Goal: Task Accomplishment & Management: Manage account settings

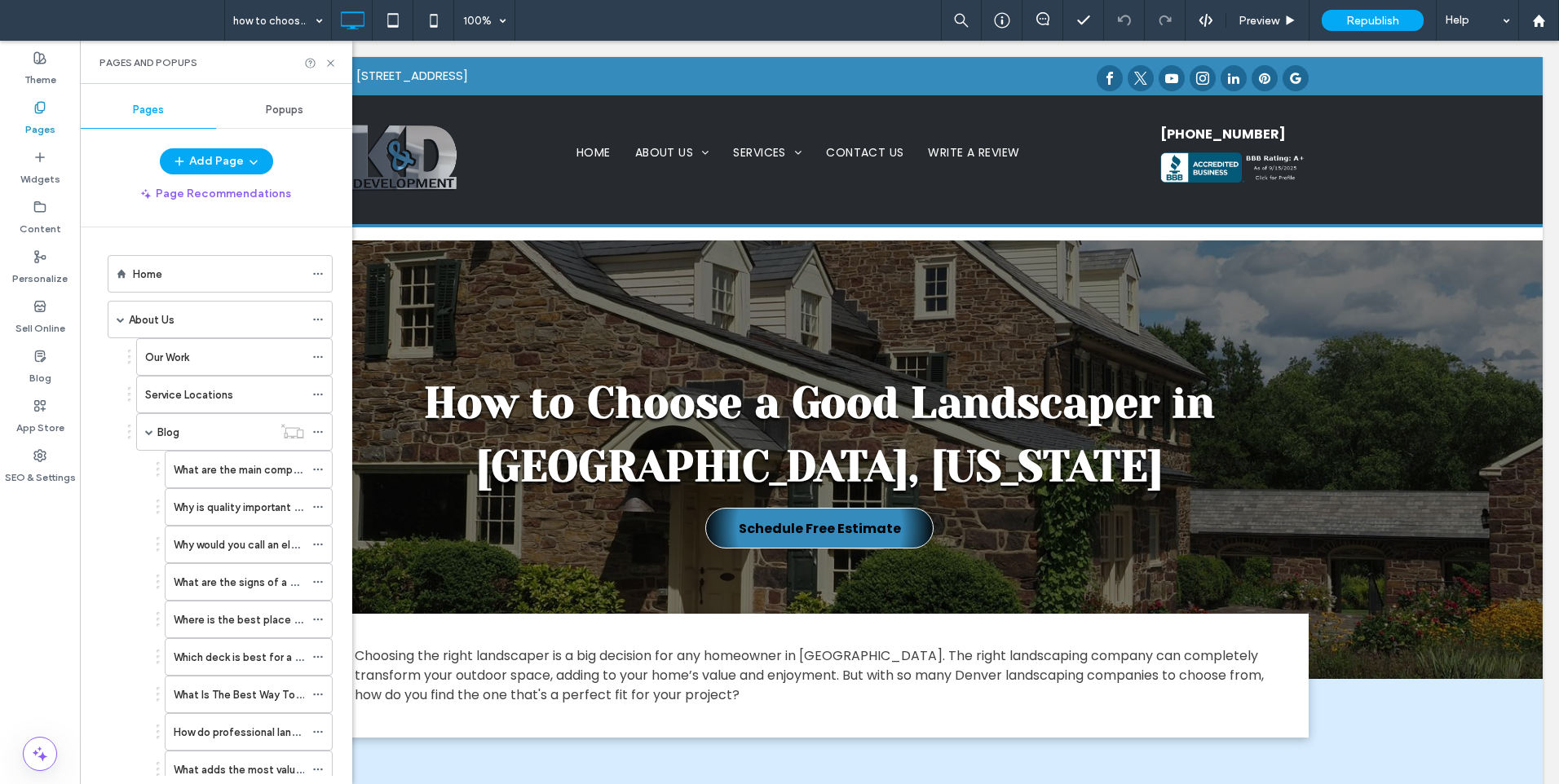
click at [604, 305] on div "How to Choose a Good Landscaper in [GEOGRAPHIC_DATA], [US_STATE] Schedule Free …" at bounding box center [820, 460] width 1447 height 438
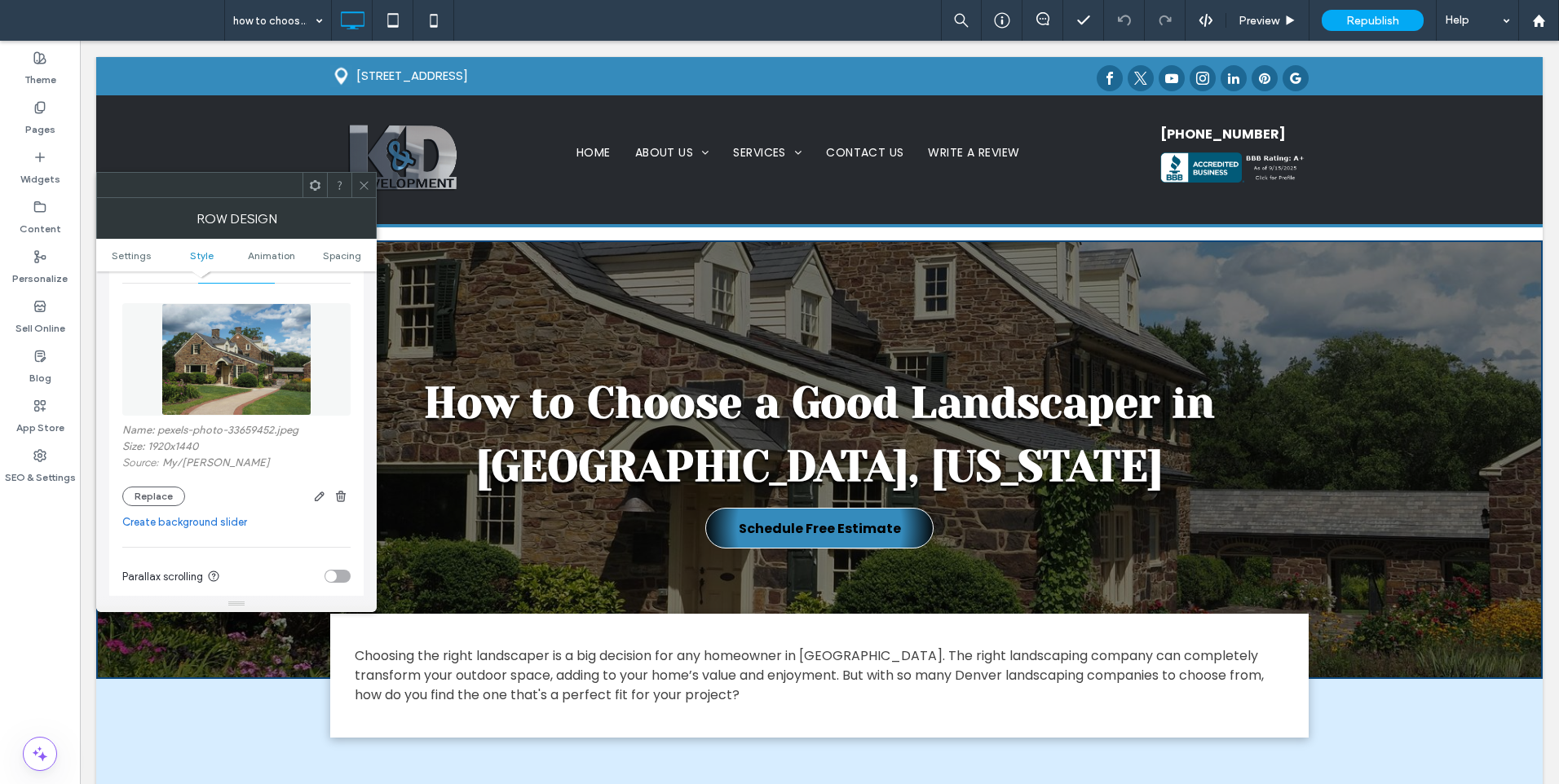
scroll to position [271, 0]
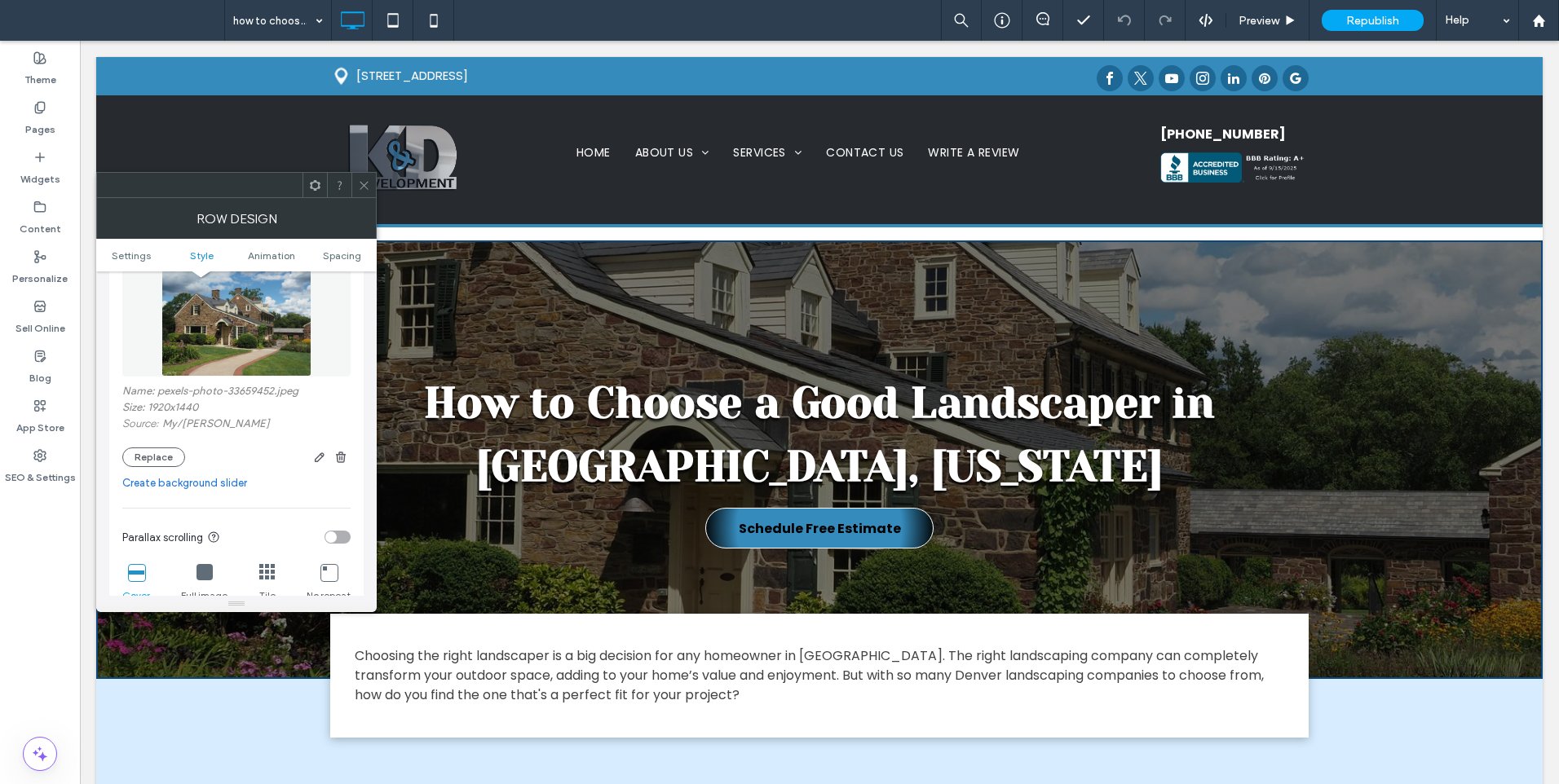
click at [241, 420] on div "Name: pexels-photo-33659452.jpeg Size: 1920x1440 Source: My / [PERSON_NAME] Rep…" at bounding box center [237, 361] width 229 height 228
click at [259, 350] on img at bounding box center [236, 321] width 149 height 113
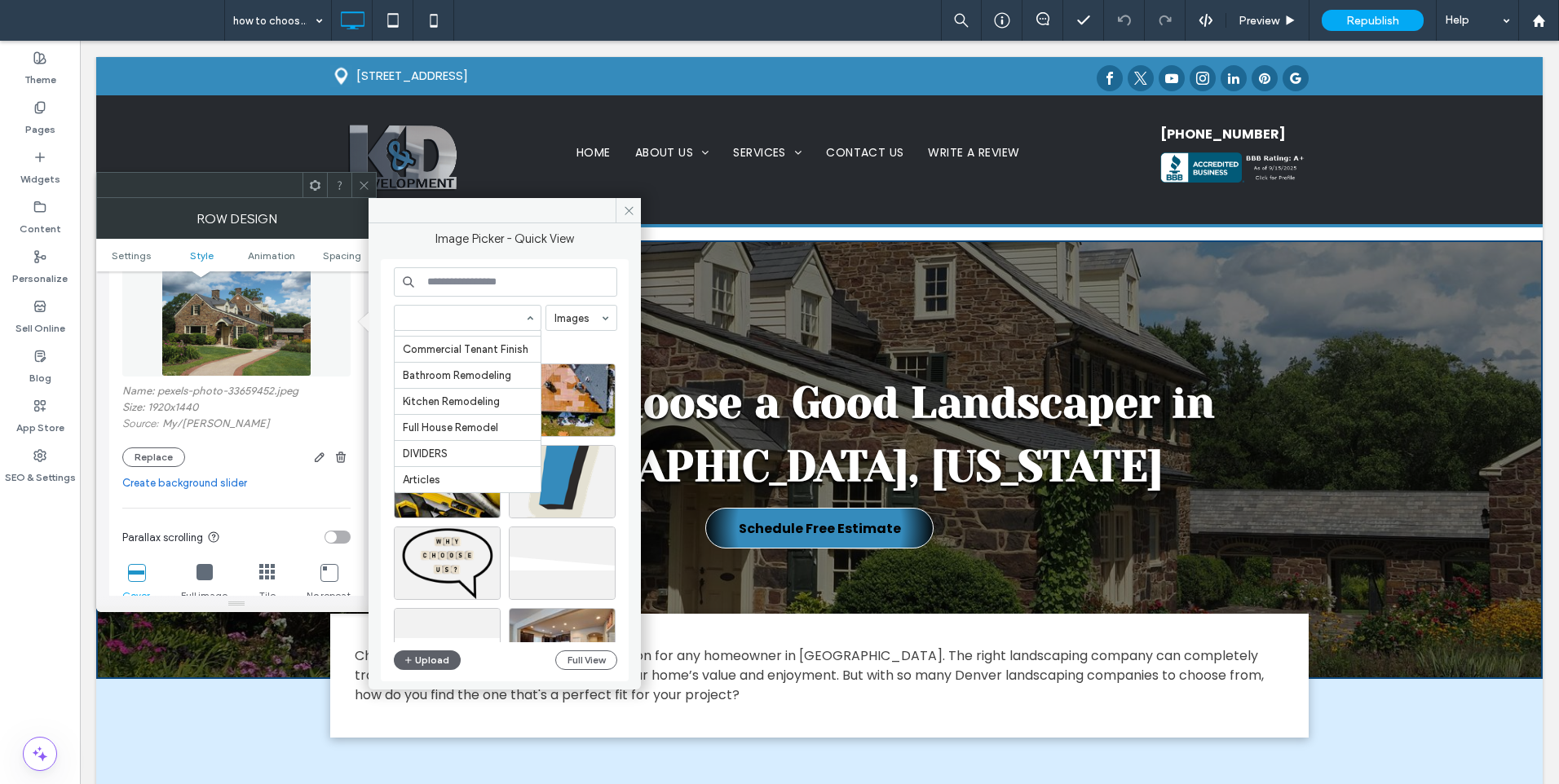
scroll to position [189, 0]
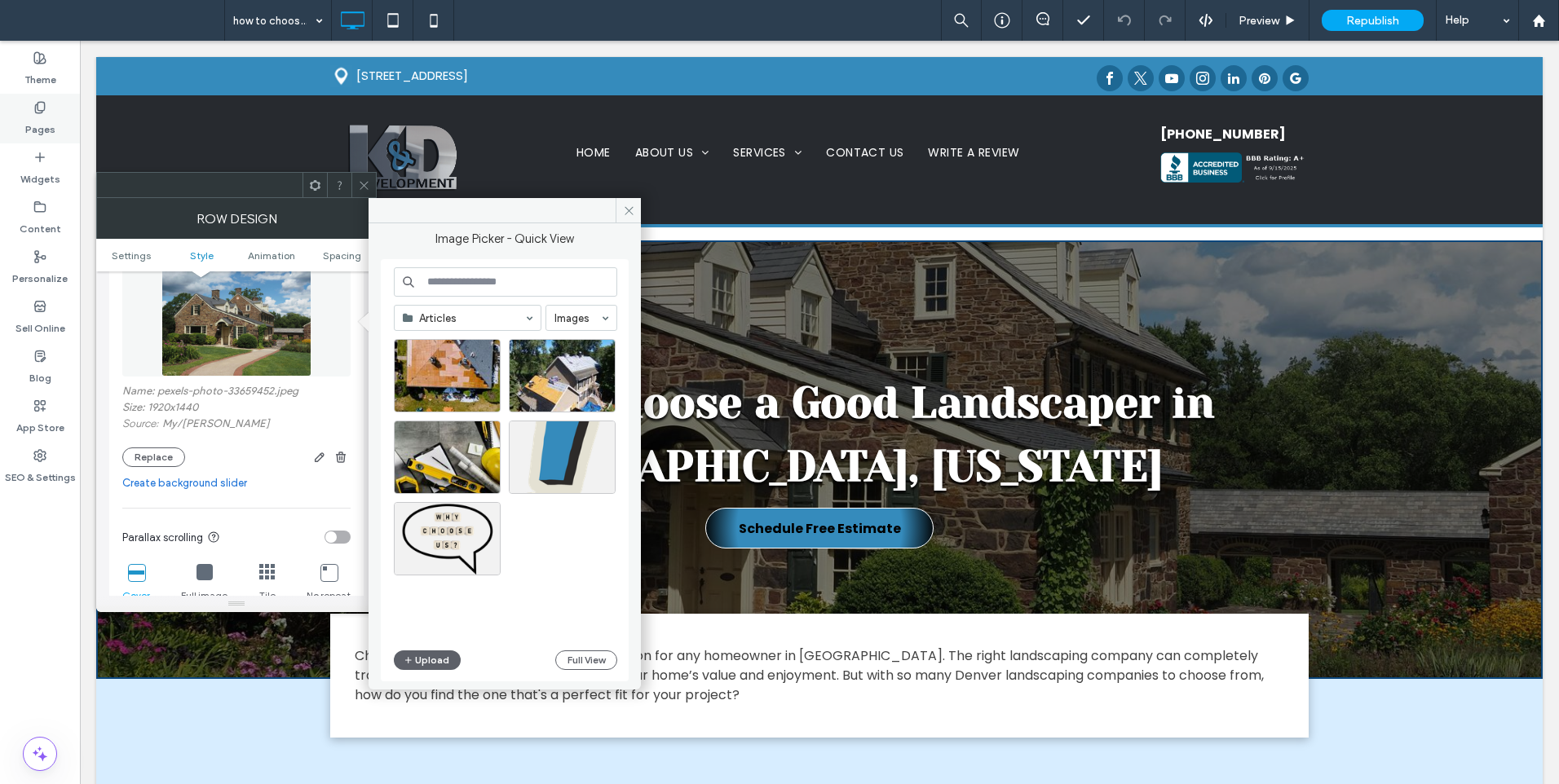
click at [56, 116] on div "Pages" at bounding box center [40, 118] width 80 height 49
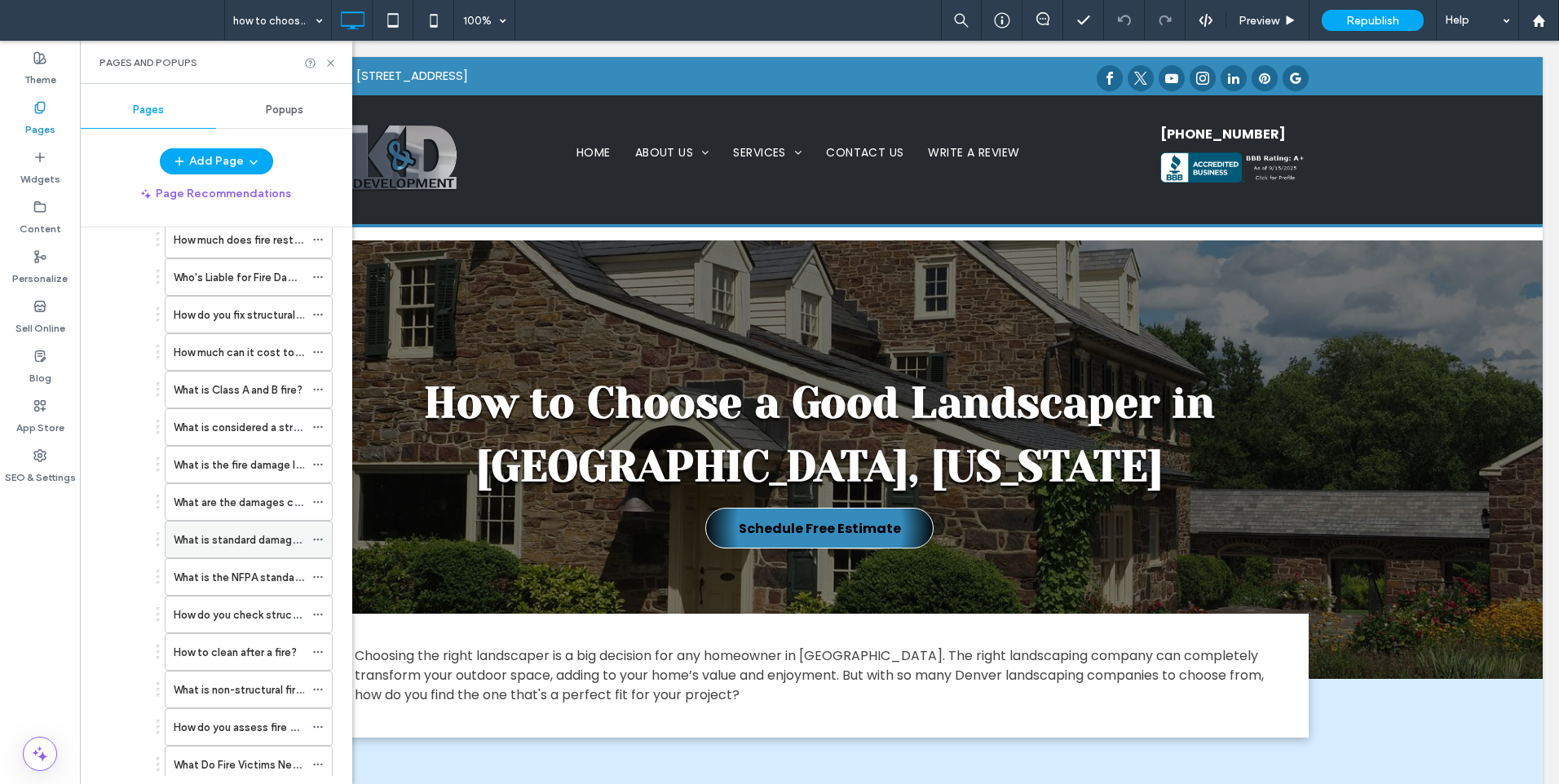
scroll to position [544, 0]
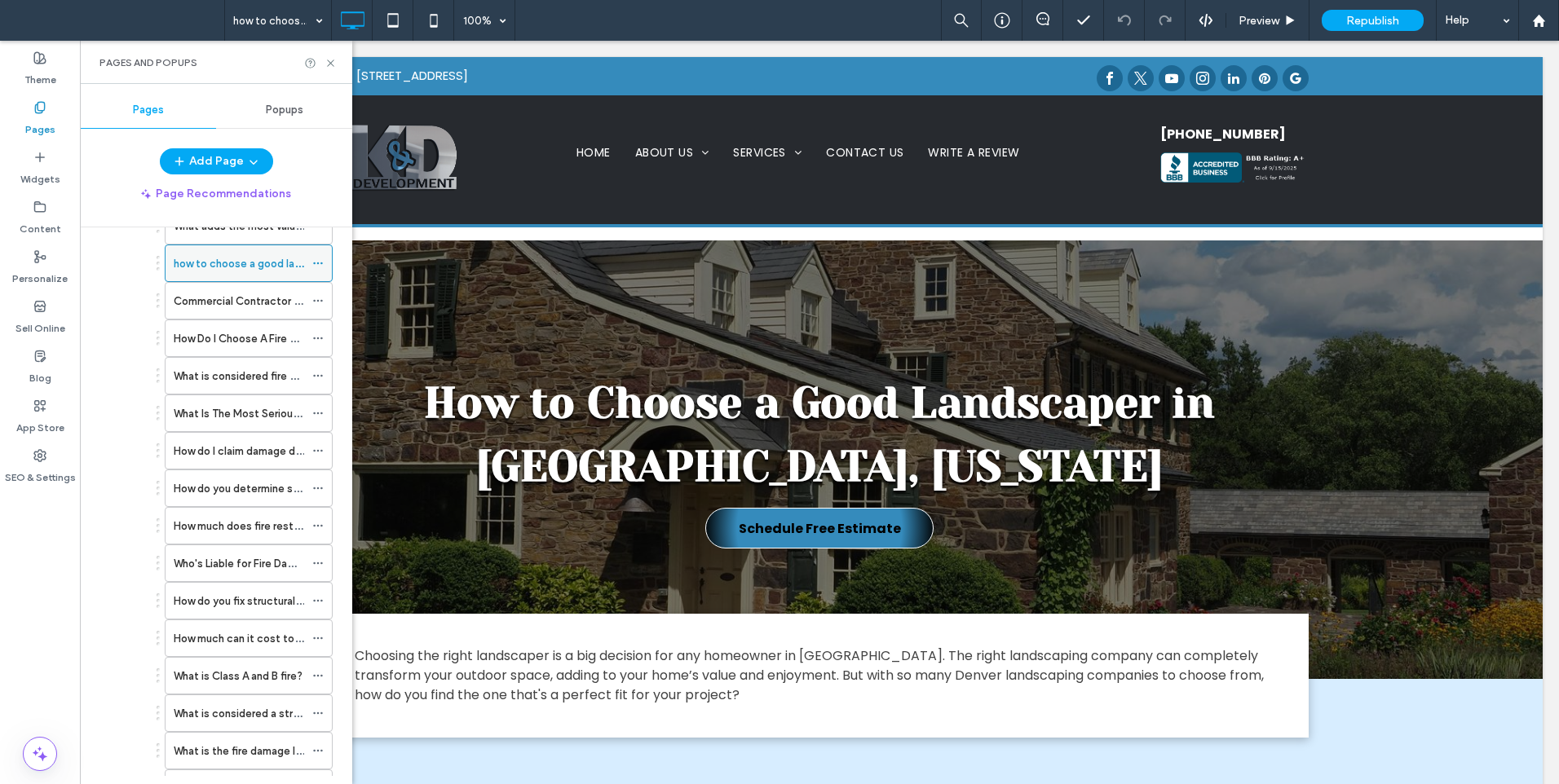
click at [324, 259] on div at bounding box center [322, 263] width 20 height 24
click at [316, 262] on icon at bounding box center [317, 262] width 11 height 11
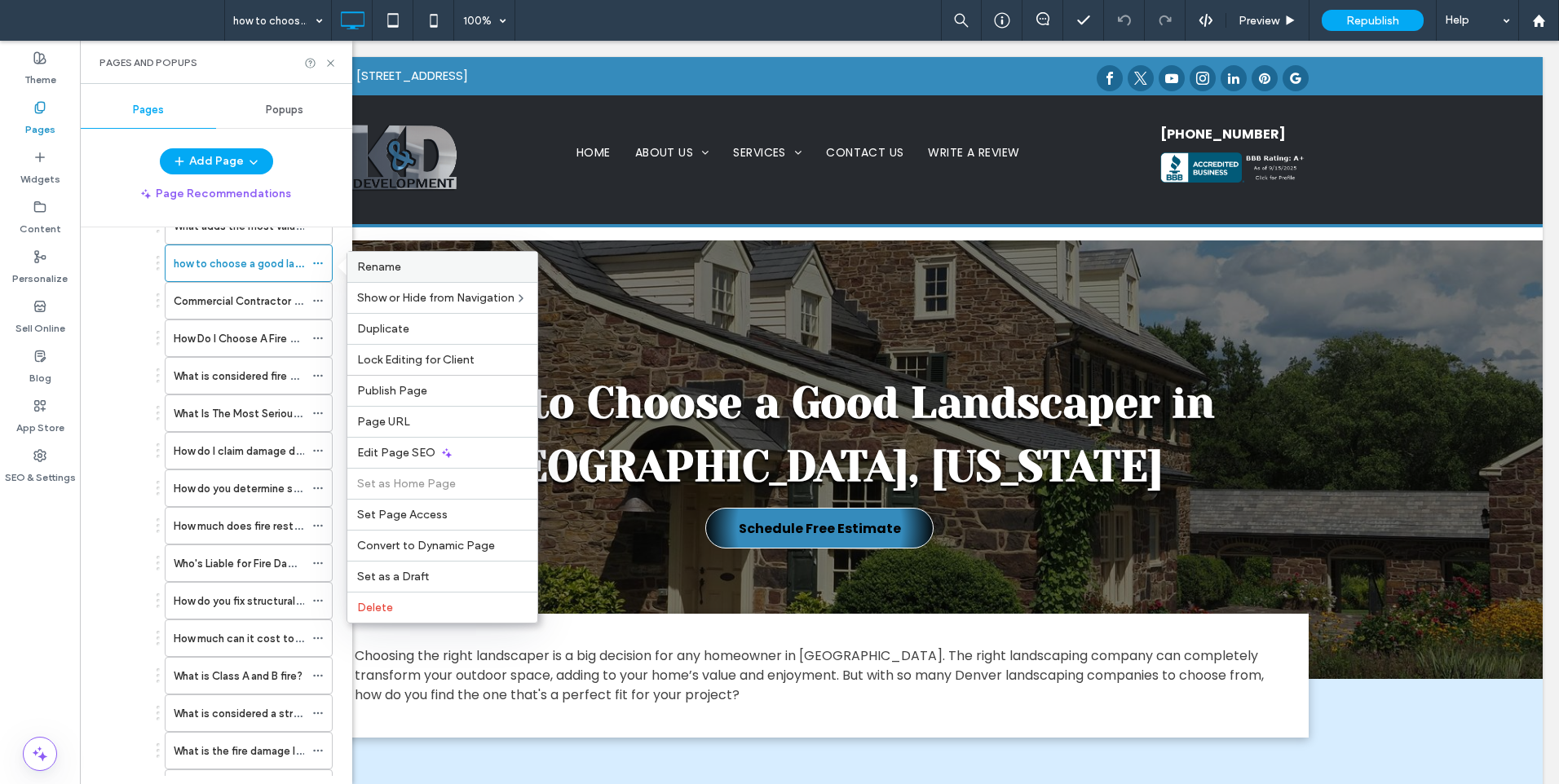
click at [392, 272] on span "Rename" at bounding box center [379, 267] width 44 height 14
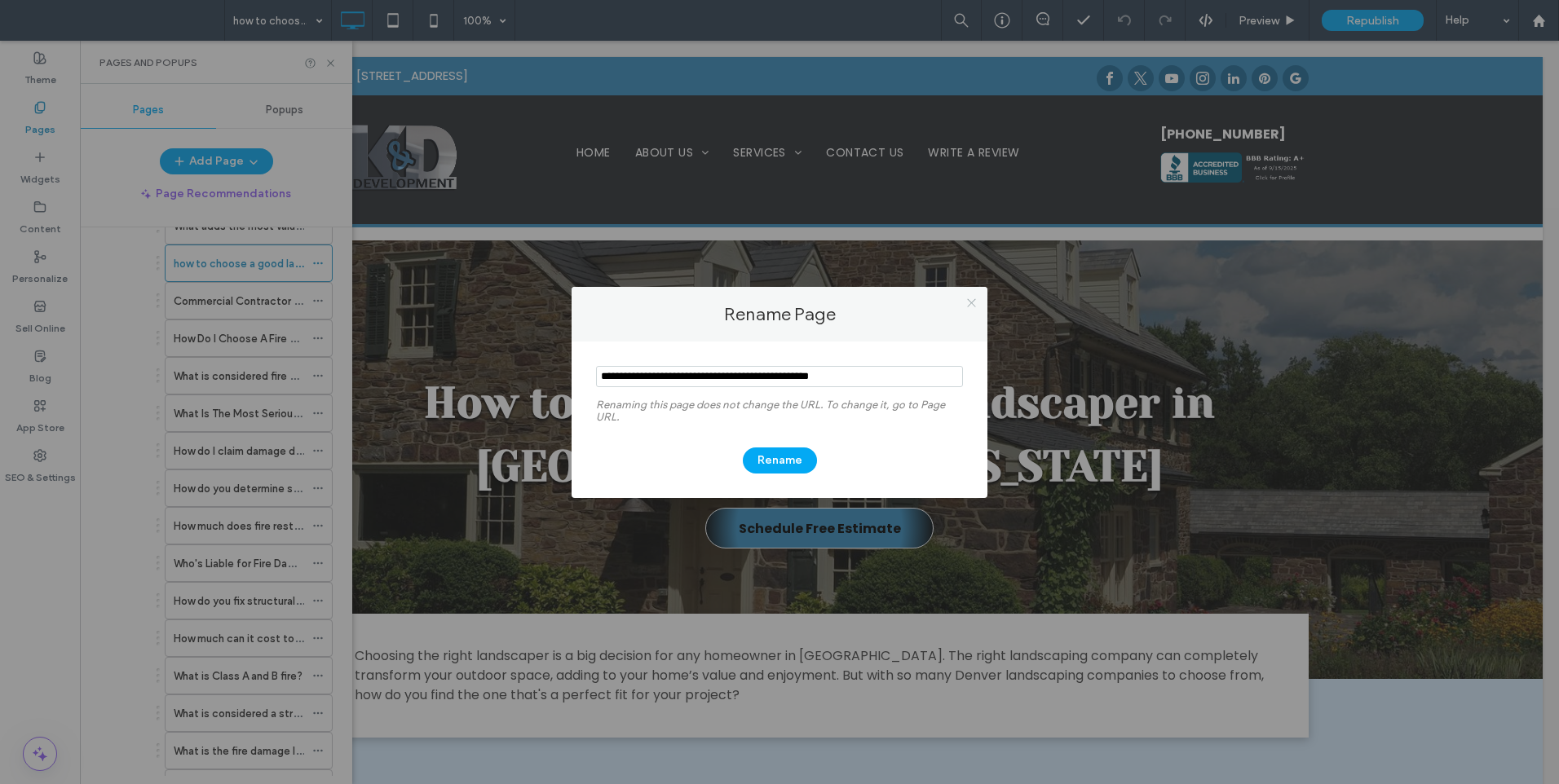
click at [974, 303] on icon at bounding box center [971, 303] width 12 height 12
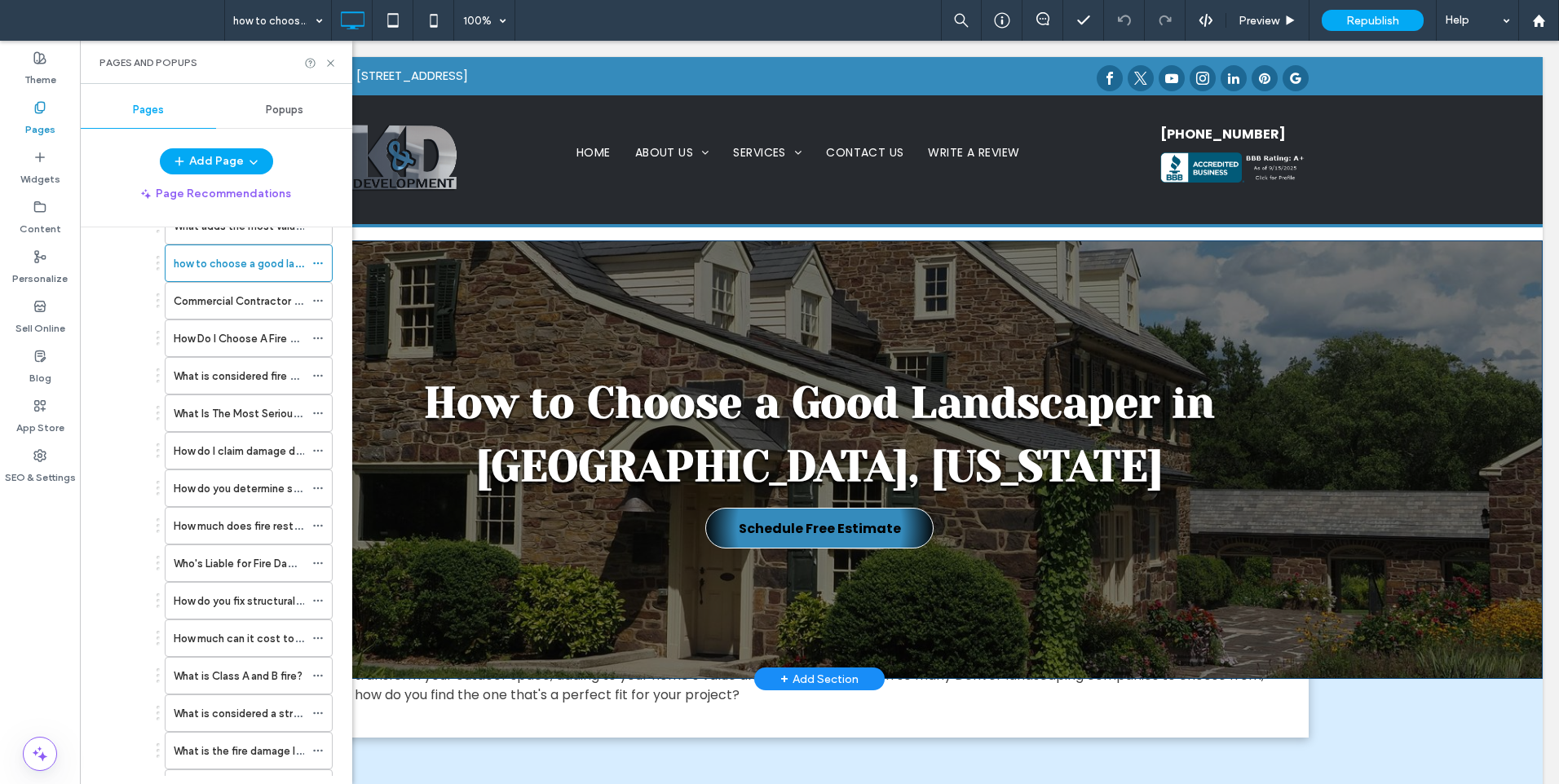
click at [483, 297] on div "How to Choose a Good Landscaper in [GEOGRAPHIC_DATA], [US_STATE] Schedule Free …" at bounding box center [820, 460] width 1447 height 438
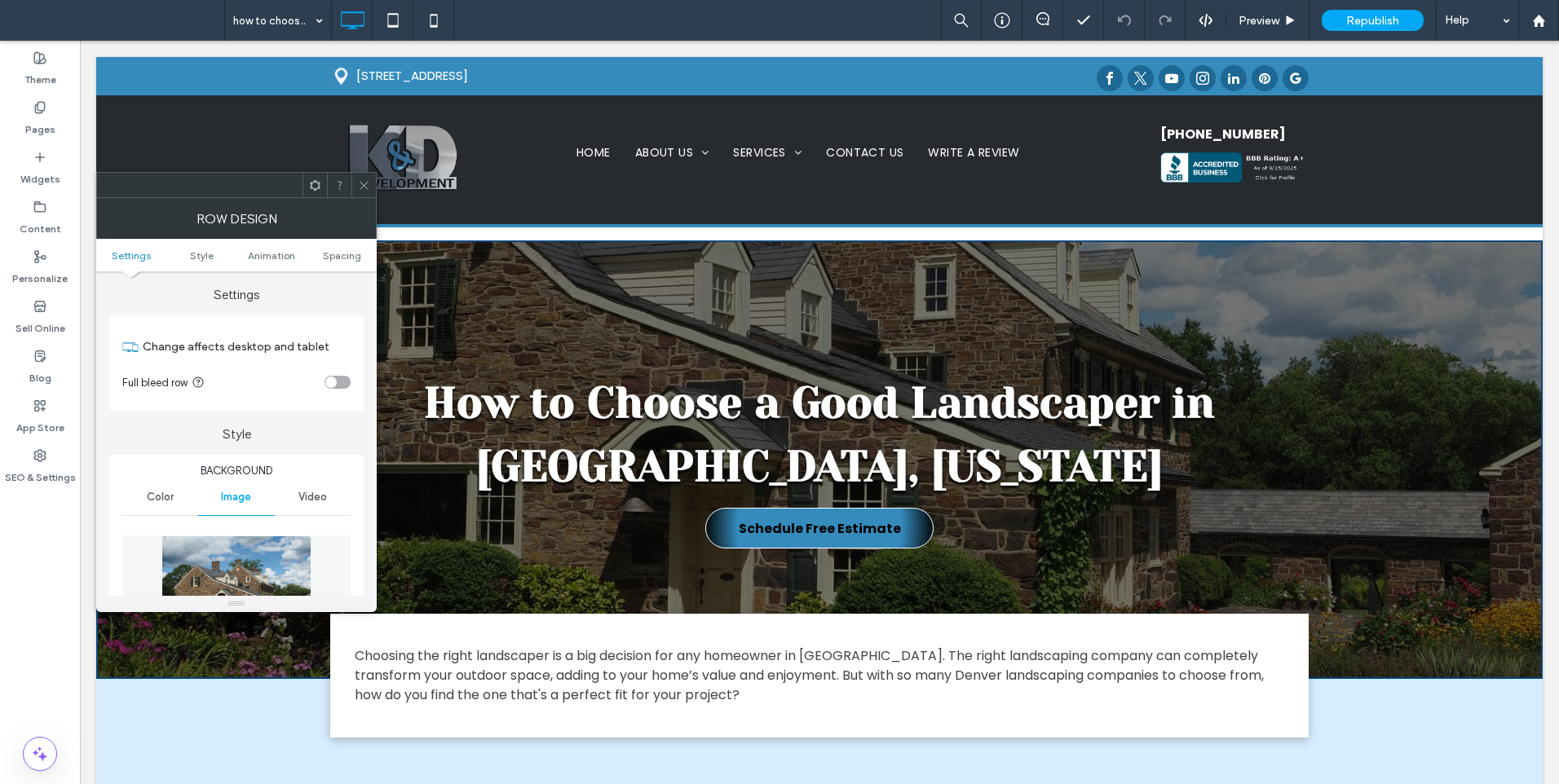
click at [250, 551] on img at bounding box center [236, 592] width 149 height 113
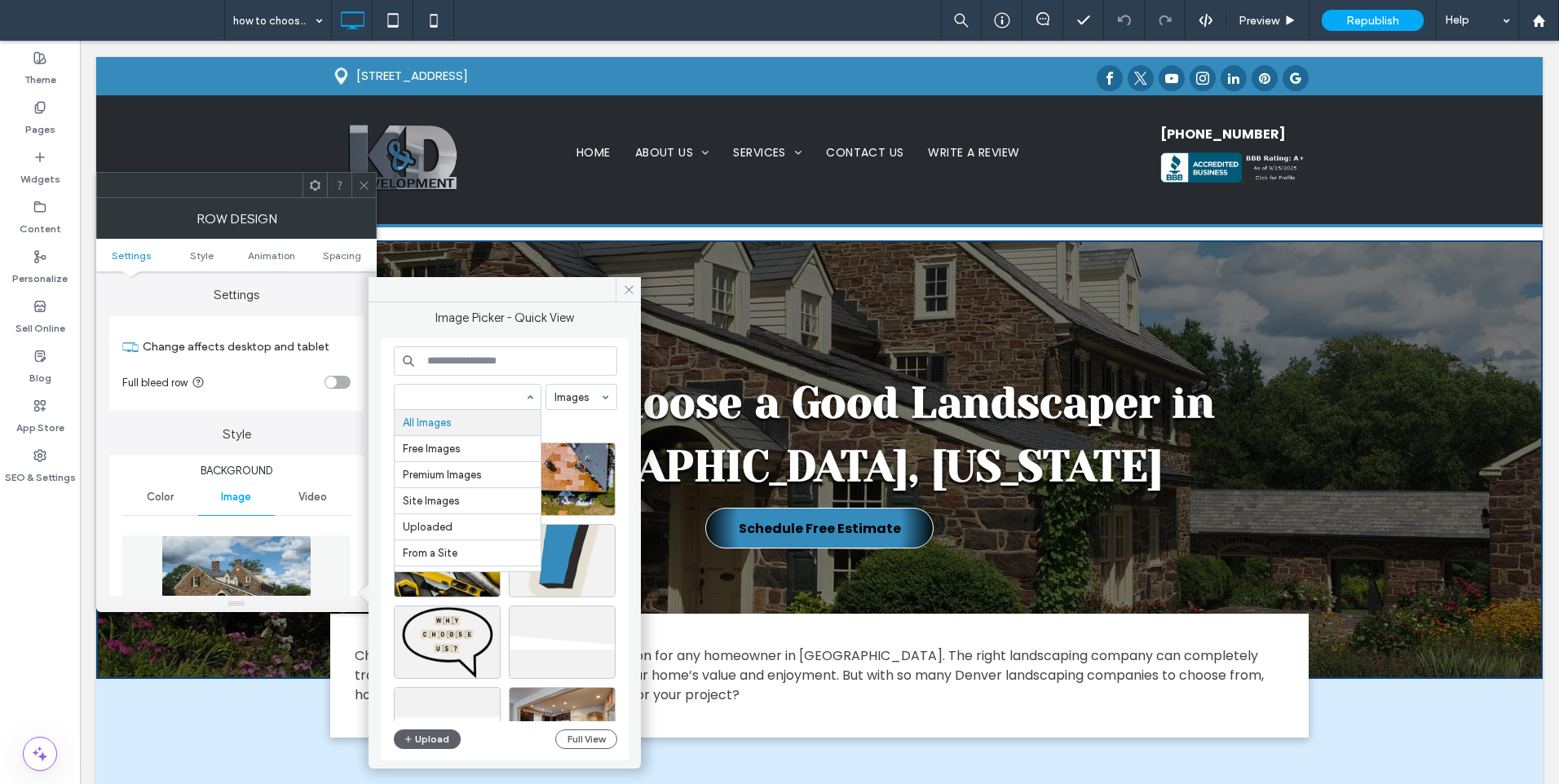
drag, startPoint x: 461, startPoint y: 387, endPoint x: 464, endPoint y: 395, distance: 8.5
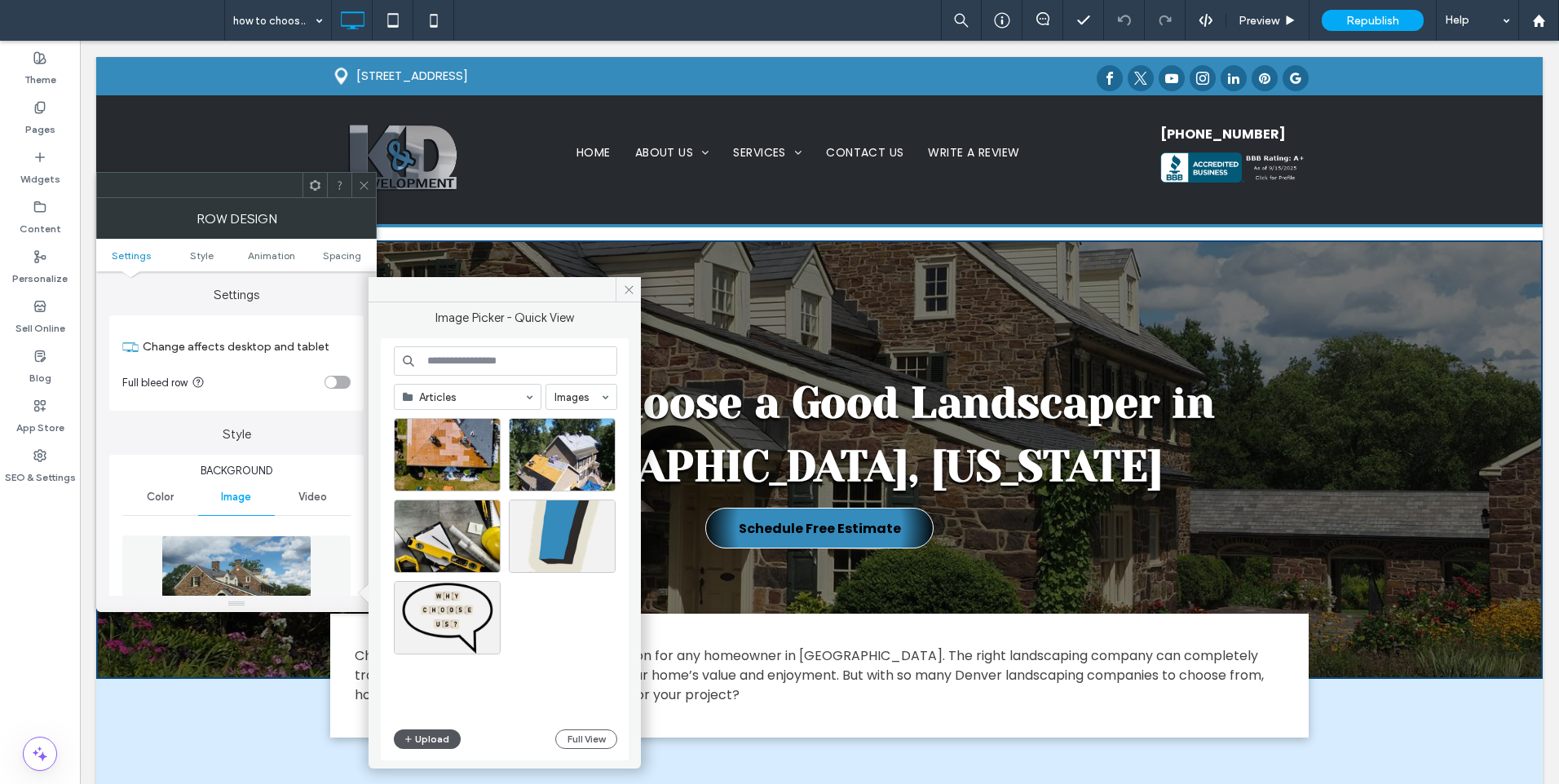
click at [425, 738] on button "Upload" at bounding box center [427, 739] width 67 height 20
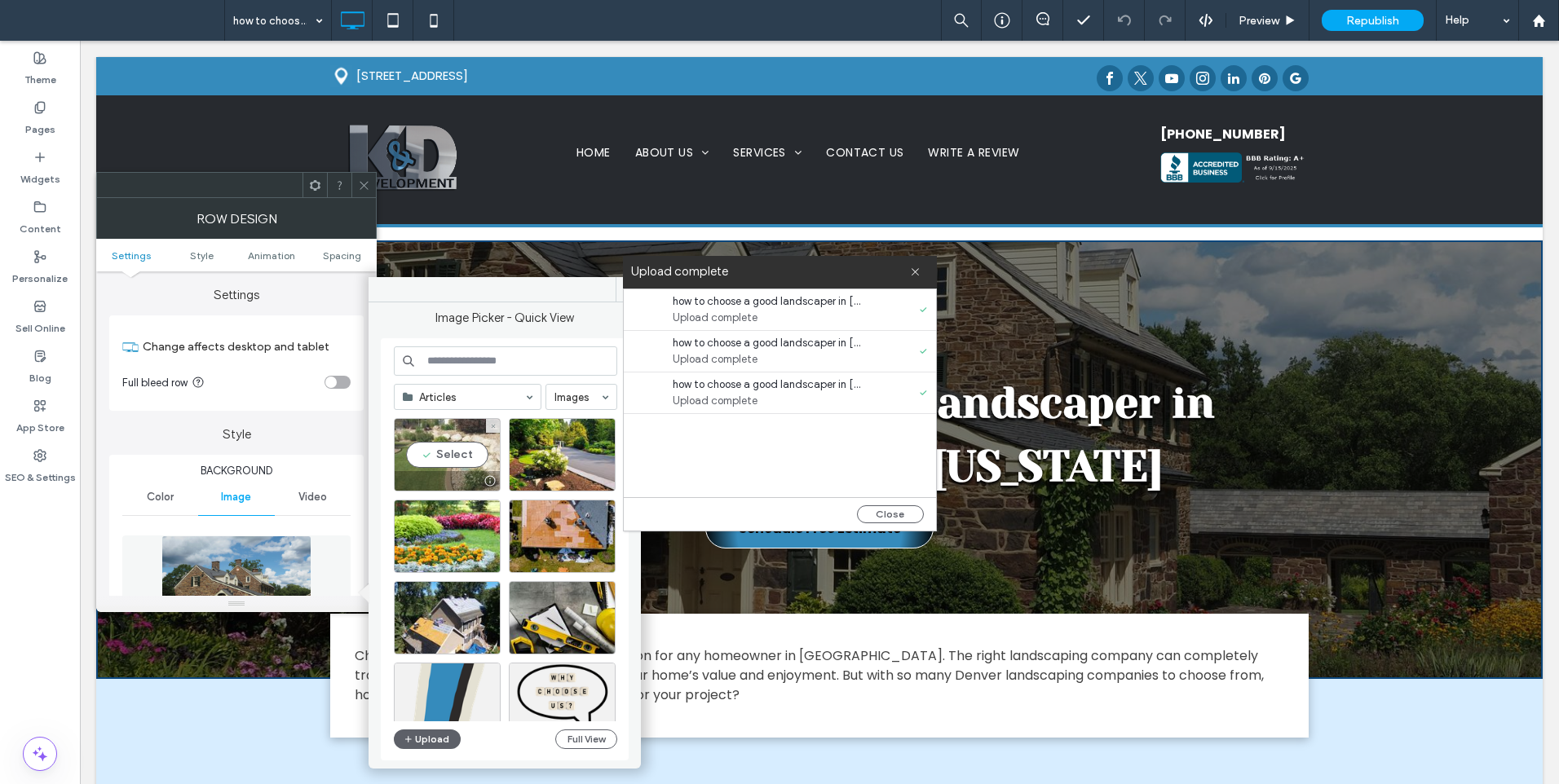
click at [437, 446] on div "Select" at bounding box center [447, 455] width 107 height 74
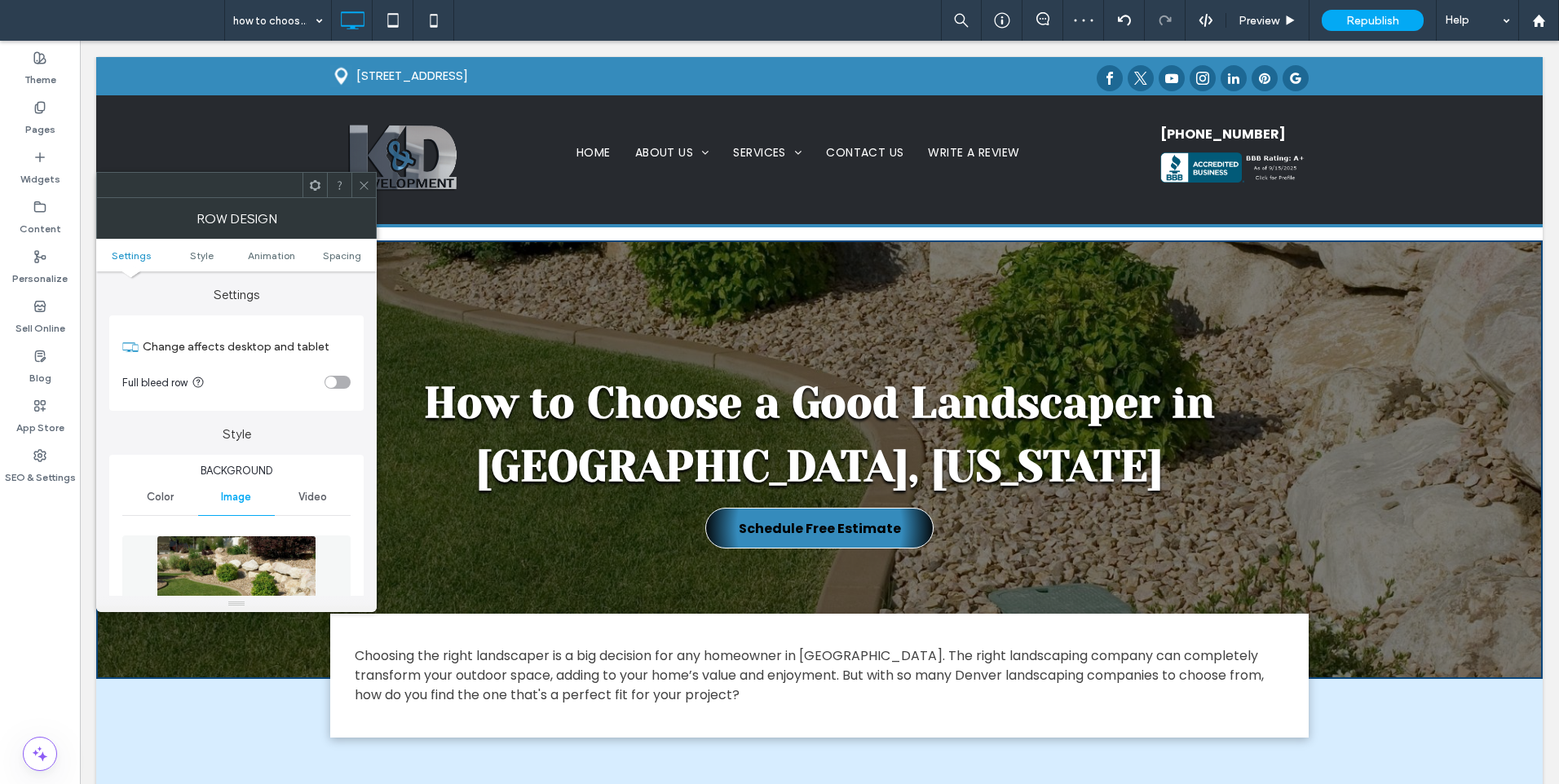
click at [367, 176] on span at bounding box center [364, 185] width 12 height 24
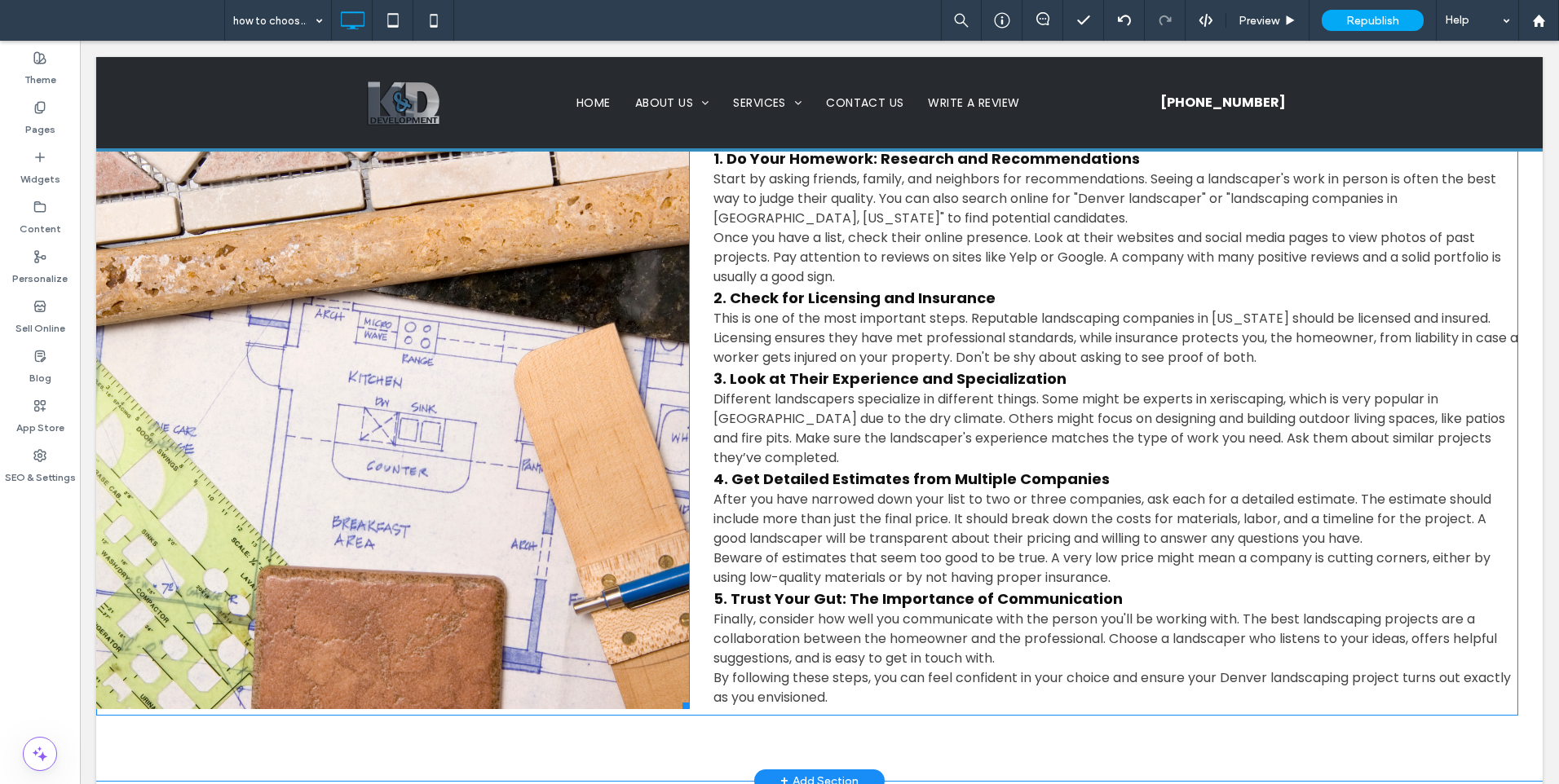
scroll to position [815, 0]
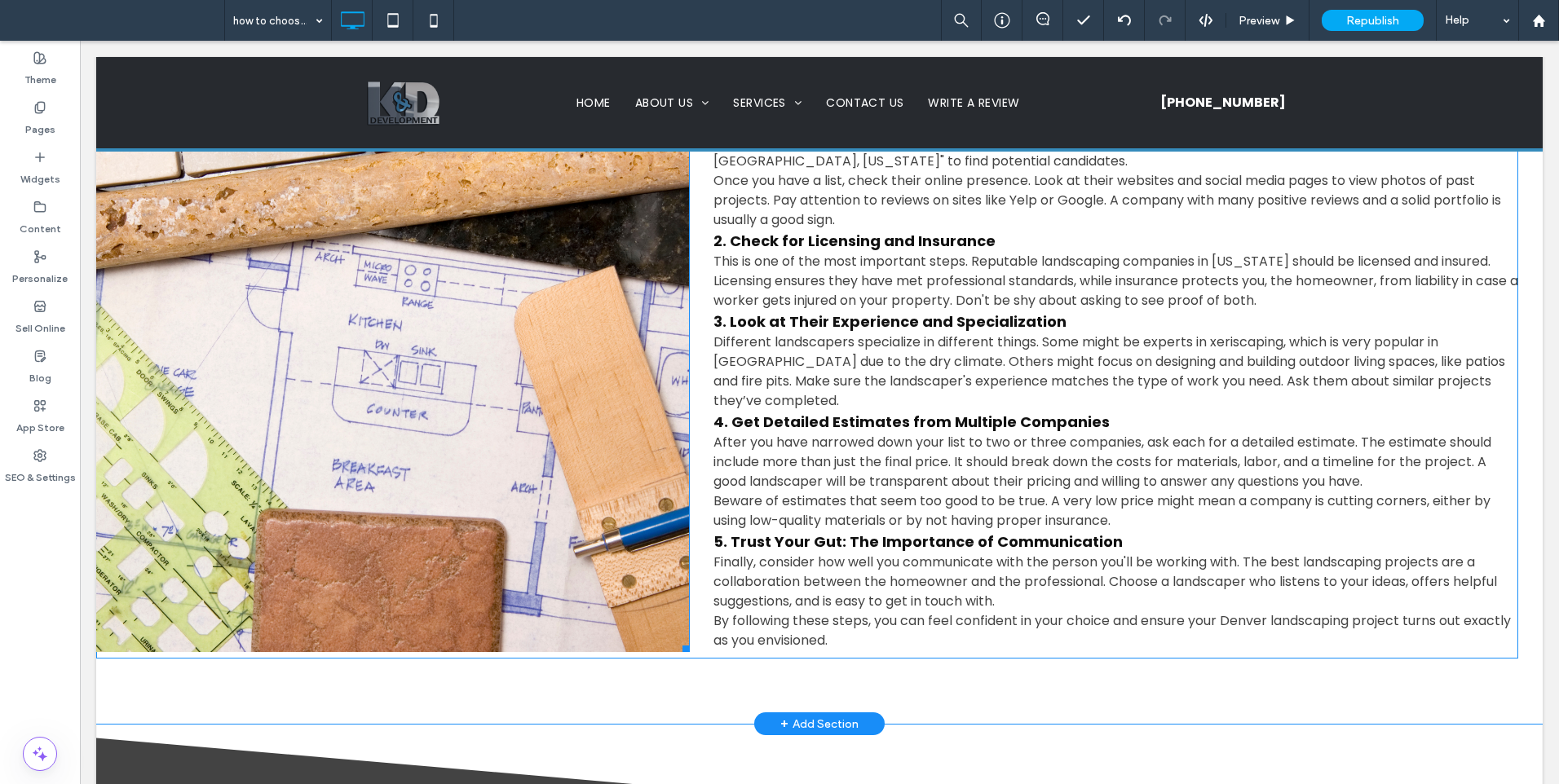
click at [430, 387] on link at bounding box center [393, 356] width 593 height 593
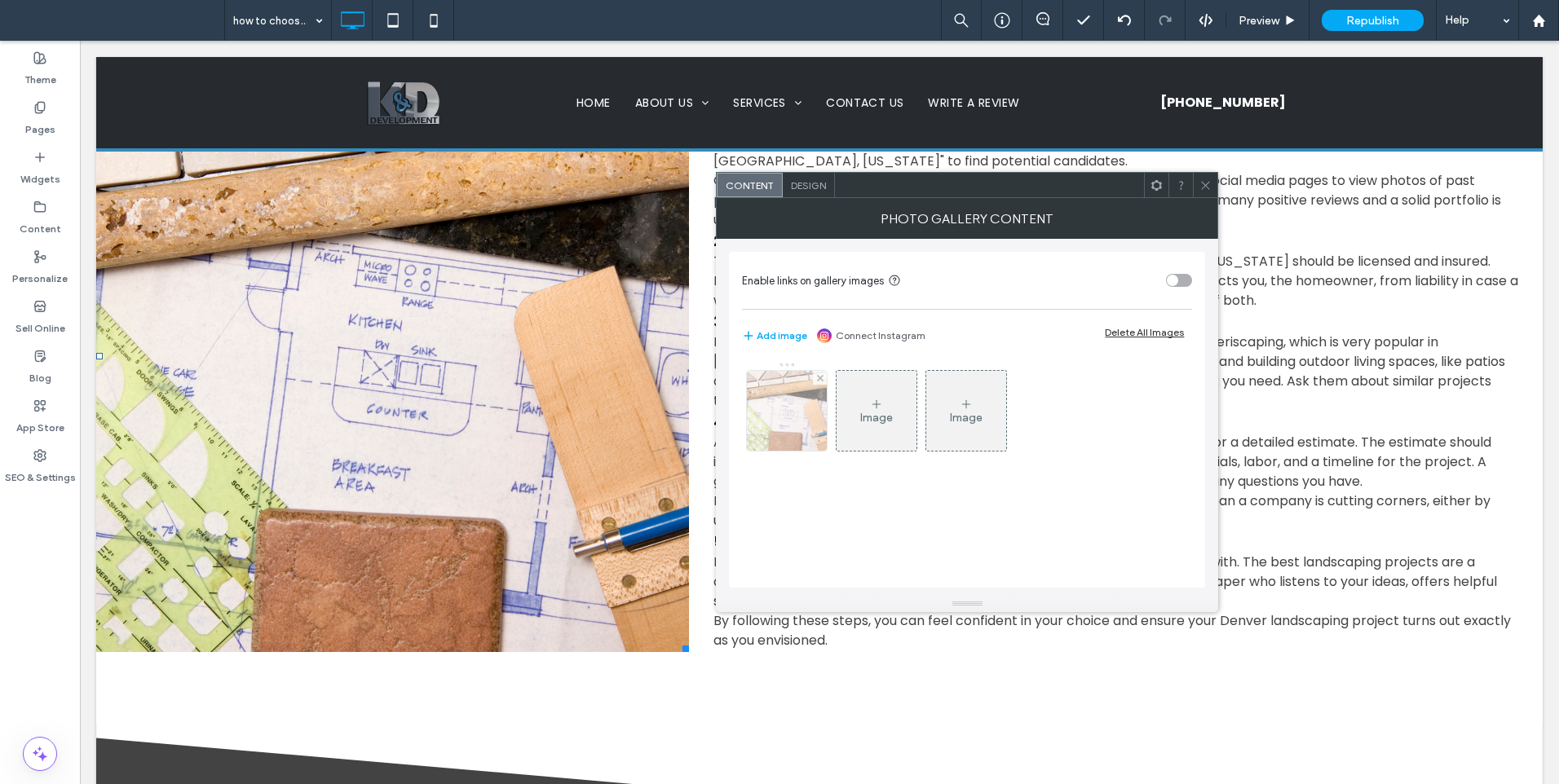
click at [794, 409] on img at bounding box center [787, 411] width 114 height 80
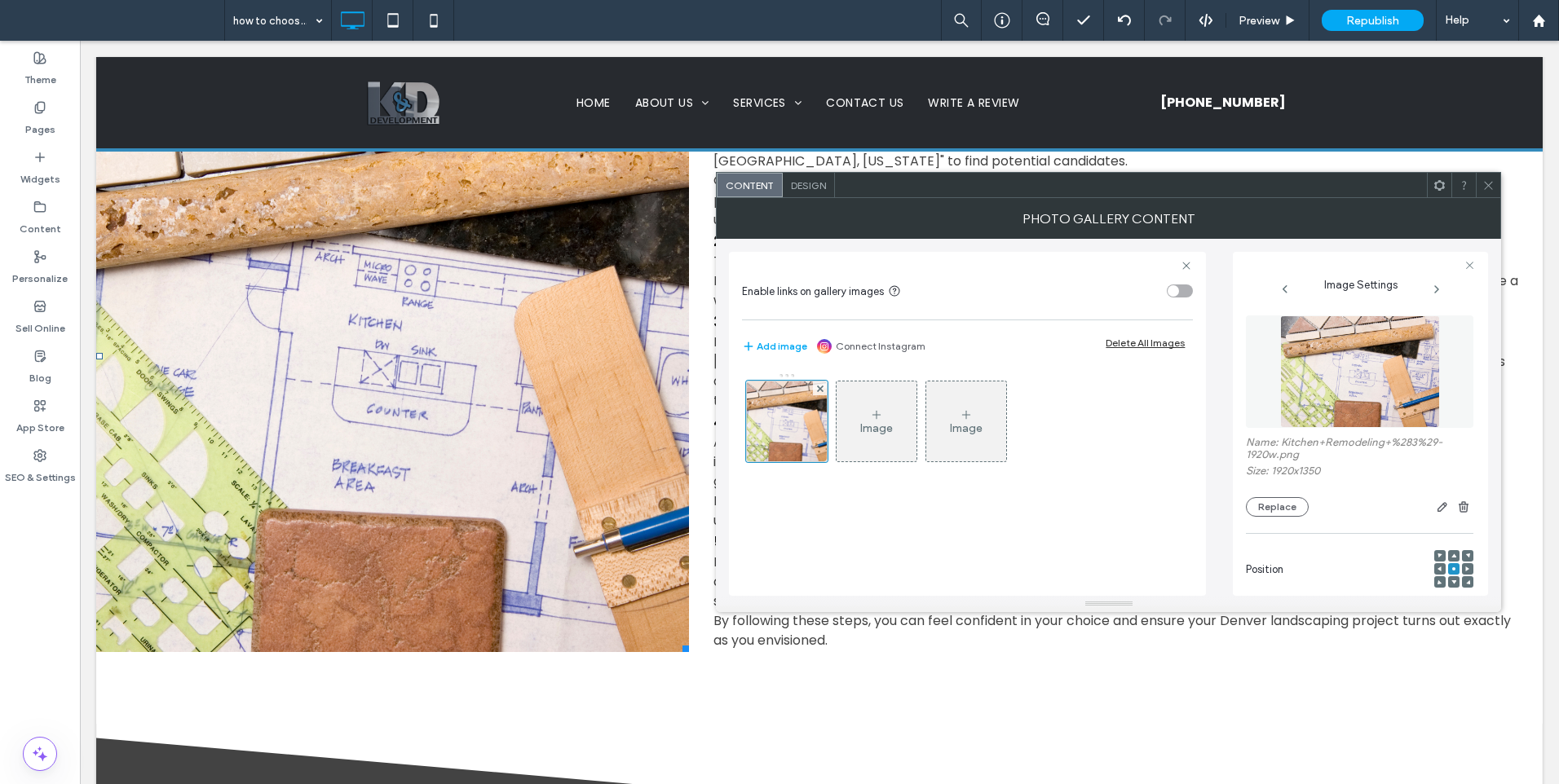
click at [1348, 414] on img at bounding box center [1361, 372] width 159 height 113
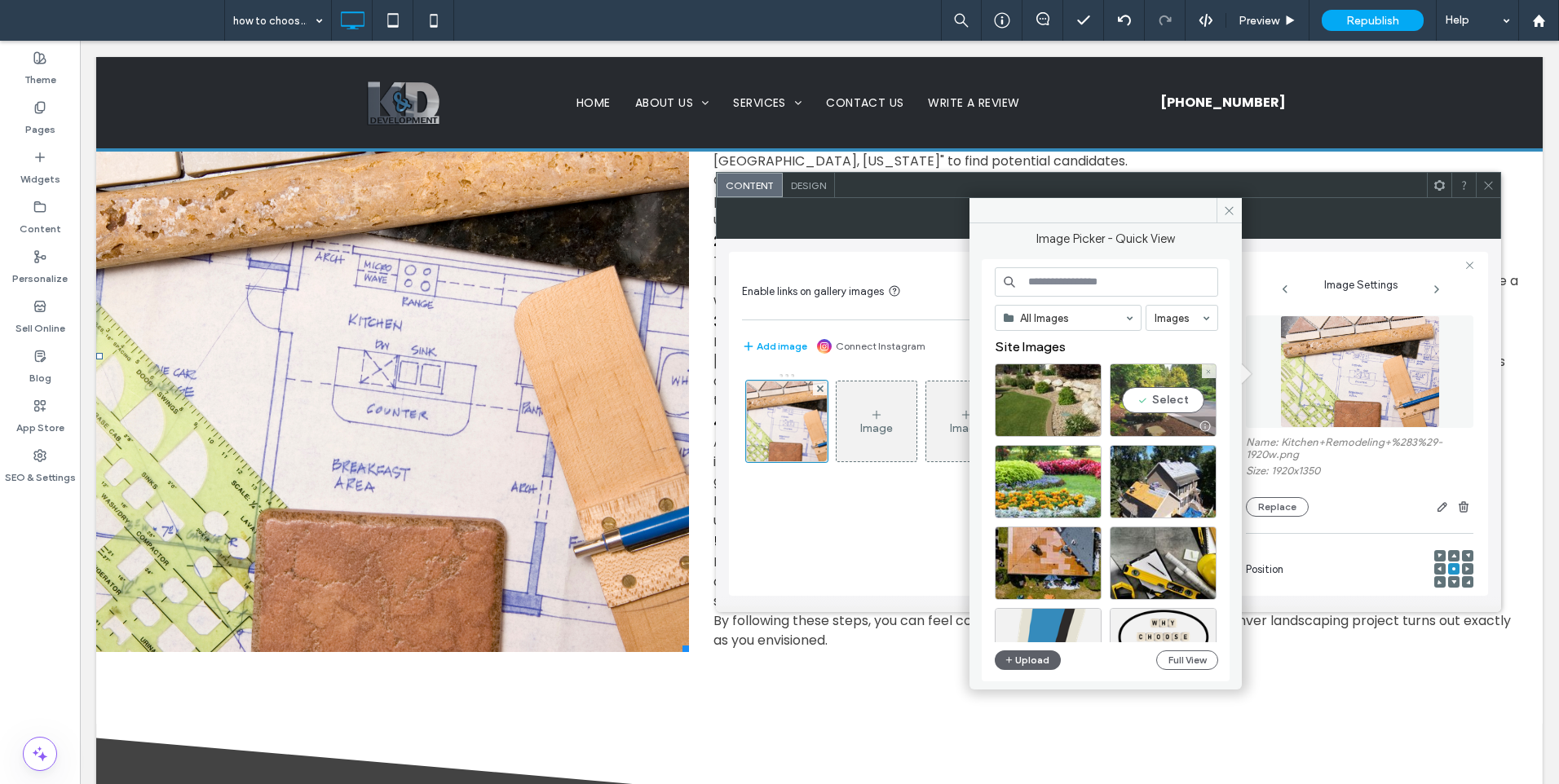
click at [1157, 395] on div "Select" at bounding box center [1163, 400] width 107 height 74
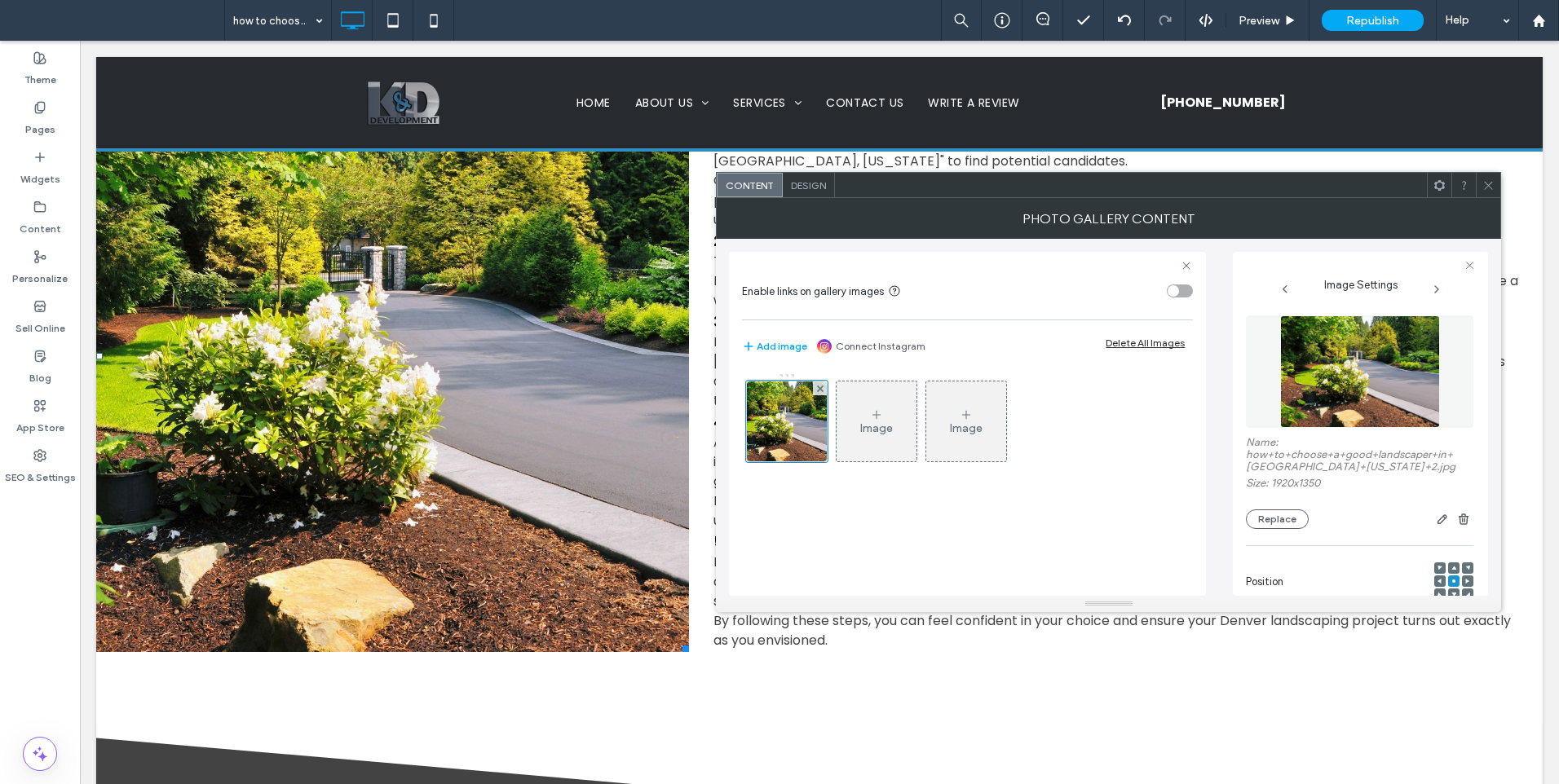
click at [1484, 184] on icon at bounding box center [1489, 185] width 12 height 12
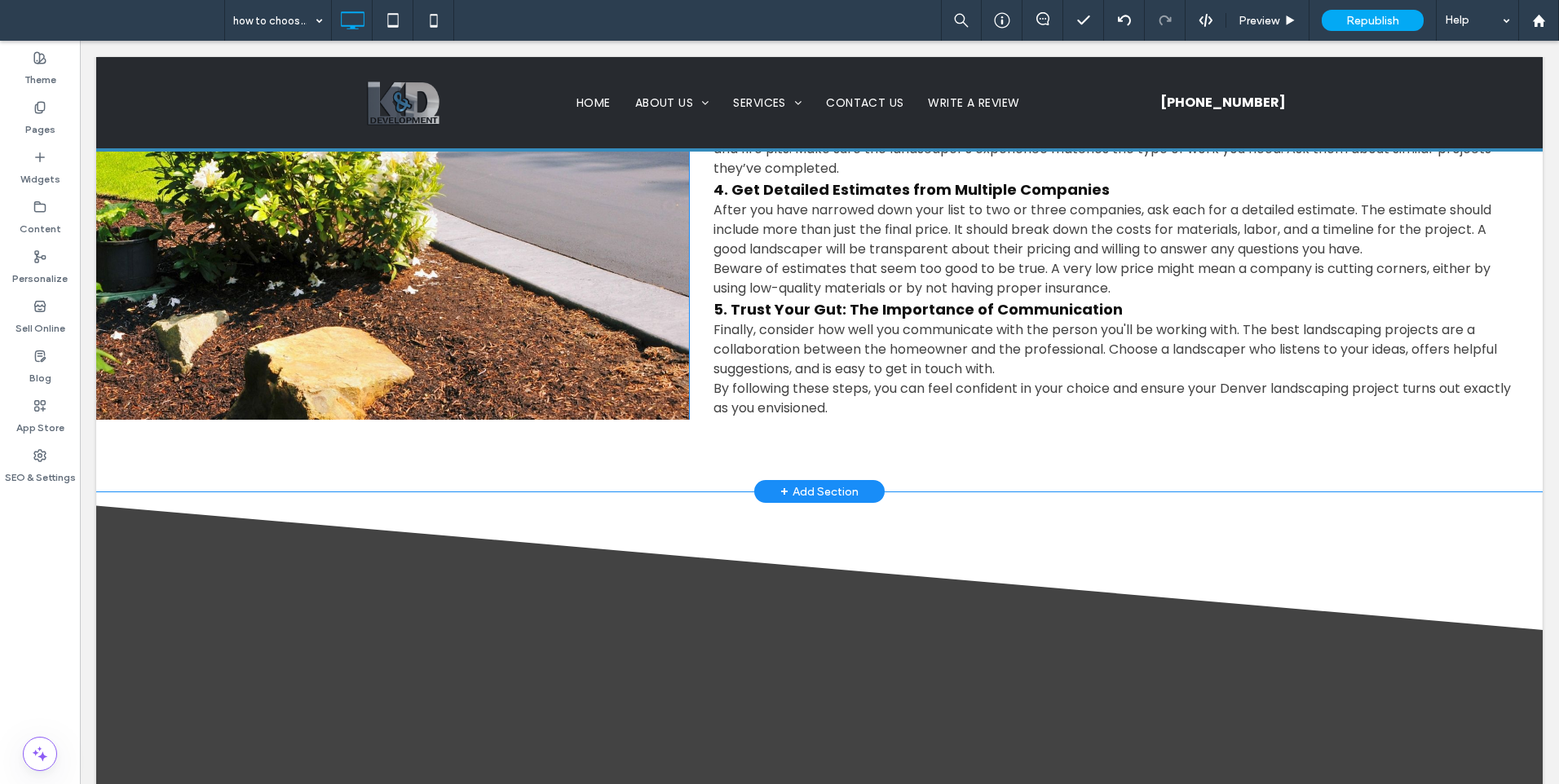
scroll to position [1087, 0]
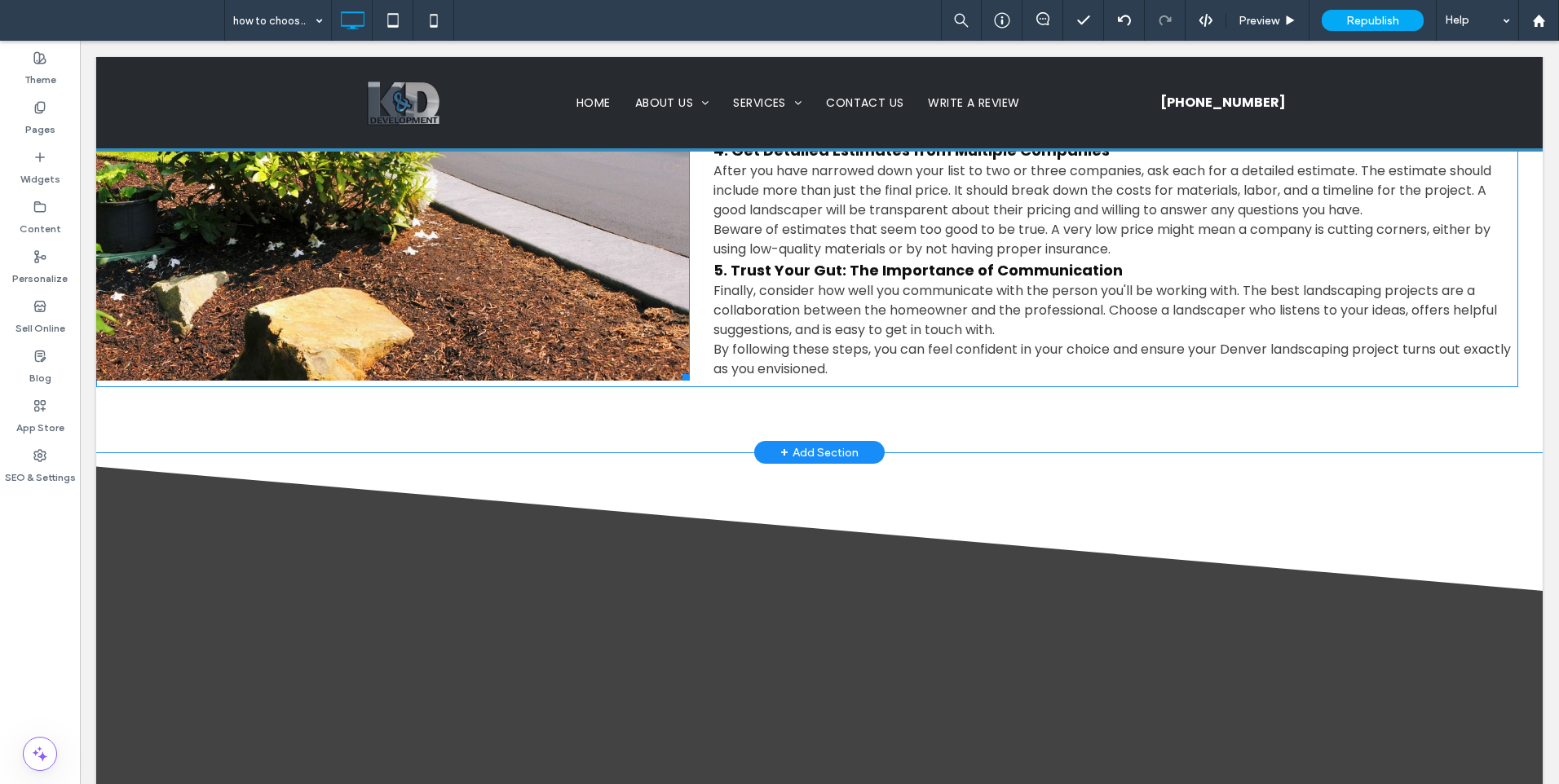
click at [507, 275] on link at bounding box center [393, 84] width 593 height 593
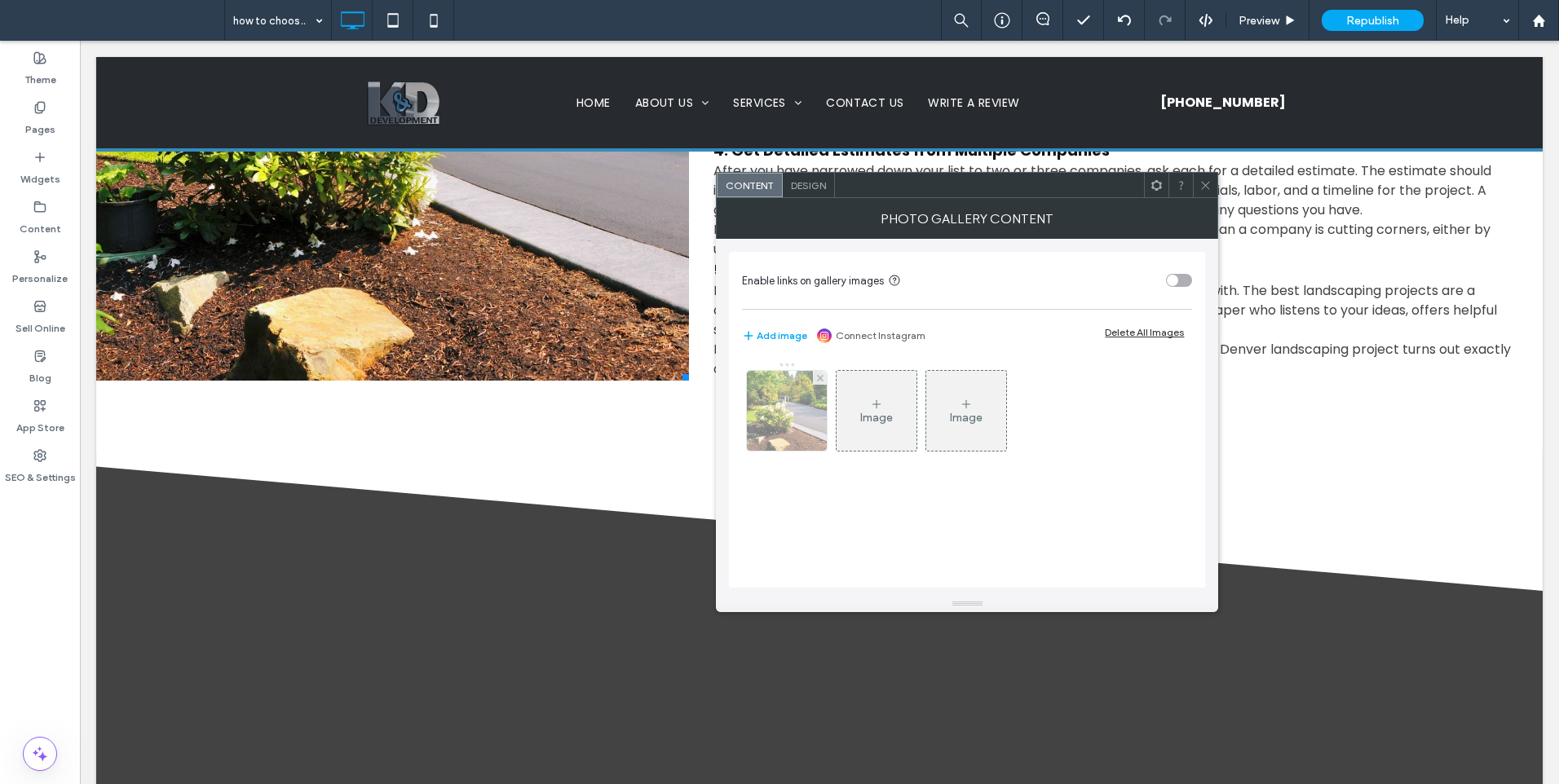
click at [805, 428] on img at bounding box center [787, 411] width 114 height 80
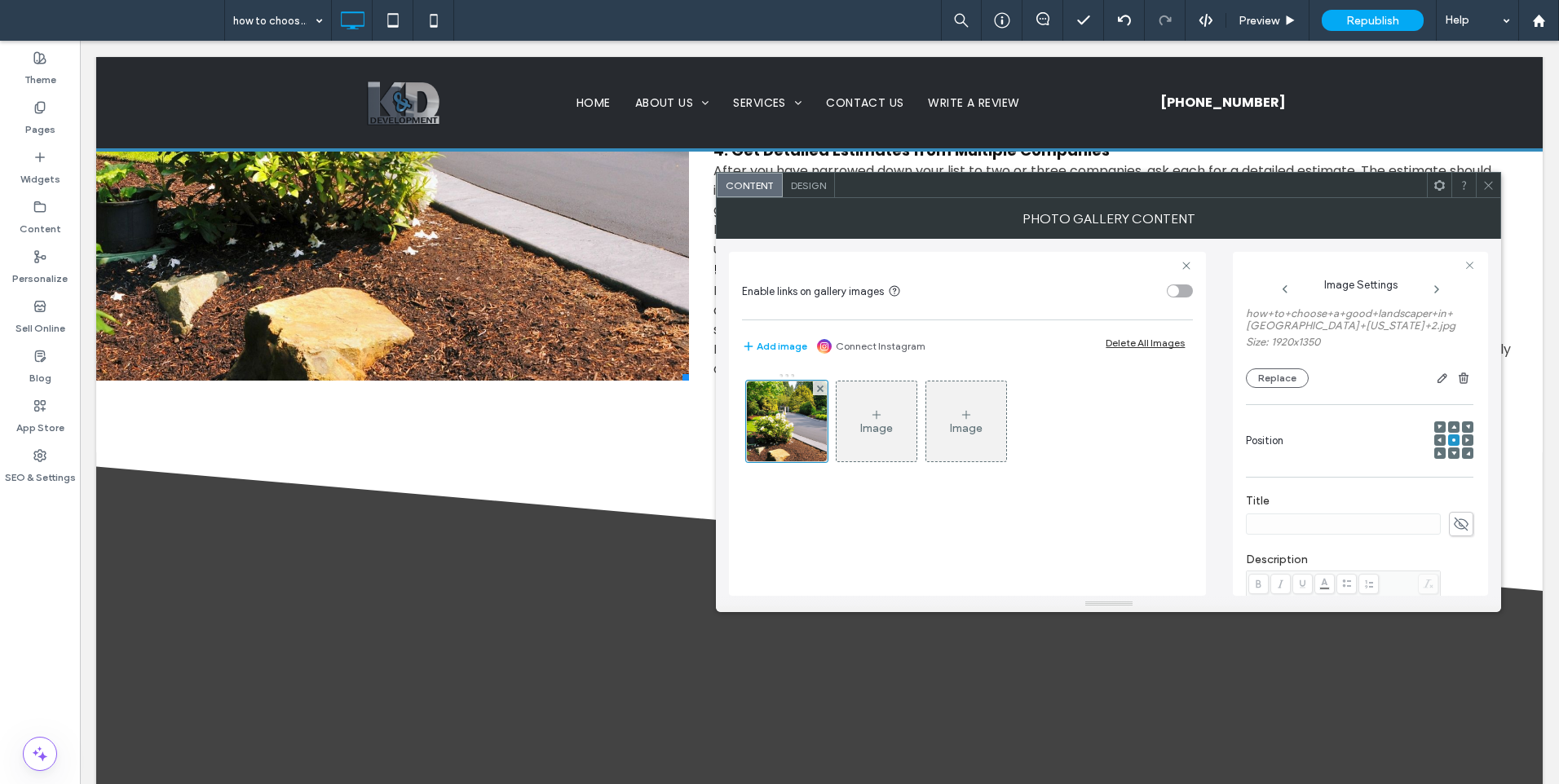
scroll to position [435, 0]
click at [1455, 542] on icon "button" at bounding box center [1460, 540] width 11 height 11
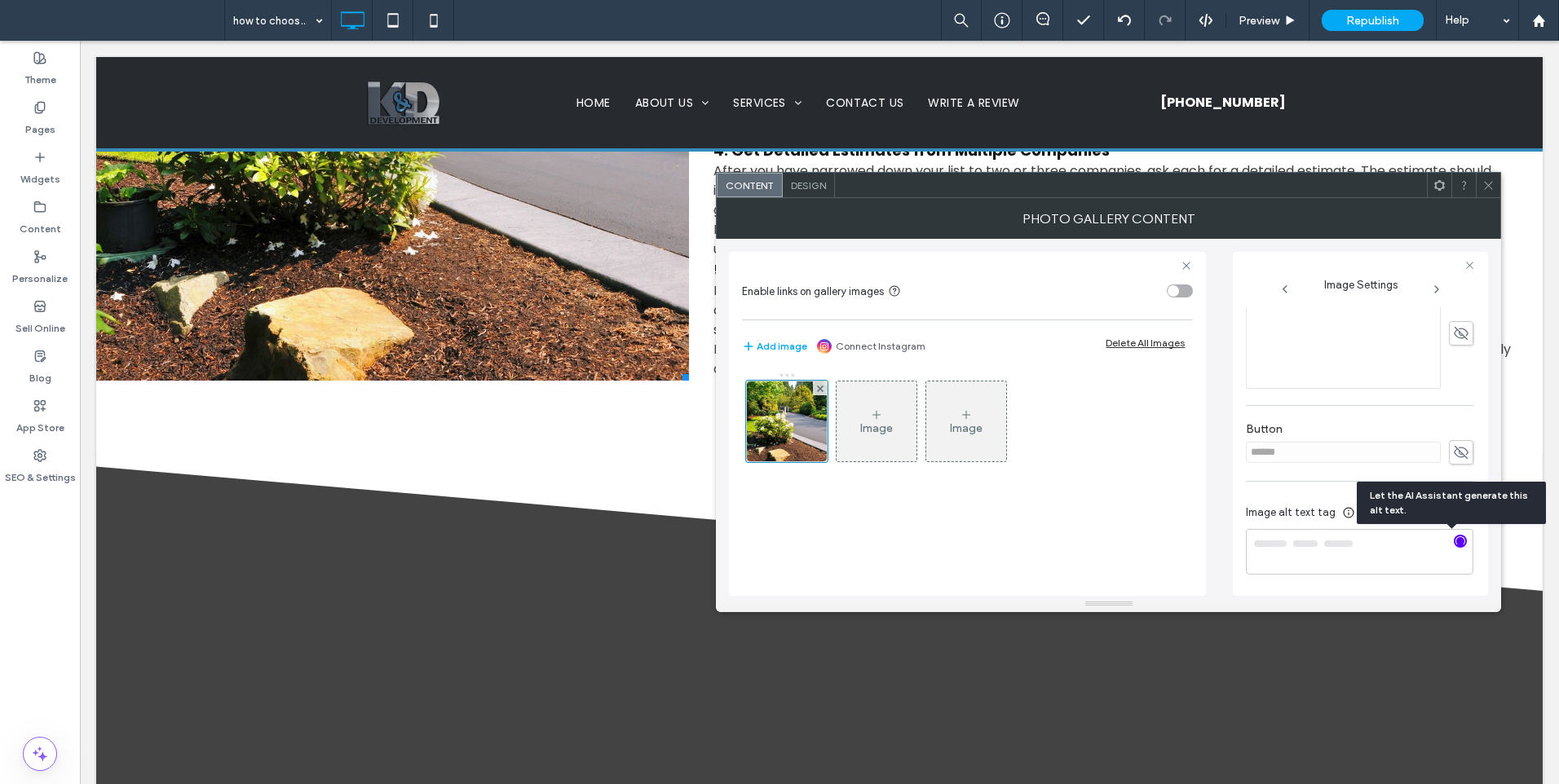
type textarea "**********"
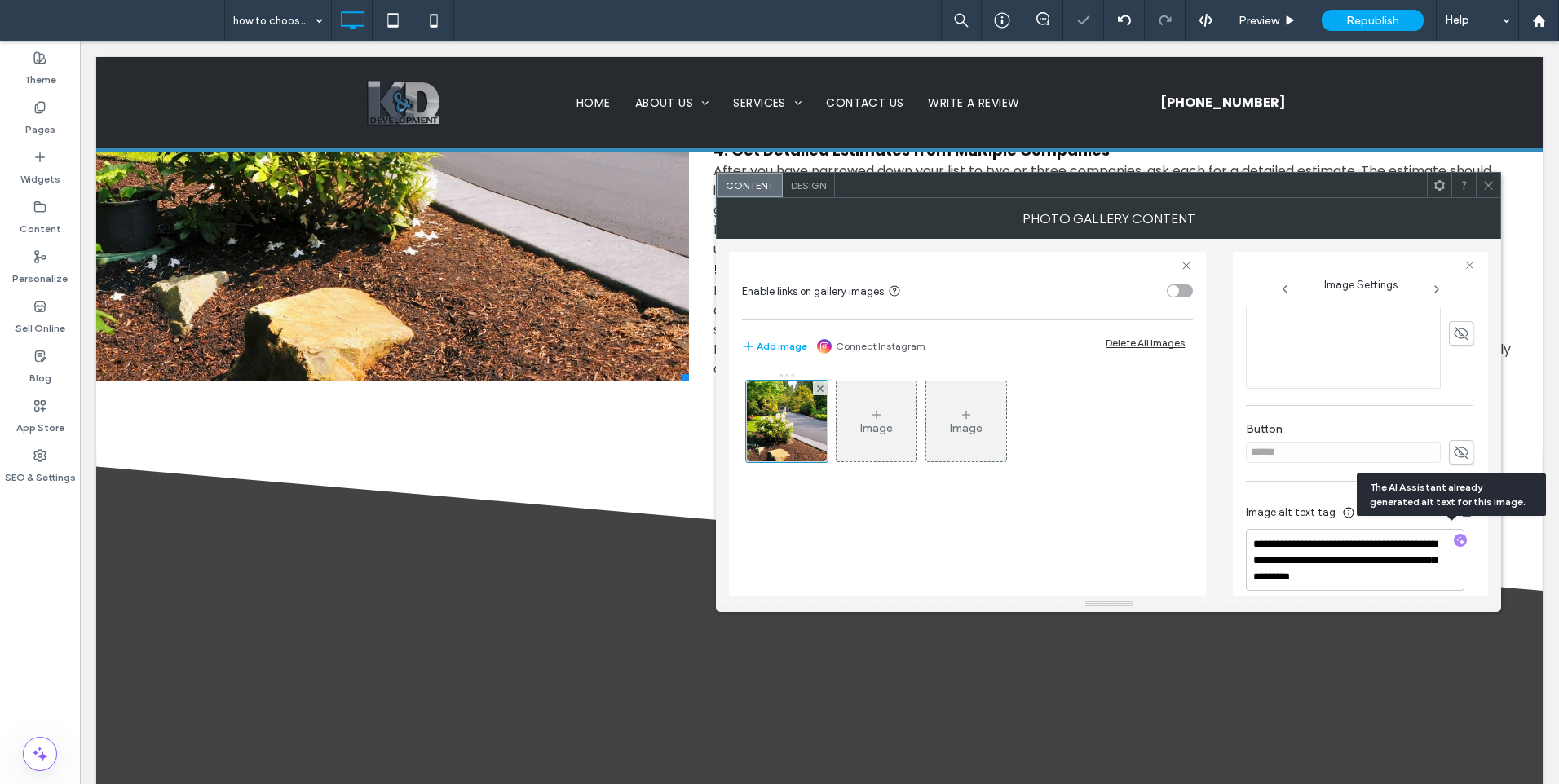
scroll to position [450, 0]
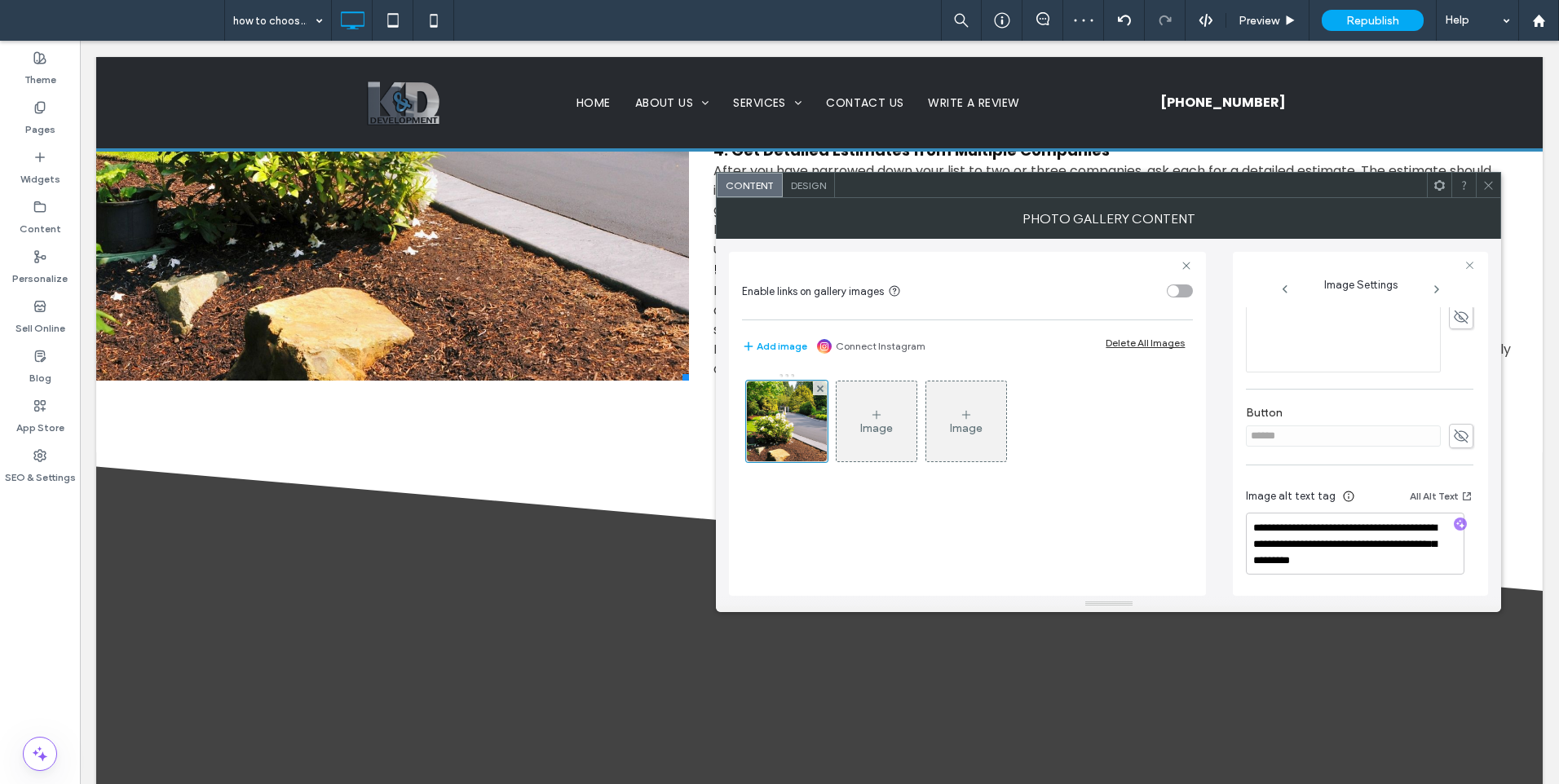
click at [1483, 189] on icon at bounding box center [1489, 185] width 12 height 12
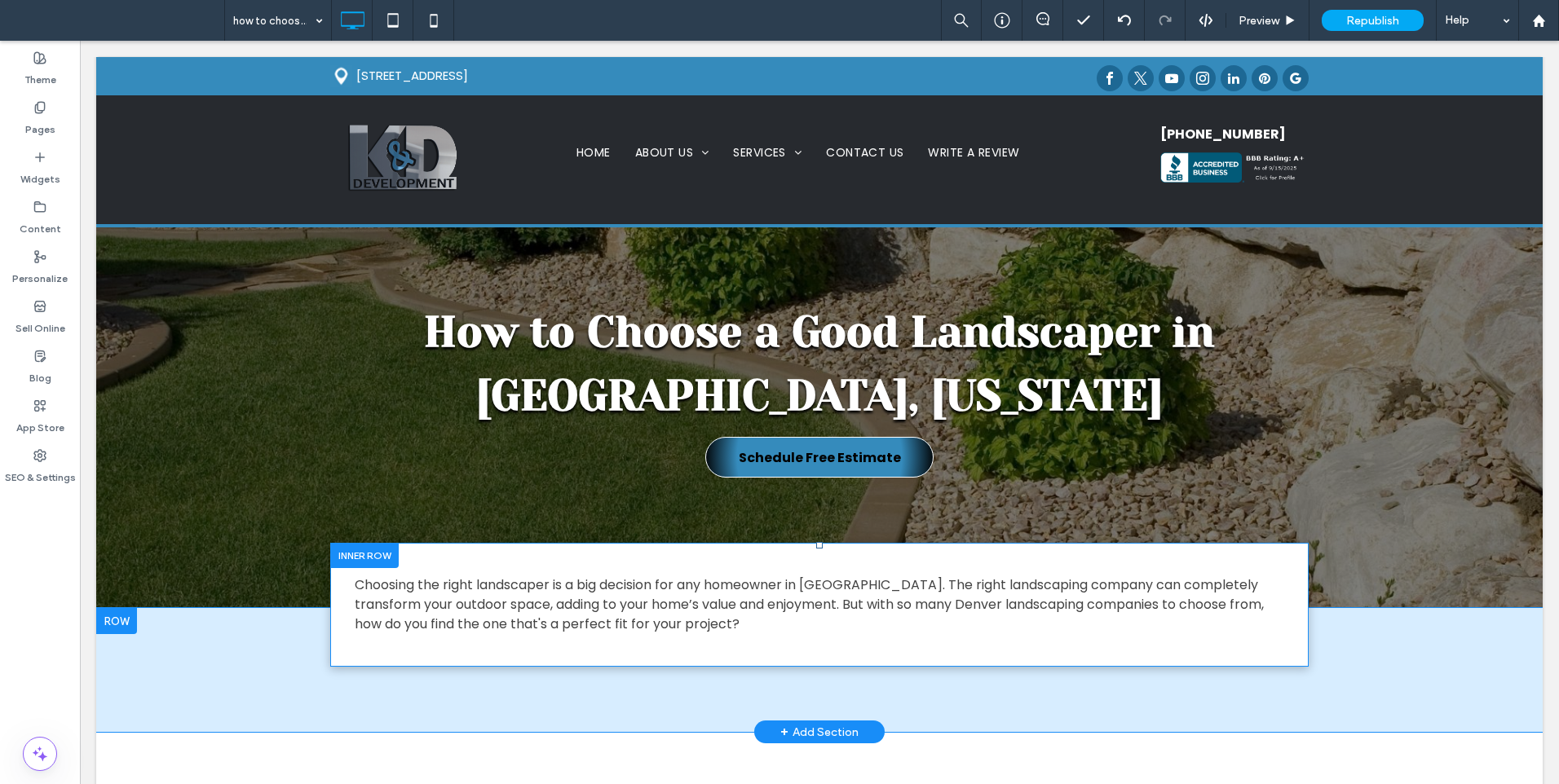
scroll to position [0, 0]
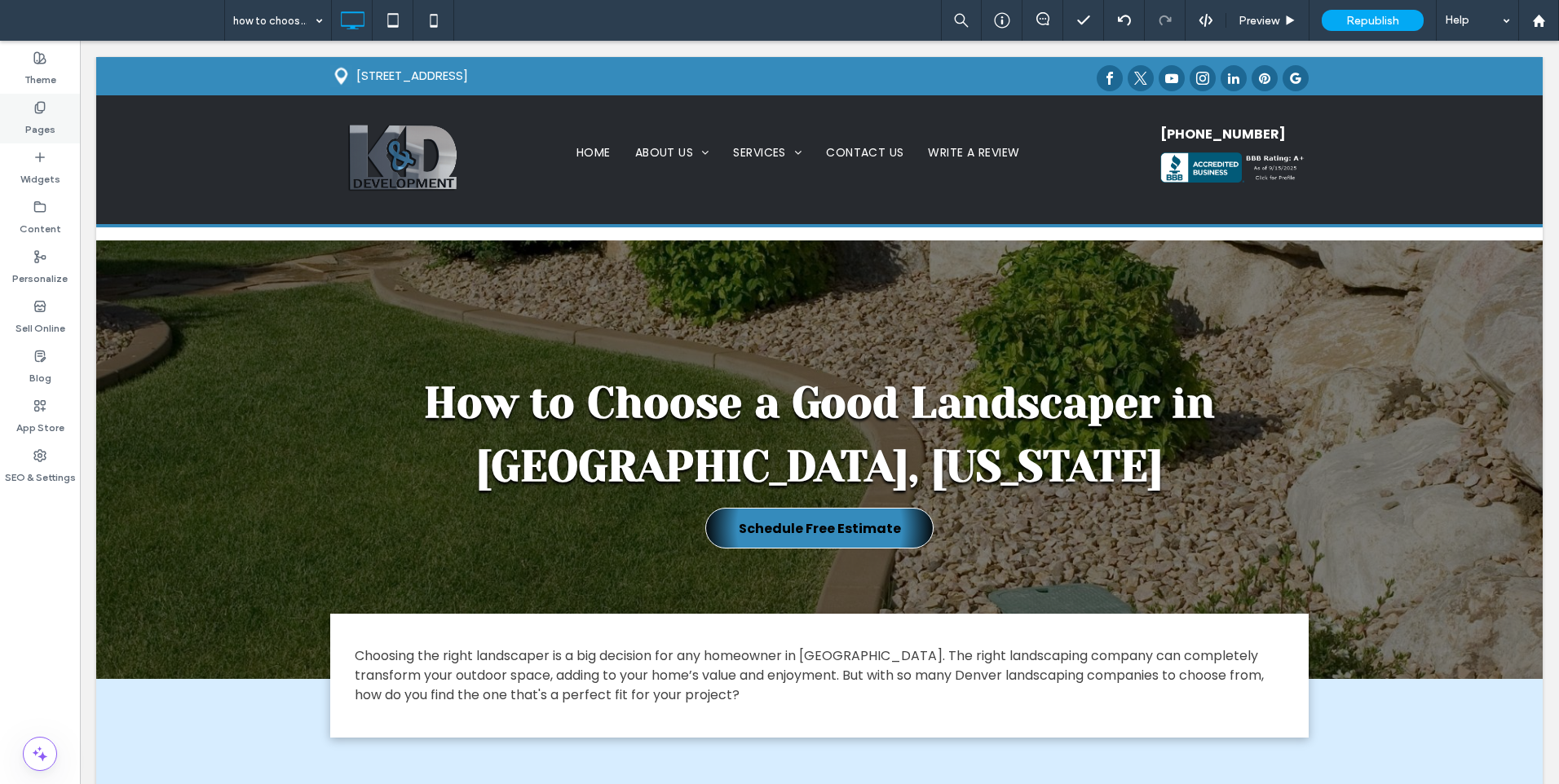
click at [64, 138] on div "Pages" at bounding box center [40, 118] width 80 height 49
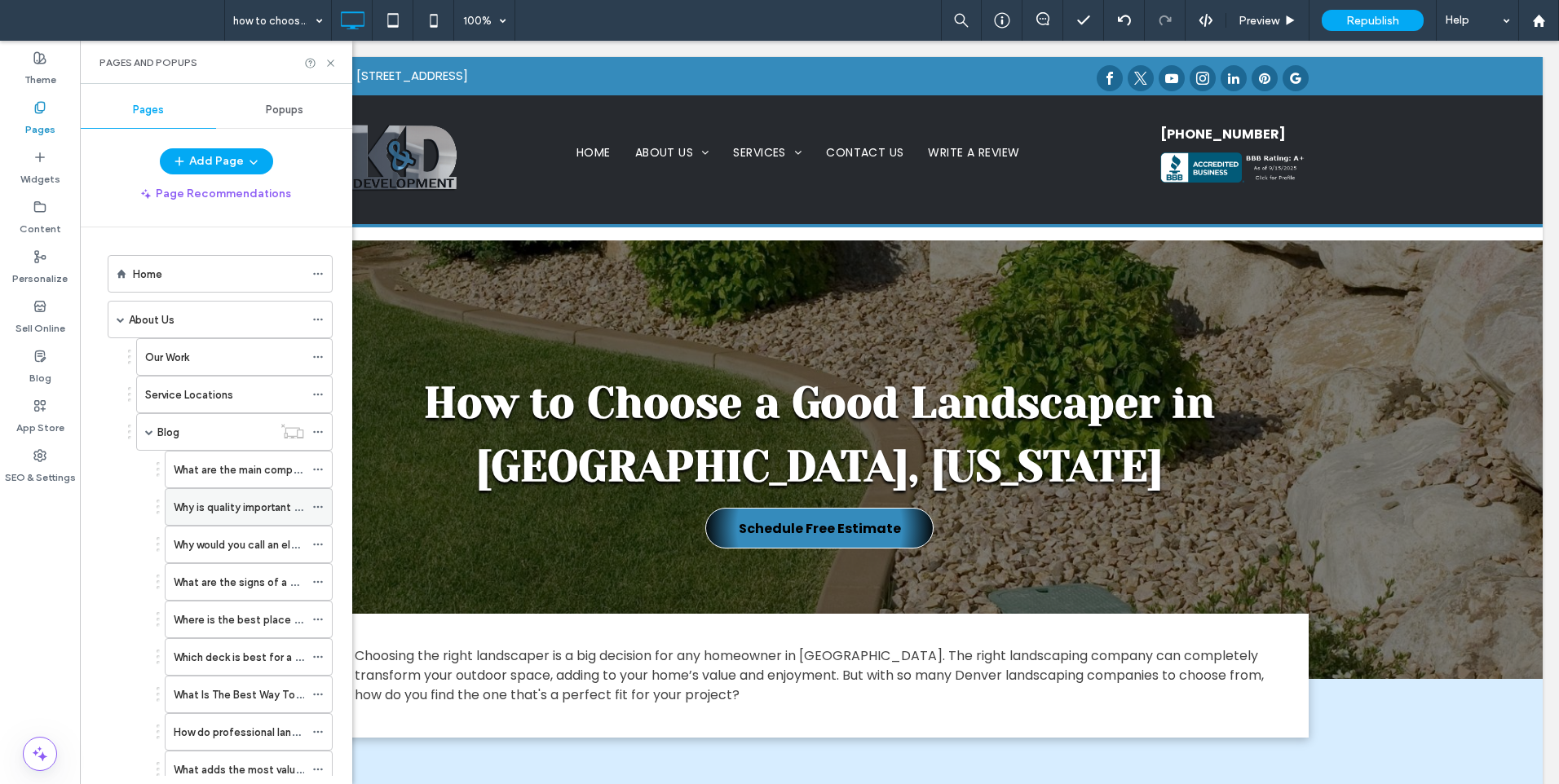
scroll to position [271, 0]
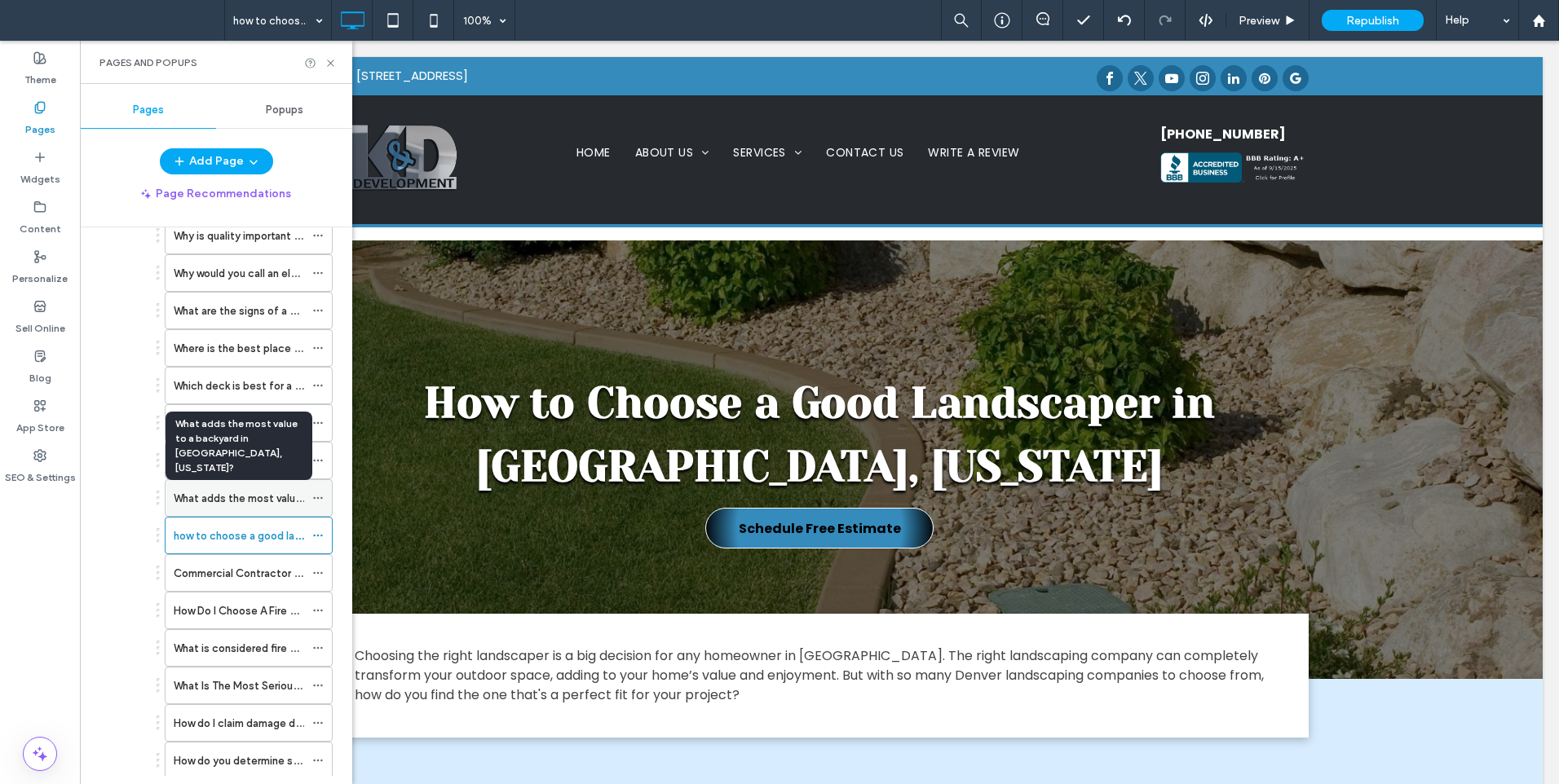
click at [197, 490] on label "What adds the most value to a backyard in [GEOGRAPHIC_DATA], [US_STATE]?" at bounding box center [367, 498] width 388 height 29
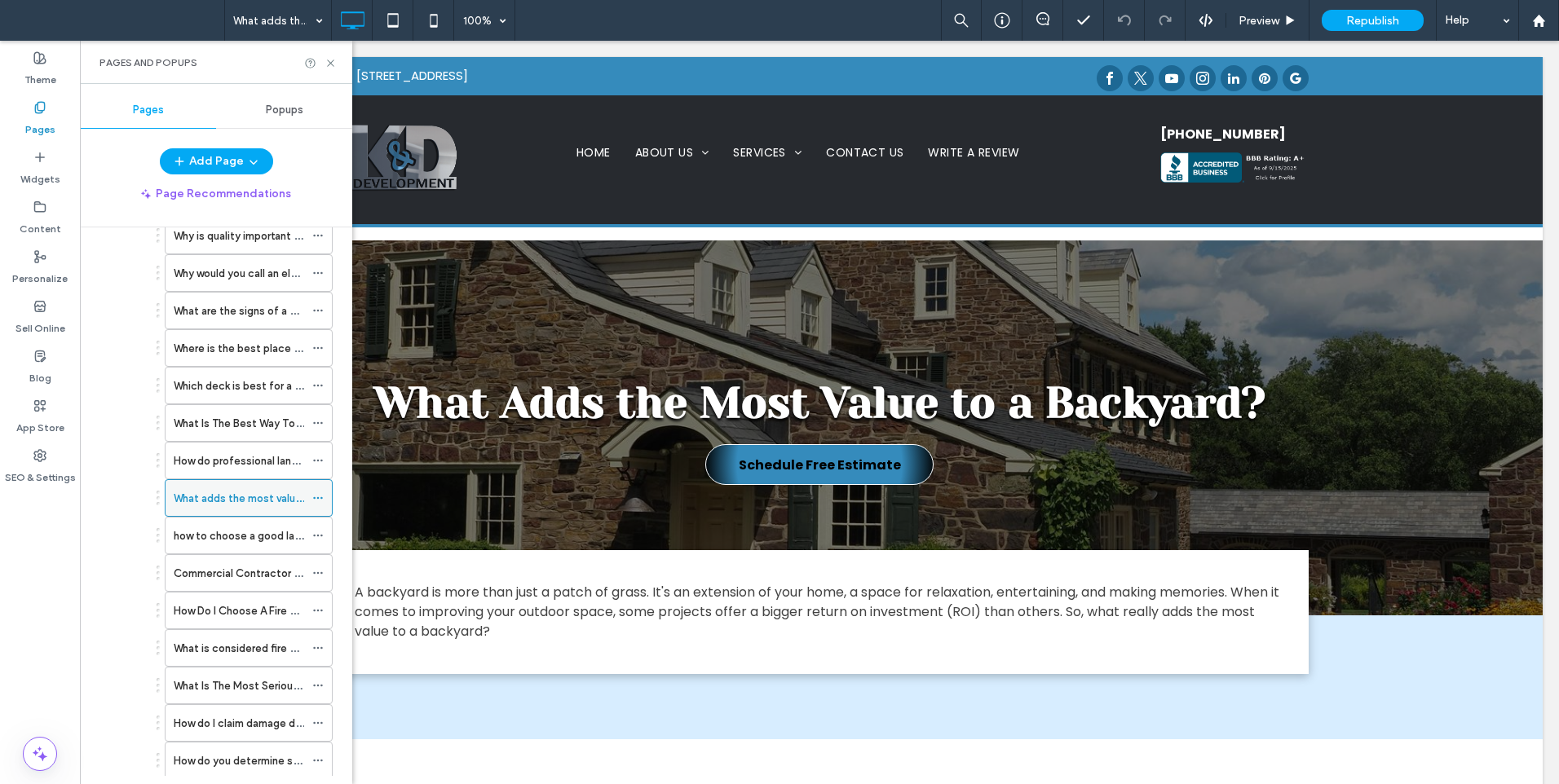
click at [324, 496] on div at bounding box center [322, 498] width 20 height 24
click at [321, 495] on icon at bounding box center [317, 497] width 11 height 11
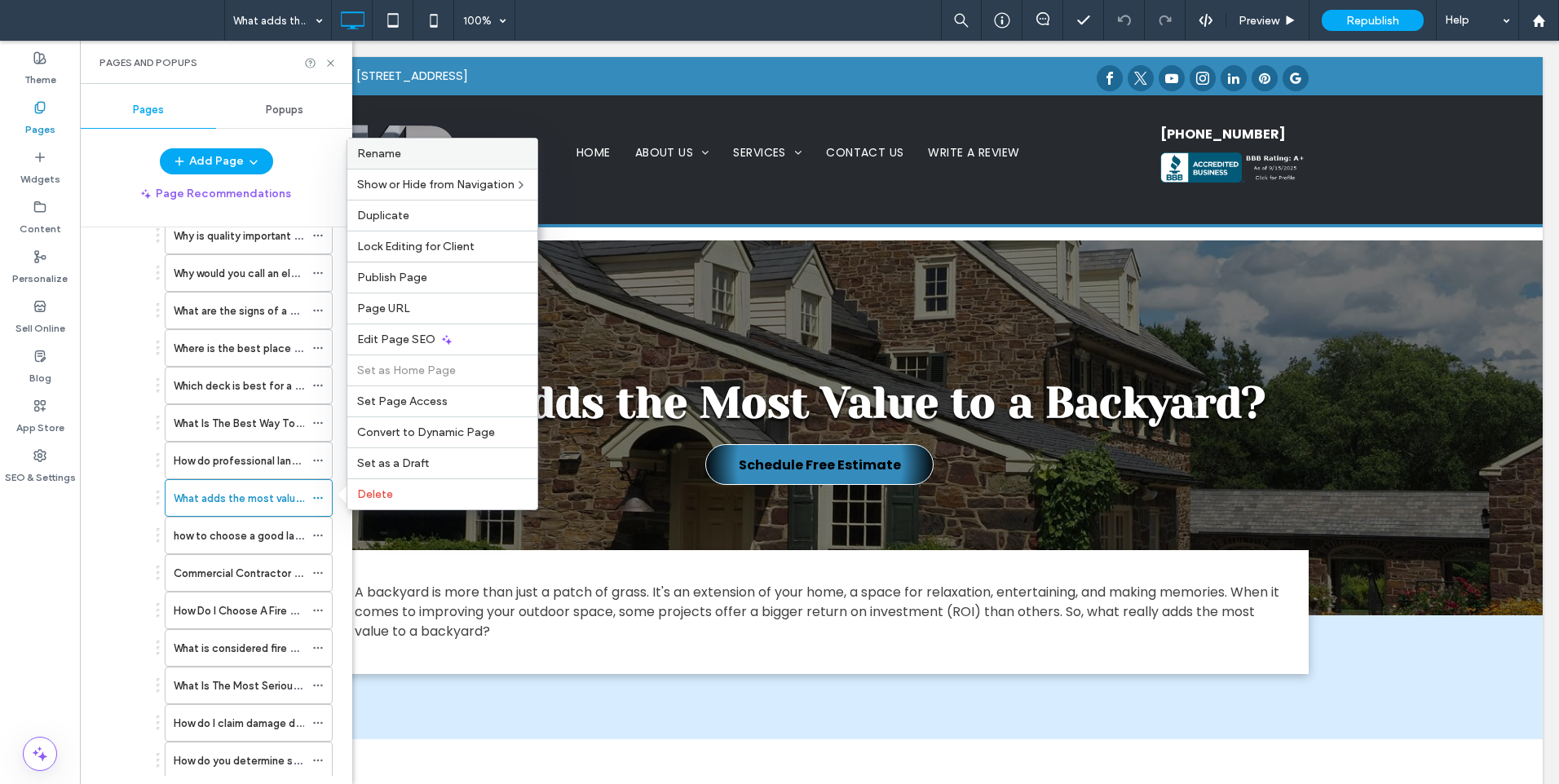
click at [397, 162] on div "Rename" at bounding box center [442, 153] width 190 height 30
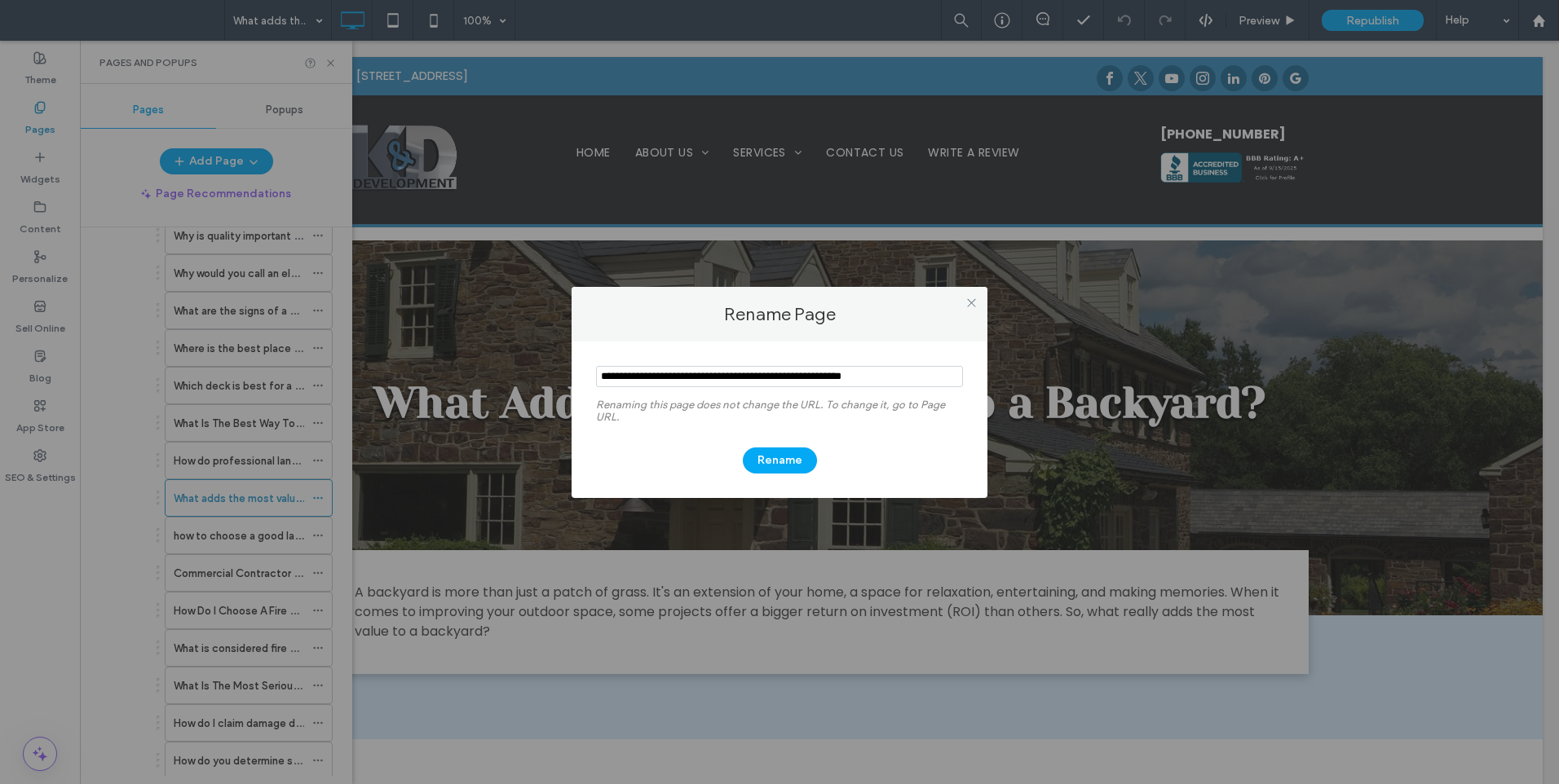
click at [501, 517] on div "Rename Page Renaming this page does not change the URL. To change it, go to Pag…" at bounding box center [779, 392] width 1559 height 784
click at [978, 301] on div at bounding box center [971, 303] width 24 height 24
click at [976, 301] on icon at bounding box center [971, 303] width 12 height 12
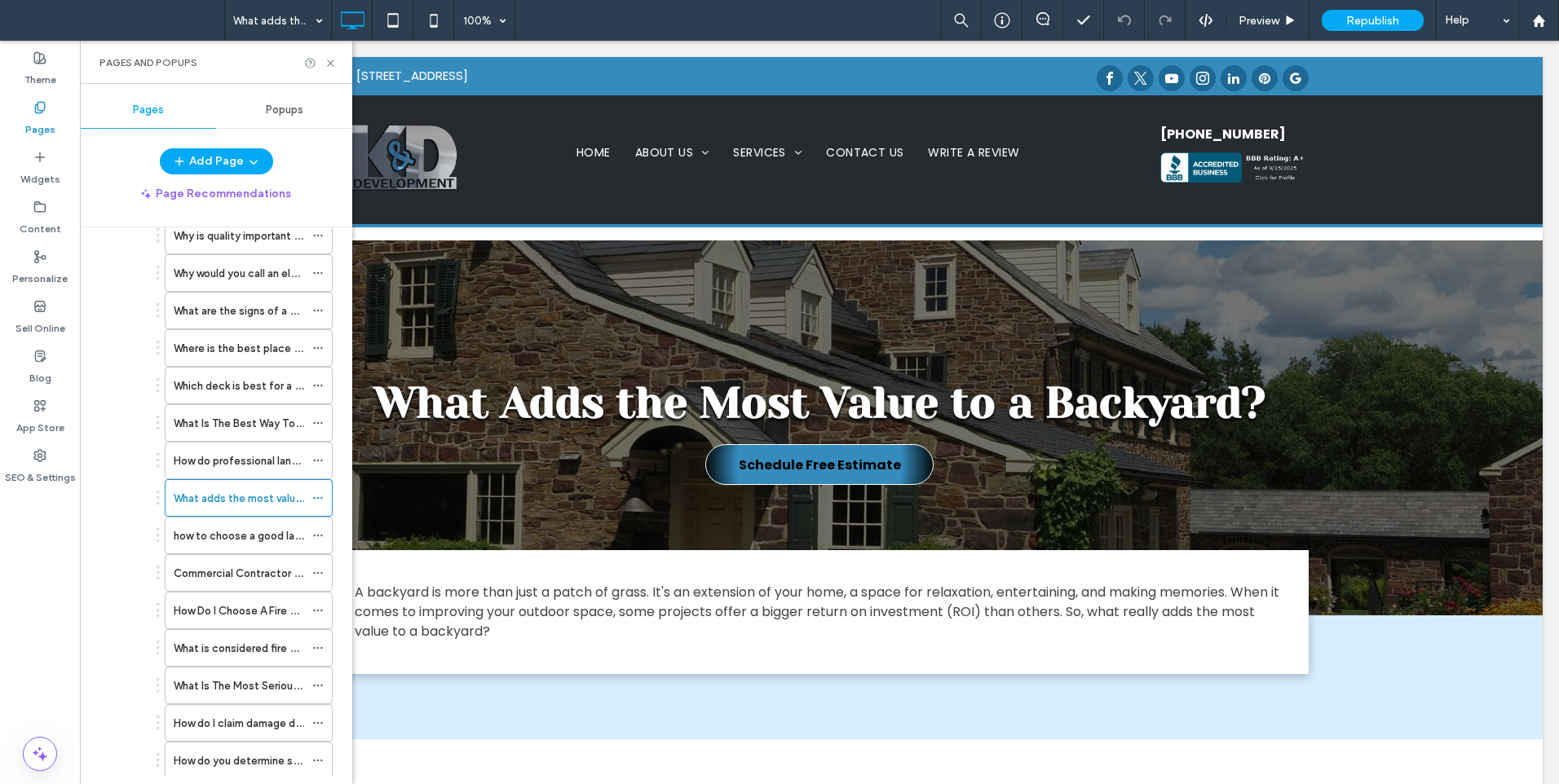
click at [956, 309] on div "What Adds the Most Value to a Backyard? Schedule Free Estimate Click To Paste R…" at bounding box center [820, 428] width 1447 height 375
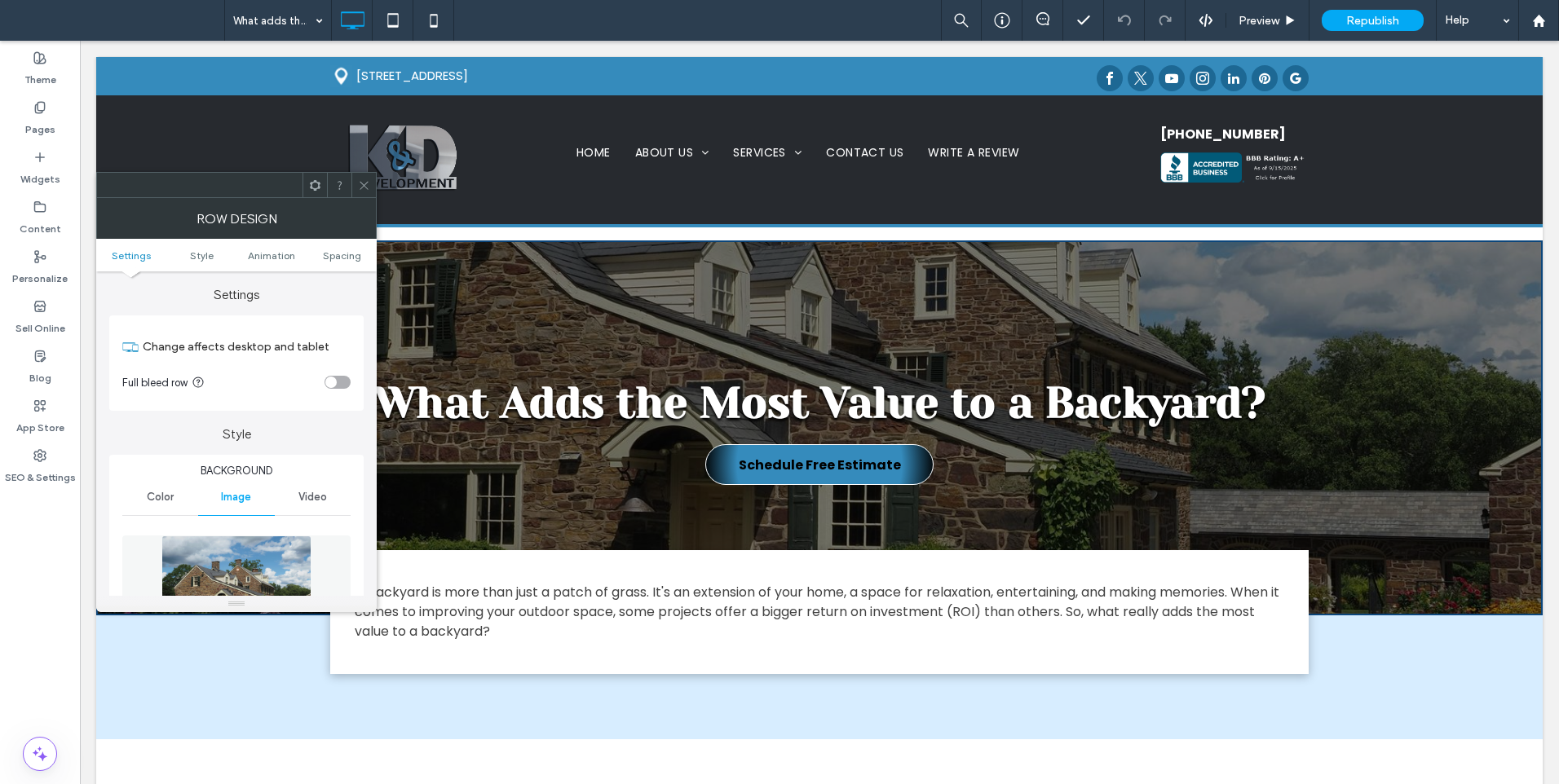
click at [273, 559] on img at bounding box center [236, 592] width 149 height 113
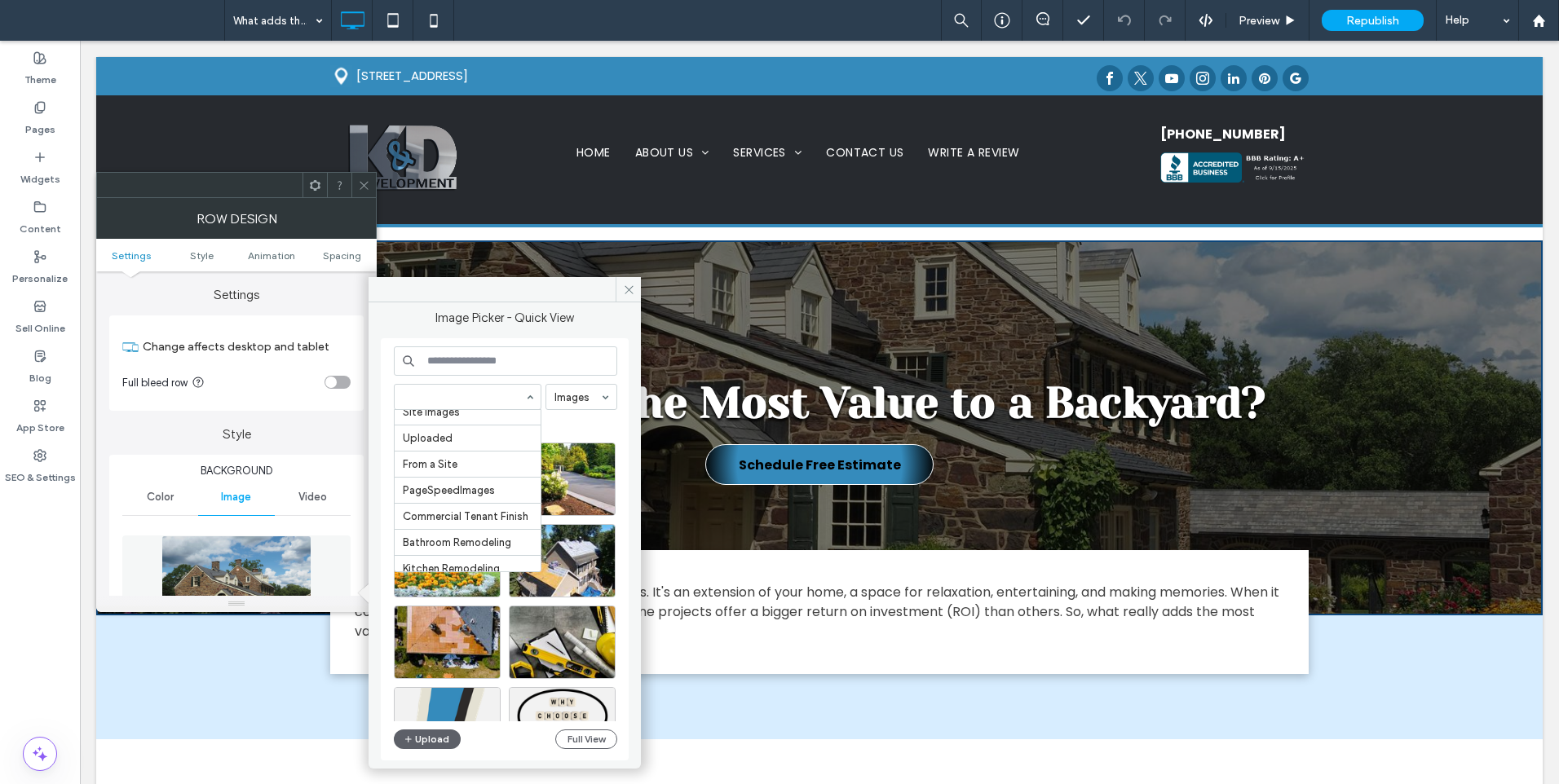
scroll to position [189, 0]
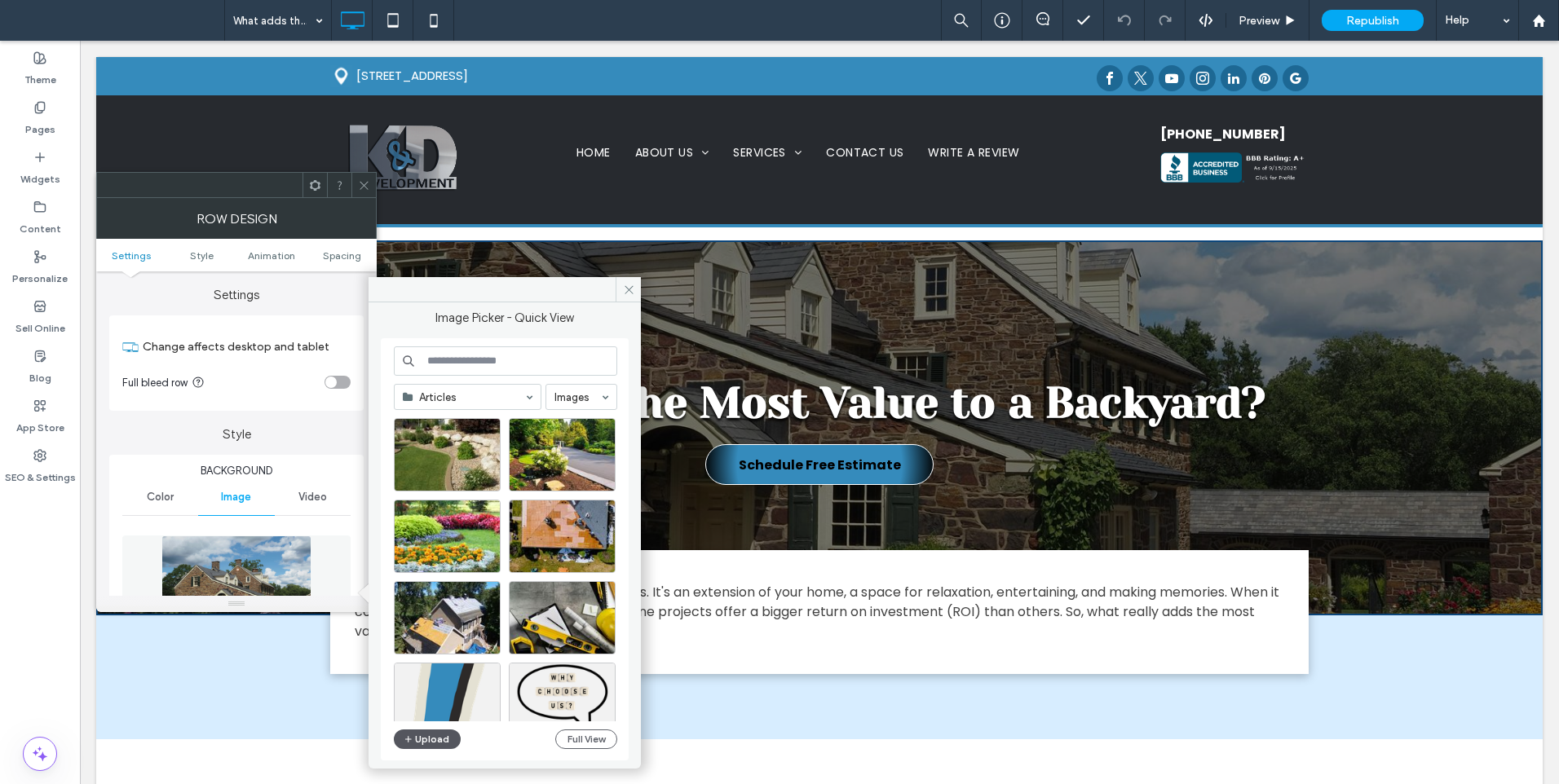
click at [430, 734] on button "Upload" at bounding box center [427, 739] width 67 height 20
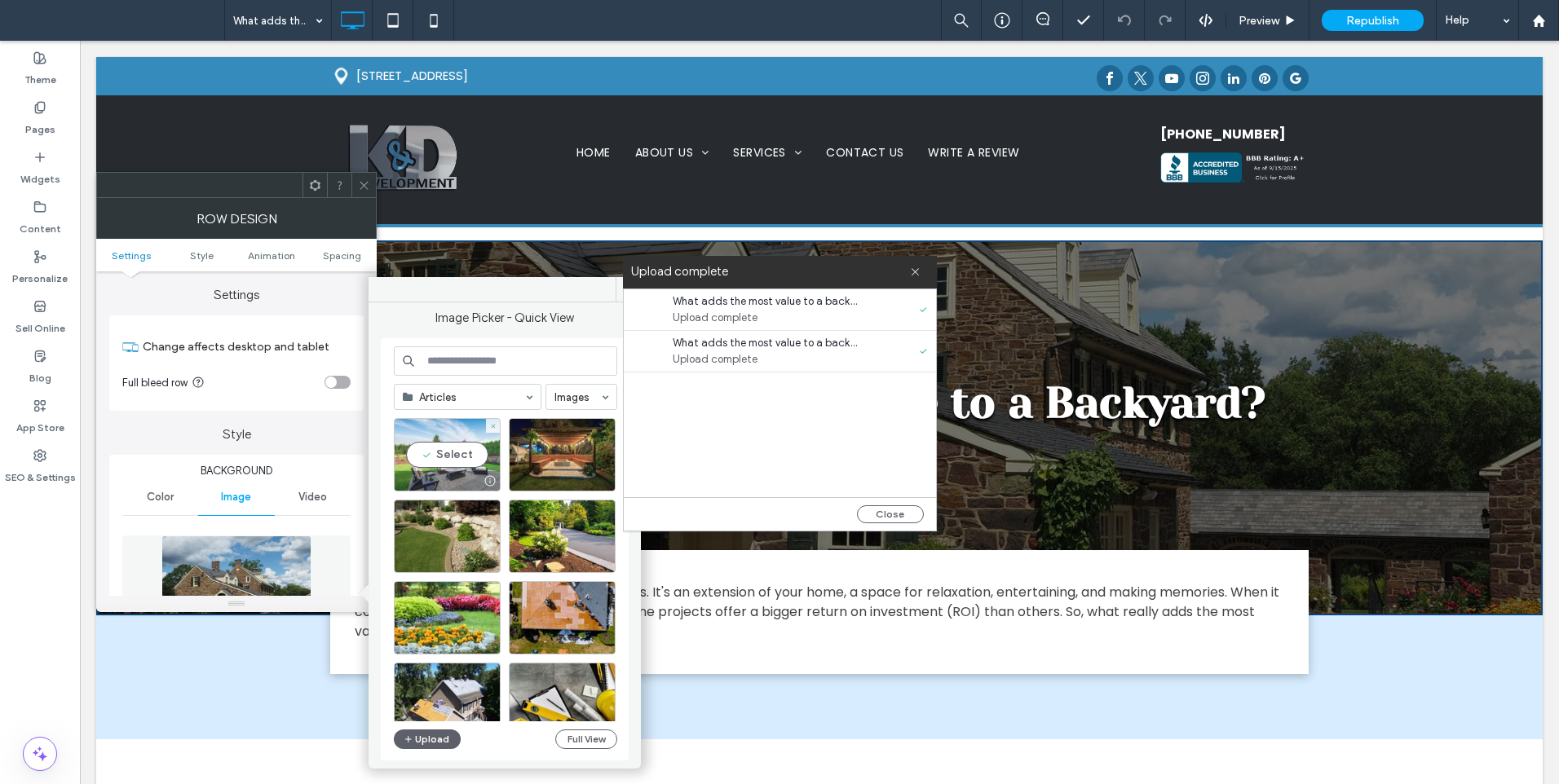
click at [437, 464] on div "Select" at bounding box center [447, 455] width 107 height 74
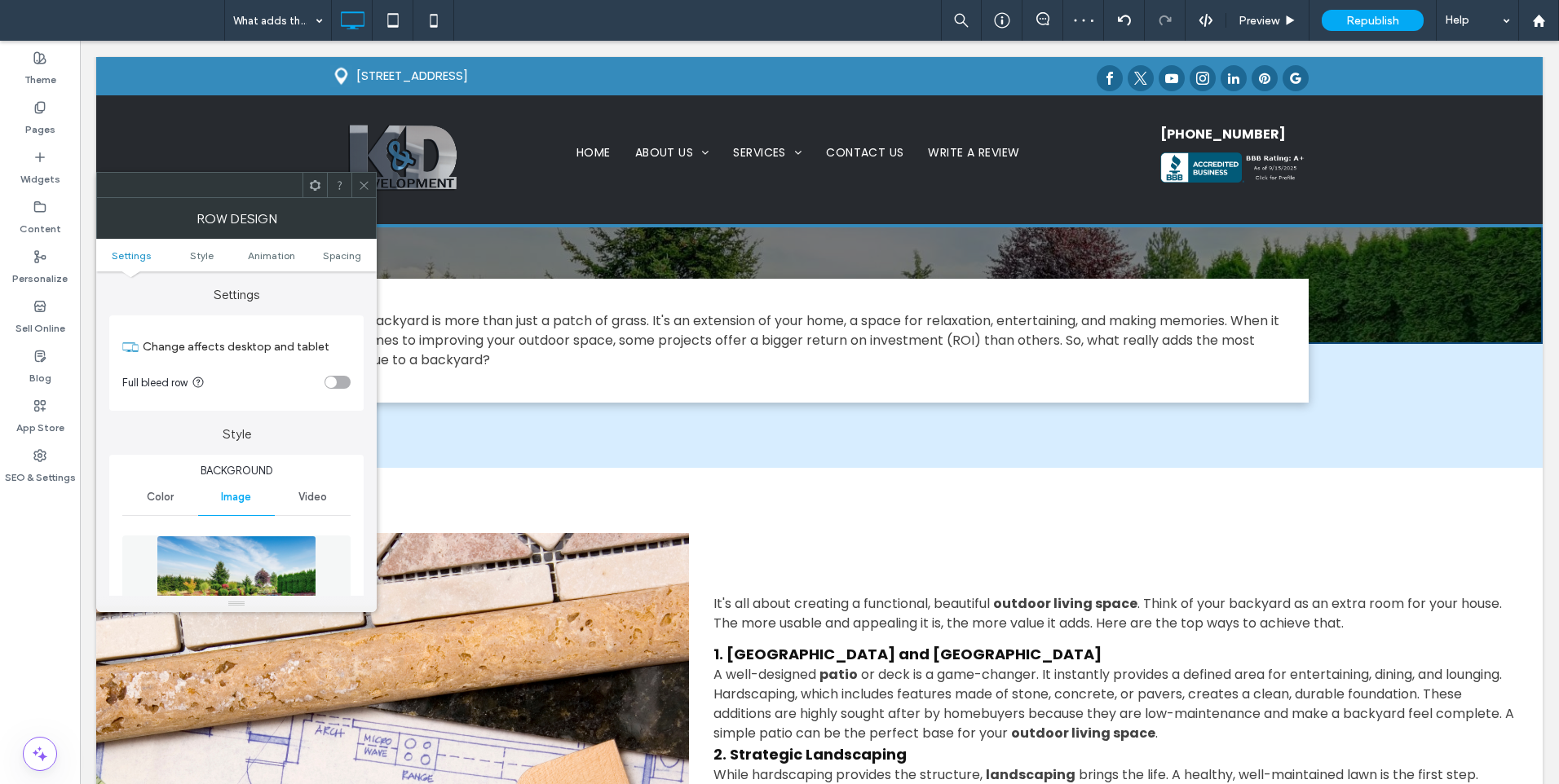
scroll to position [0, 0]
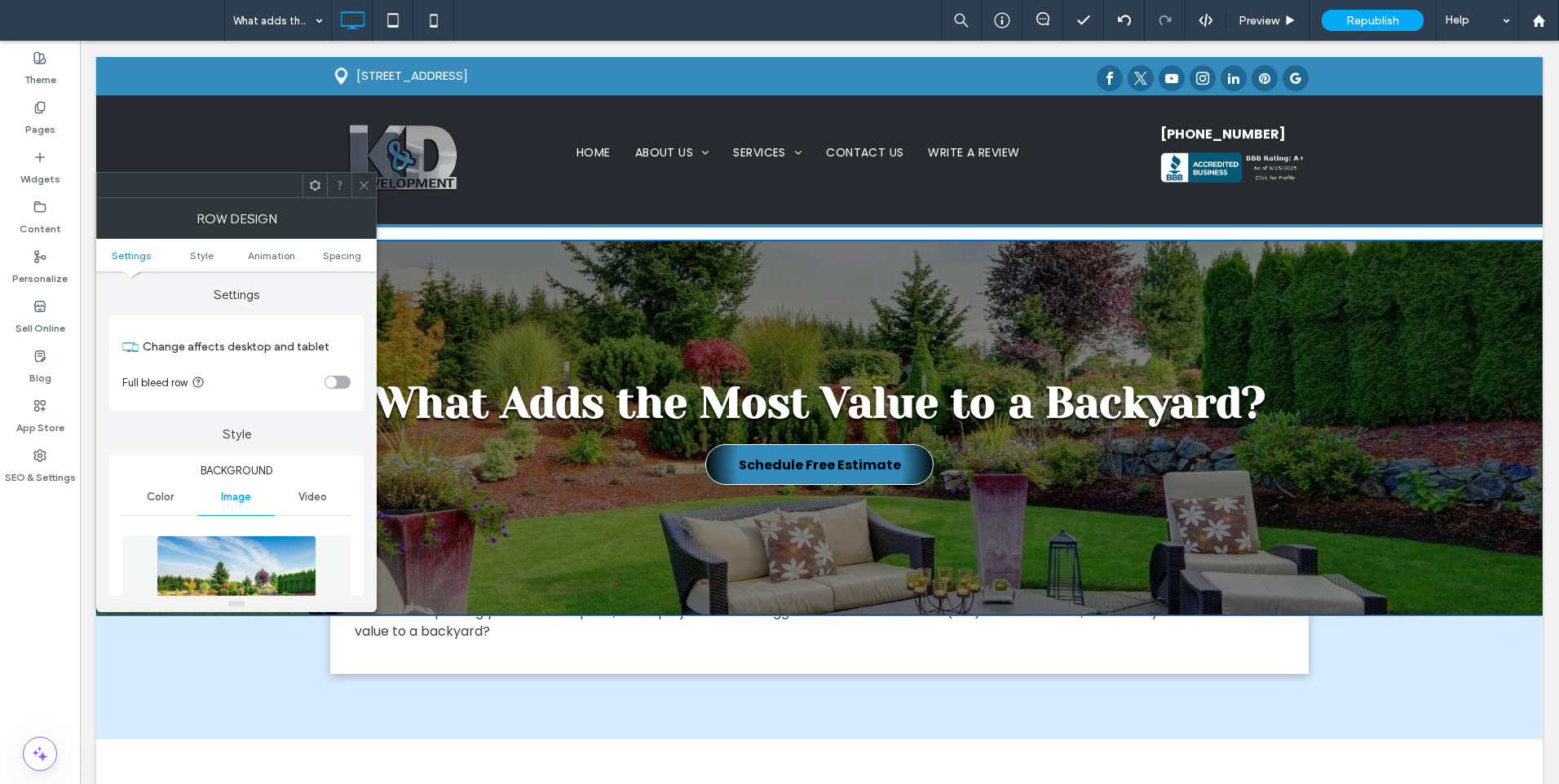
click at [682, 287] on div "What Adds the Most Value to a Backyard? Schedule Free Estimate Click To Paste R…" at bounding box center [820, 428] width 1447 height 375
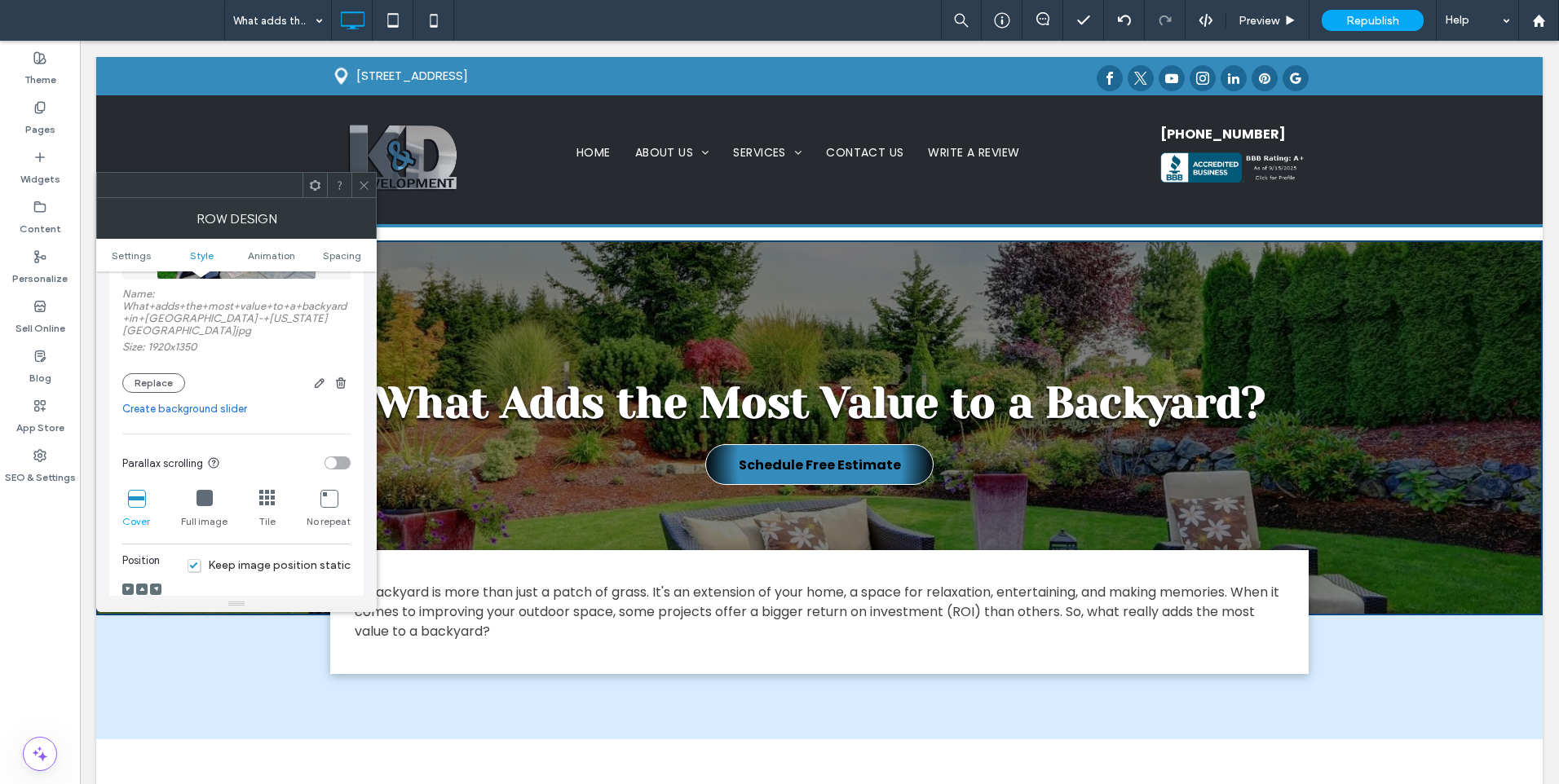
scroll to position [408, 0]
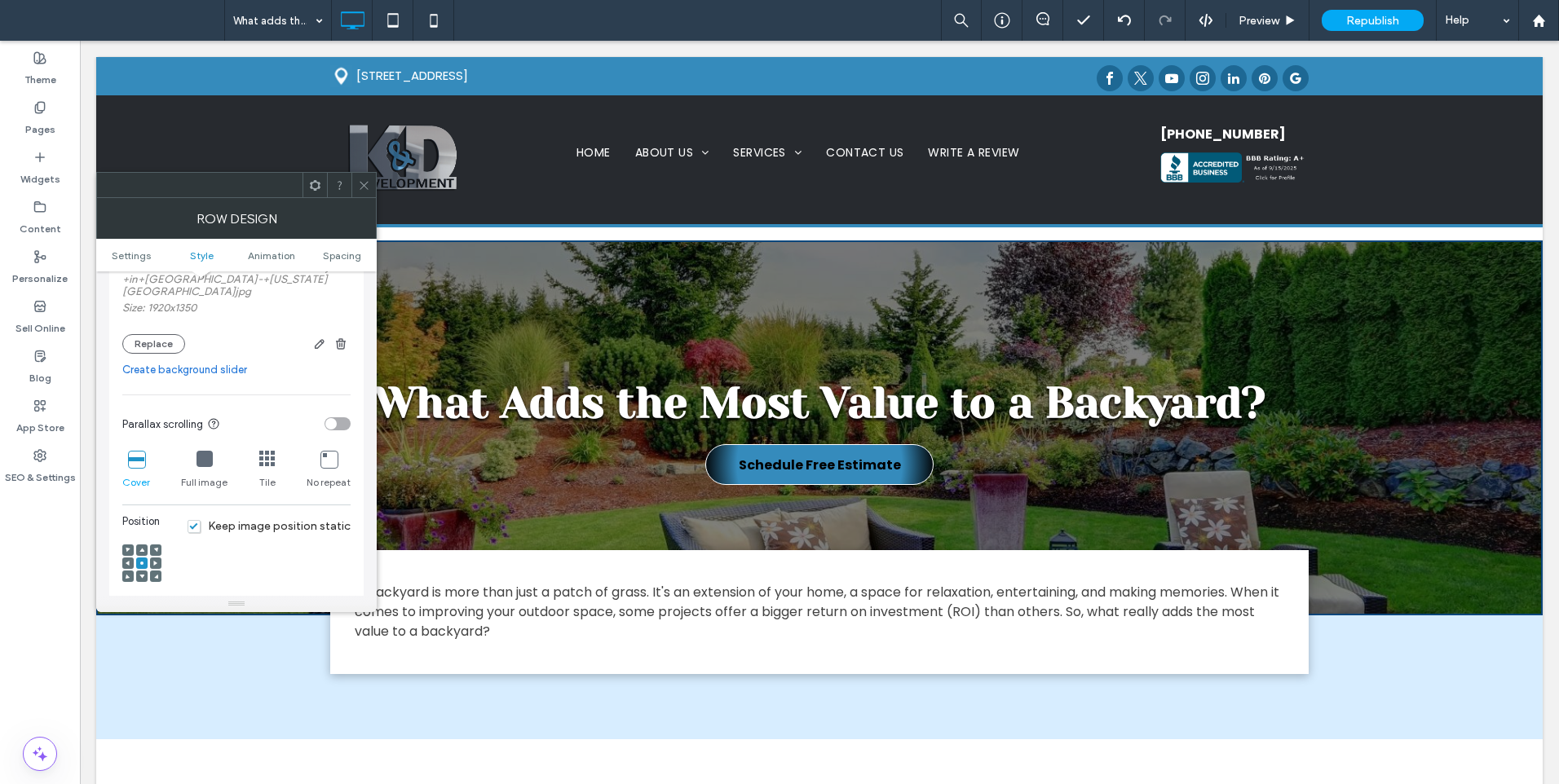
click at [146, 571] on div at bounding box center [141, 576] width 11 height 11
click at [138, 571] on div at bounding box center [141, 576] width 11 height 11
click at [141, 570] on div at bounding box center [141, 564] width 39 height 39
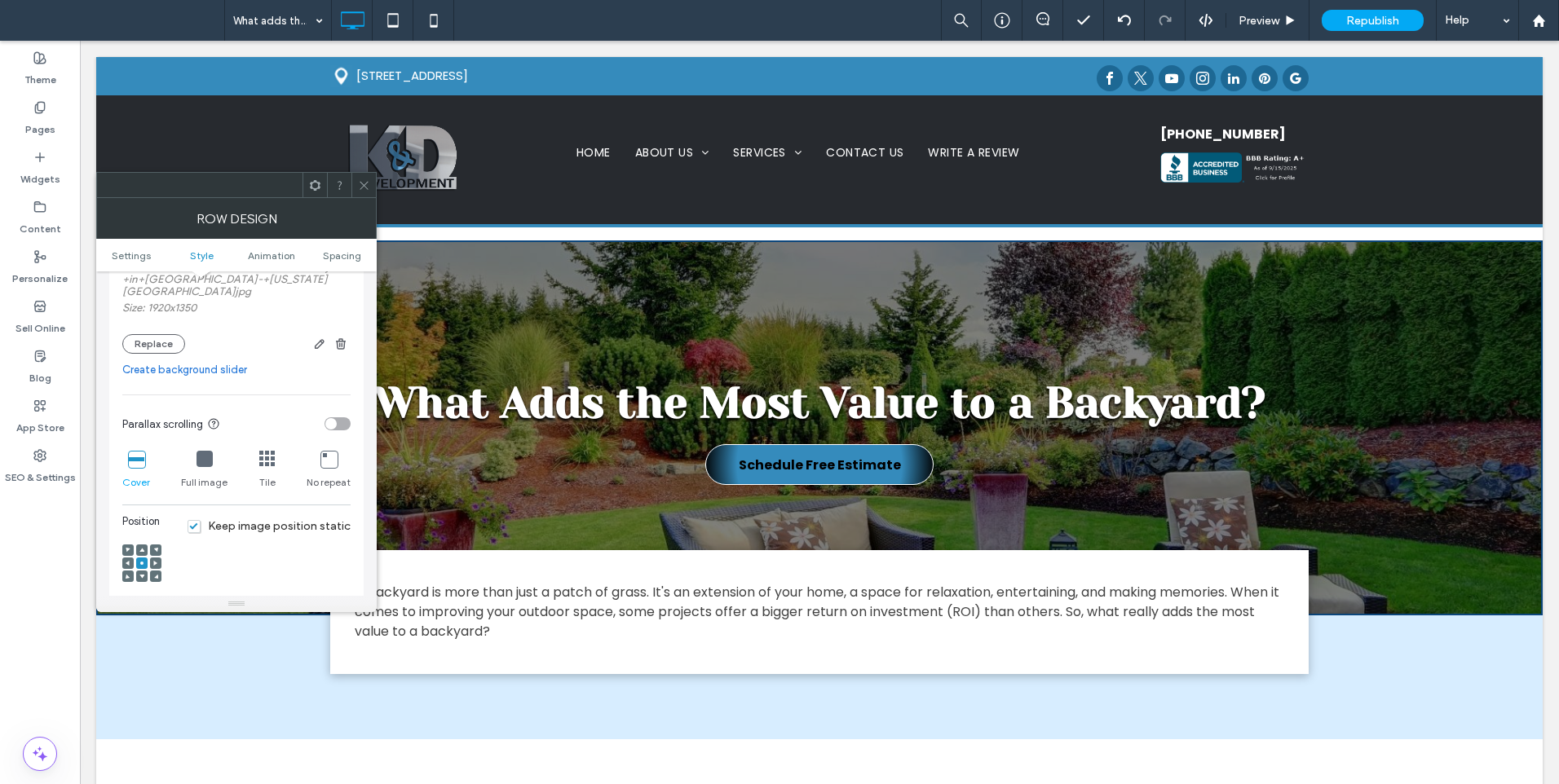
click at [142, 575] on use at bounding box center [142, 577] width 5 height 4
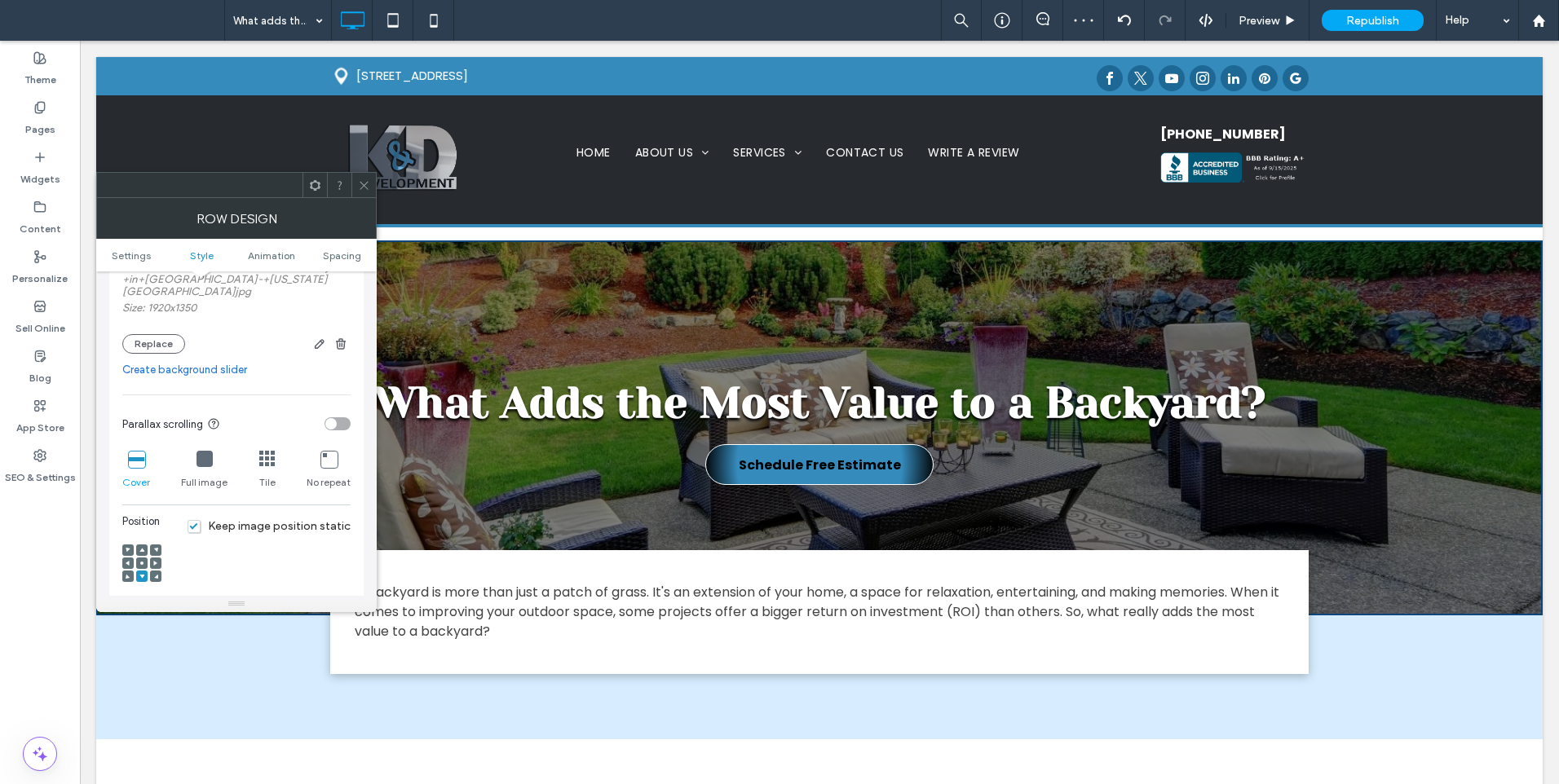
click at [357, 187] on div at bounding box center [364, 185] width 24 height 24
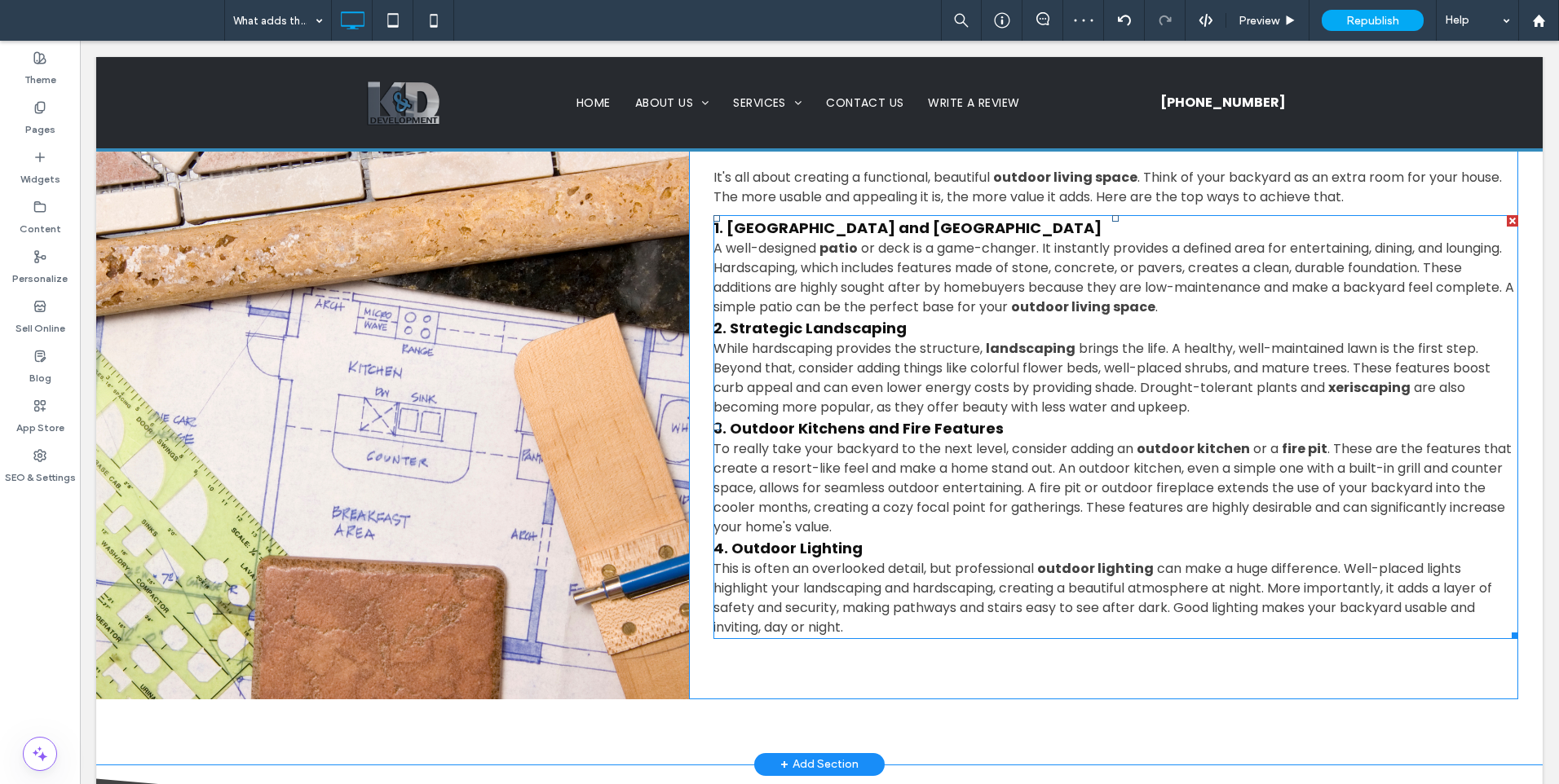
scroll to position [815, 0]
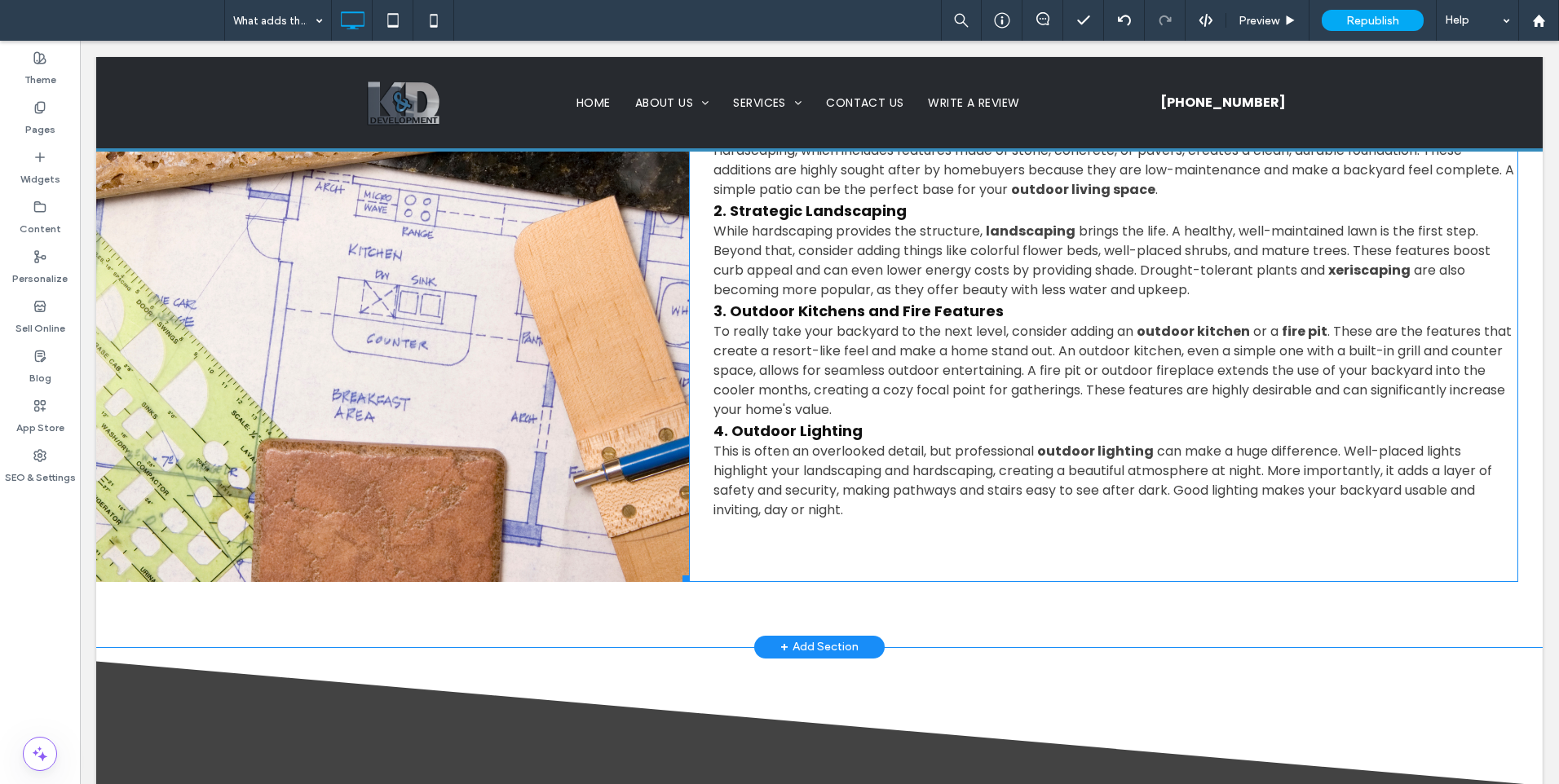
click at [540, 327] on link at bounding box center [393, 286] width 593 height 593
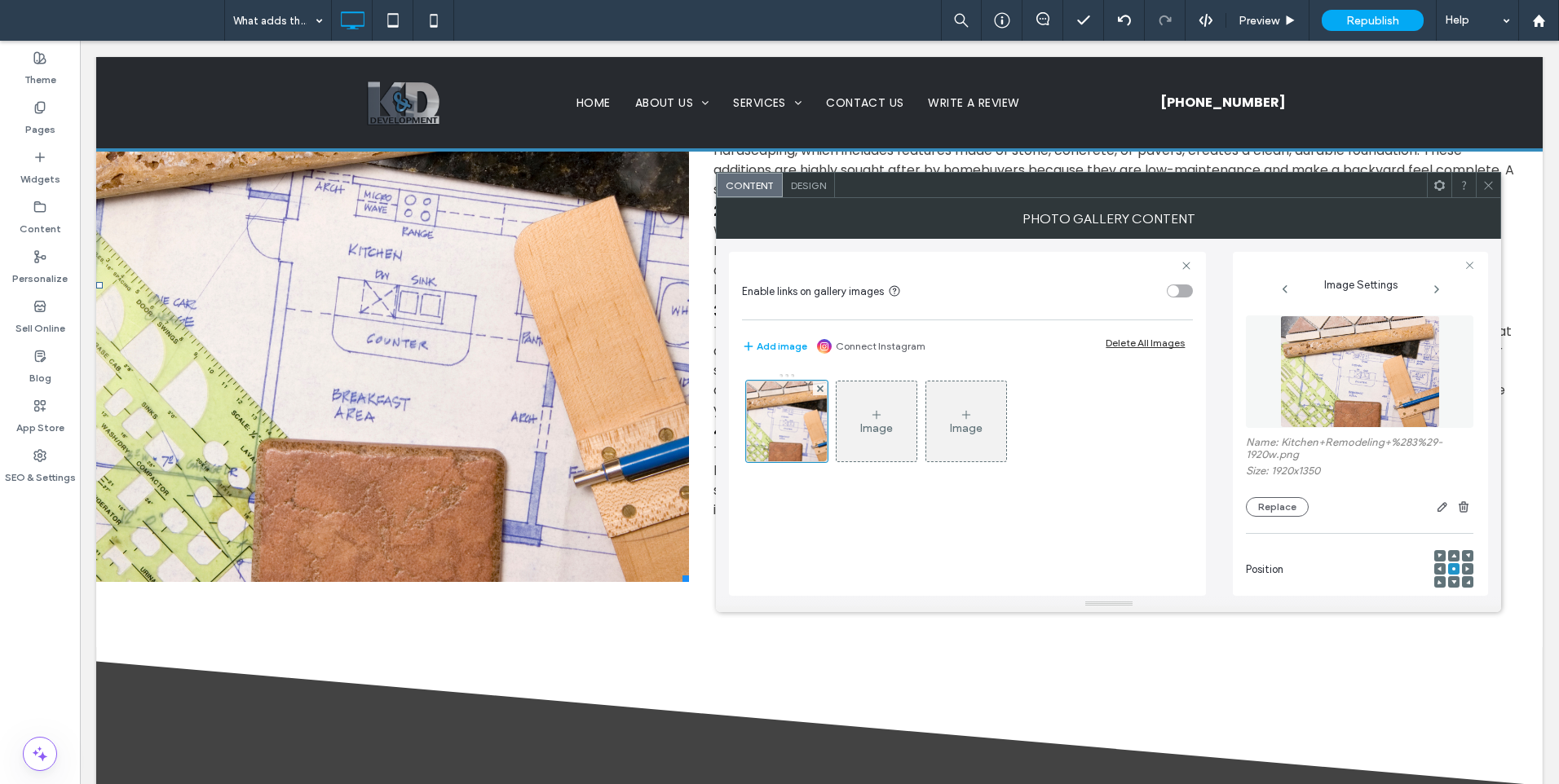
click at [1313, 360] on img at bounding box center [1361, 372] width 159 height 113
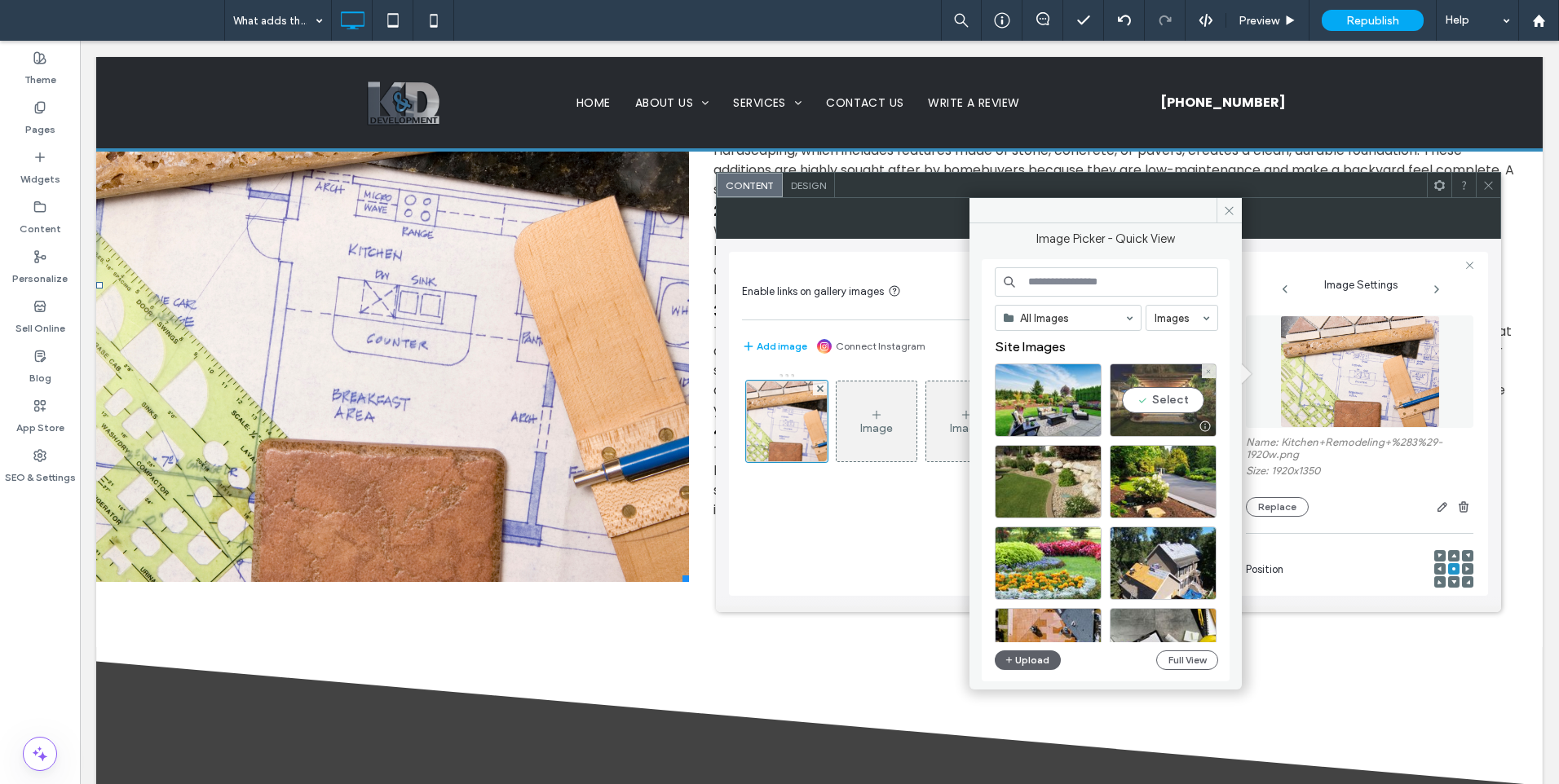
click at [1122, 406] on div "Select" at bounding box center [1163, 400] width 107 height 74
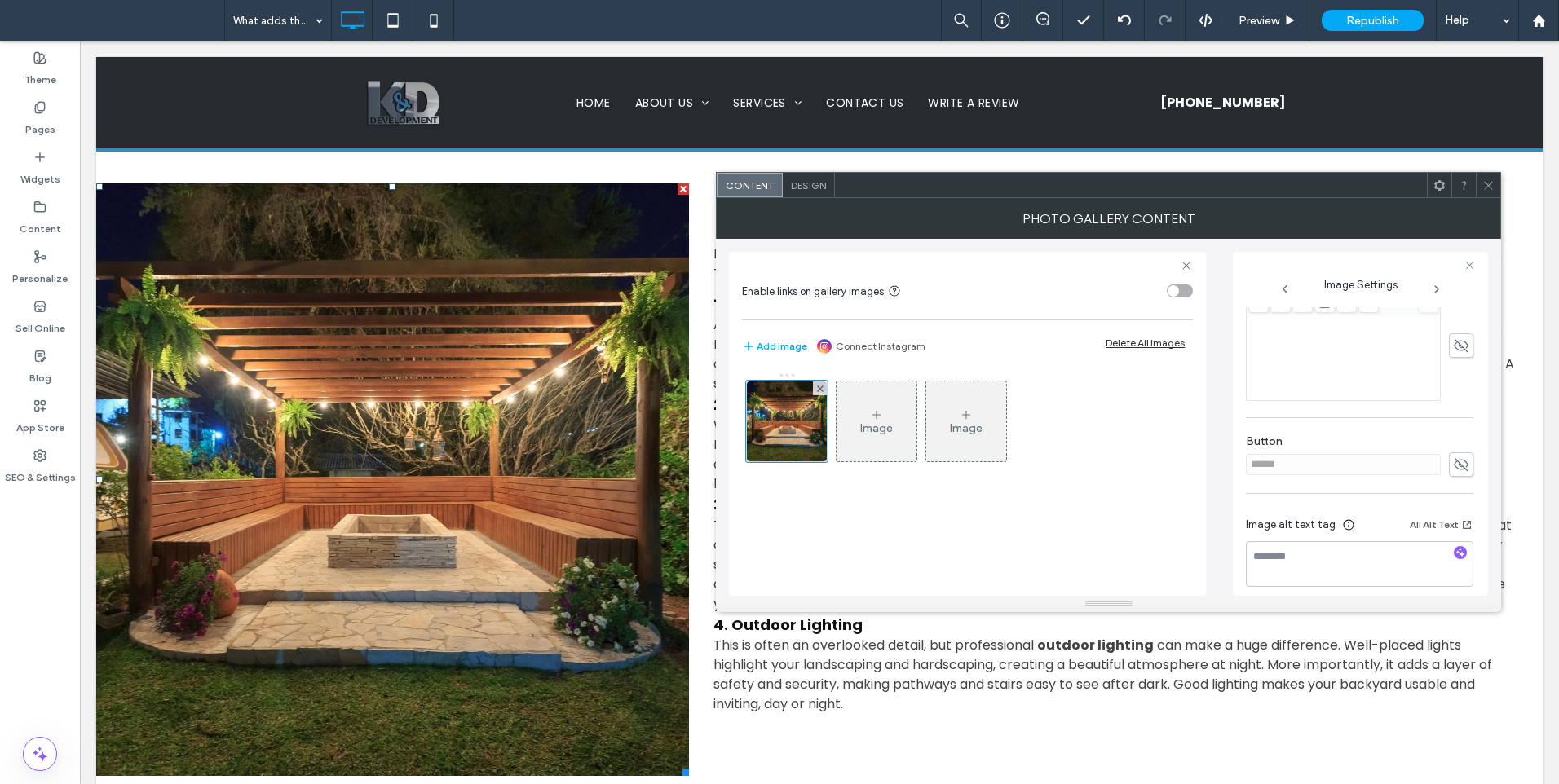
scroll to position [679, 0]
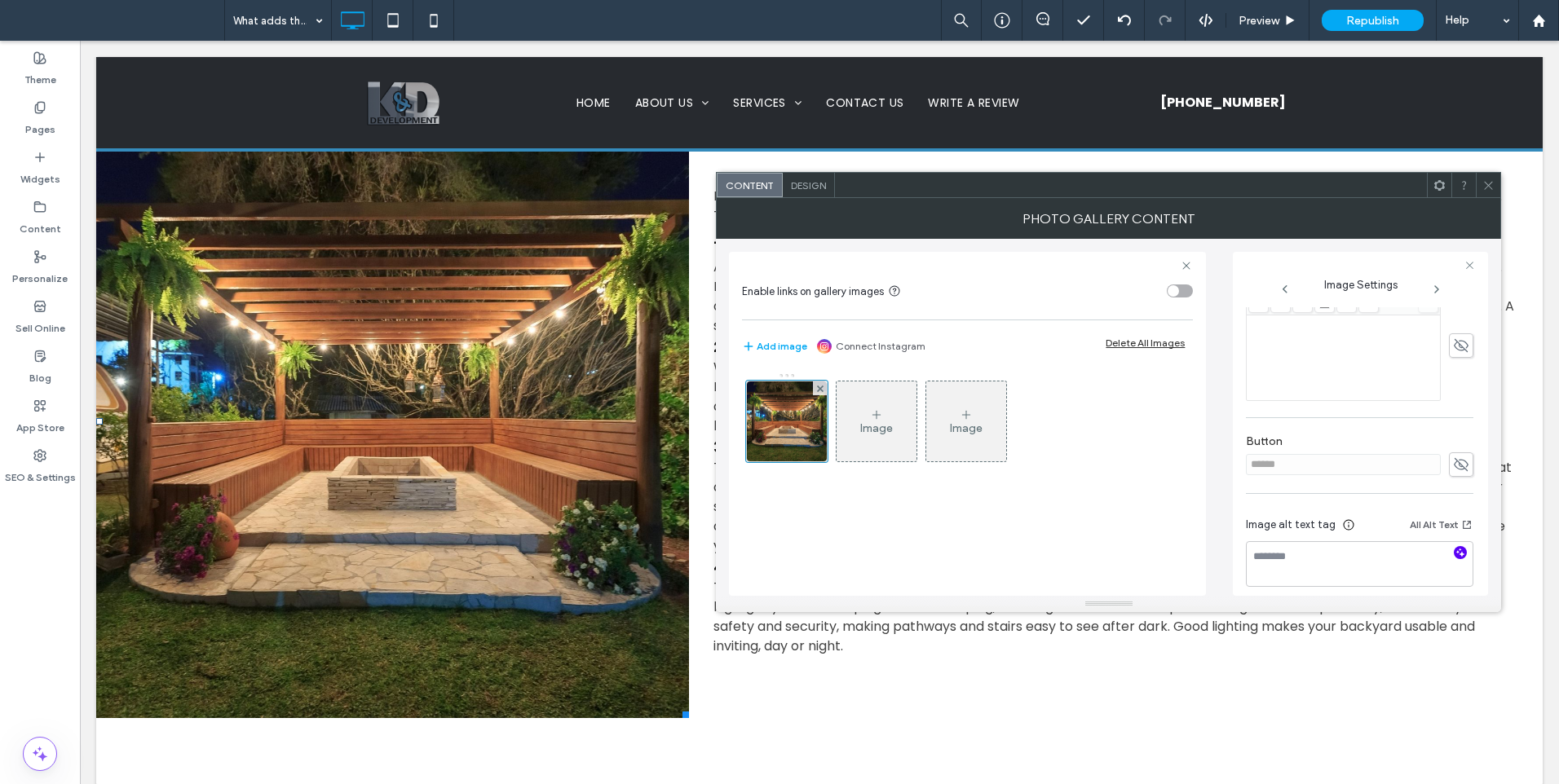
click at [1457, 548] on icon "button" at bounding box center [1460, 553] width 11 height 11
type textarea "**********"
click at [1497, 187] on div at bounding box center [1488, 185] width 24 height 24
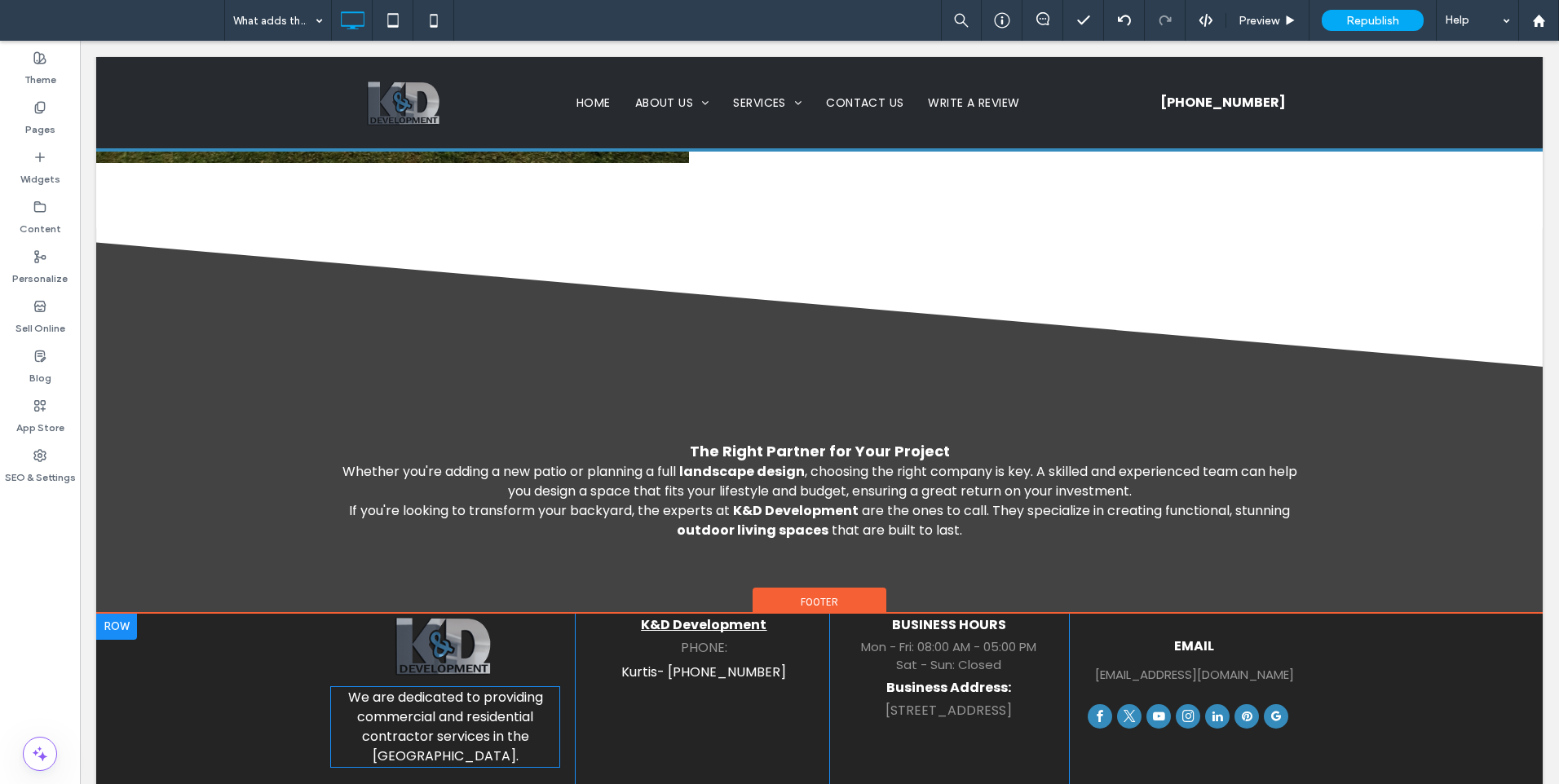
scroll to position [1359, 0]
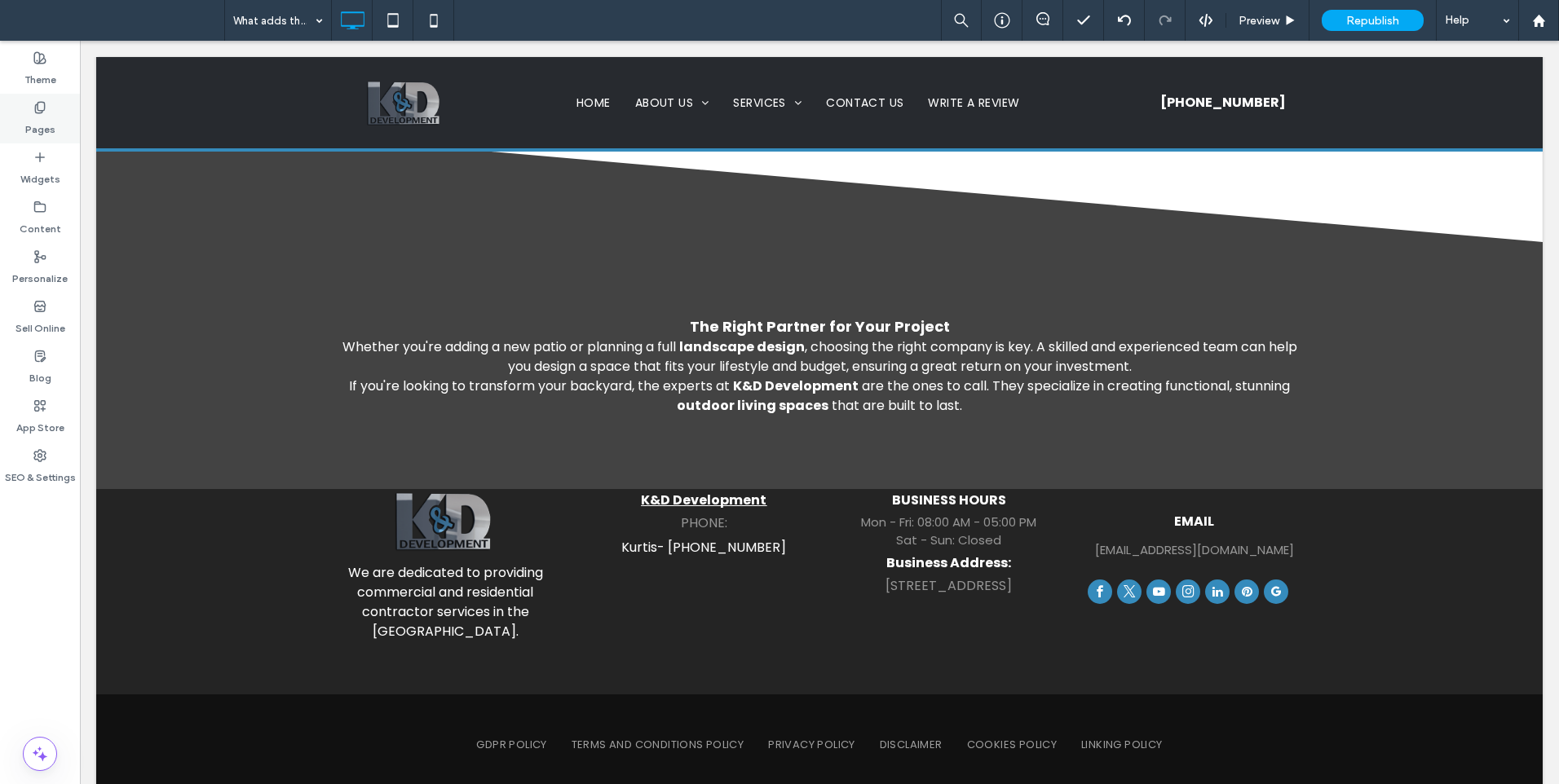
click at [16, 99] on div "Pages" at bounding box center [40, 118] width 80 height 49
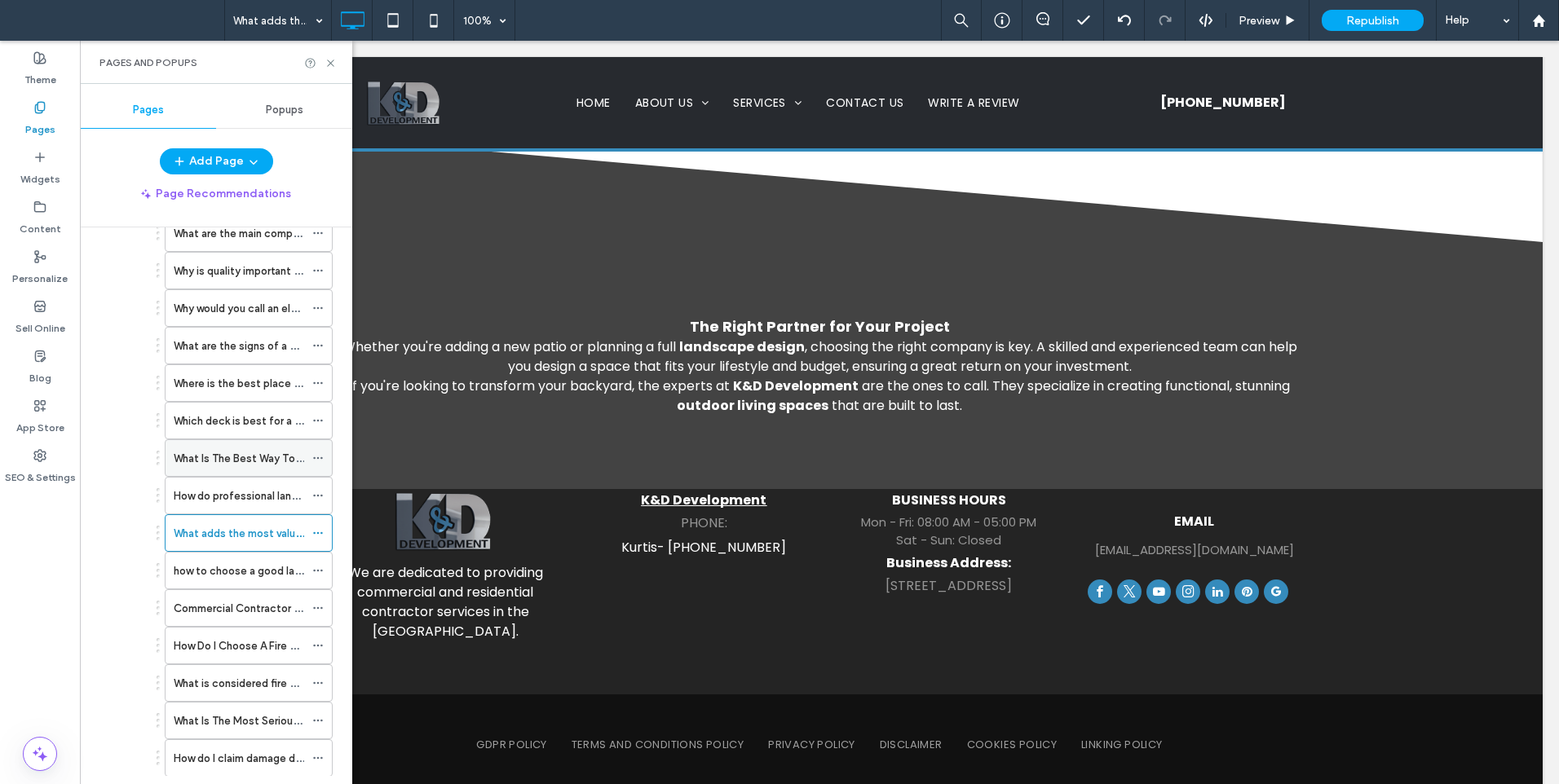
scroll to position [271, 0]
click at [294, 450] on div "How do professional landscapers get rid of weeds in [GEOGRAPHIC_DATA] [US_STATE…" at bounding box center [238, 460] width 131 height 36
click at [212, 423] on label "What Is The Best Way To Finish Stained Wood In [GEOGRAPHIC_DATA] [US_STATE]?" at bounding box center [379, 423] width 412 height 29
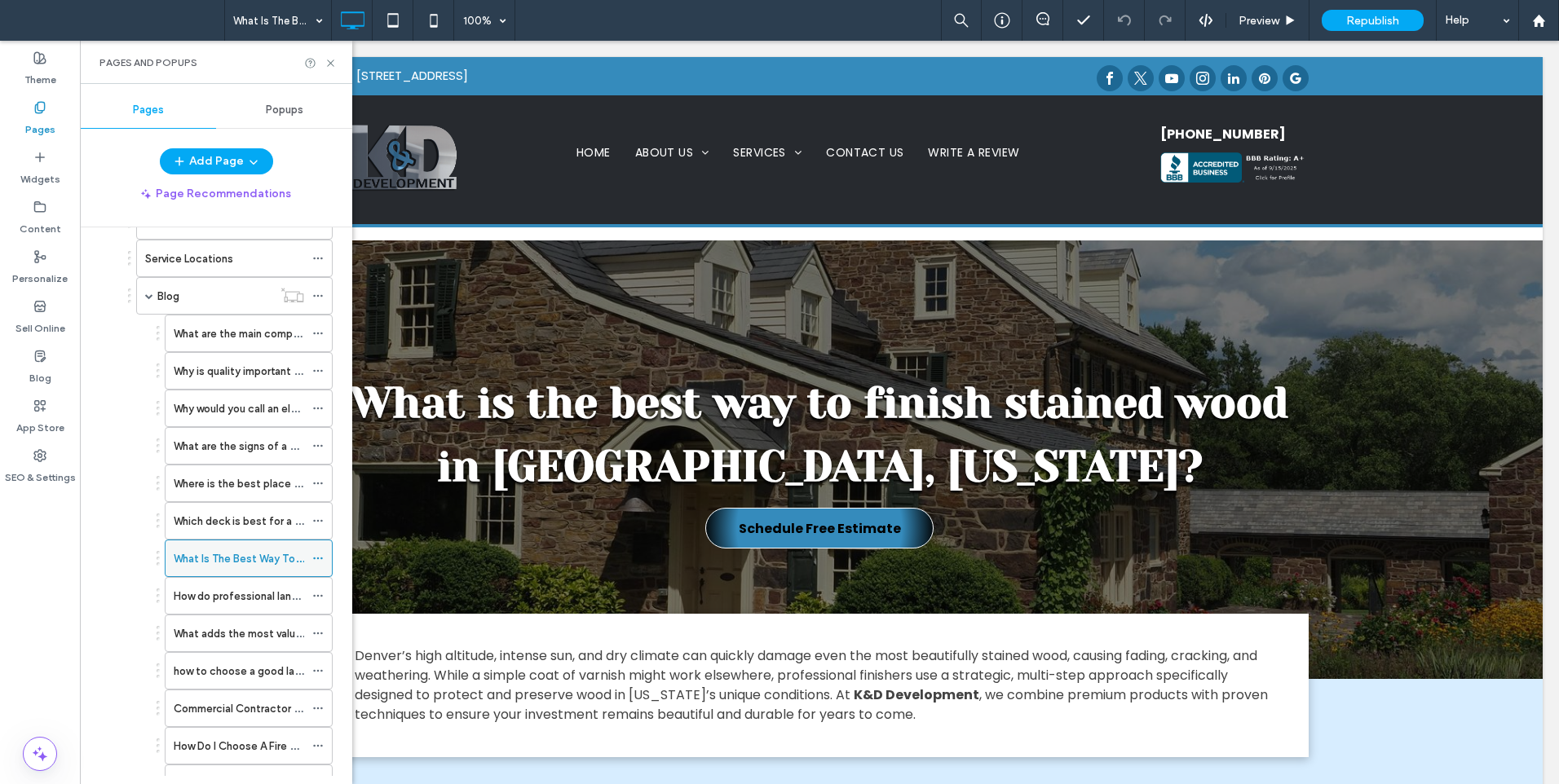
click at [314, 559] on icon at bounding box center [317, 558] width 11 height 11
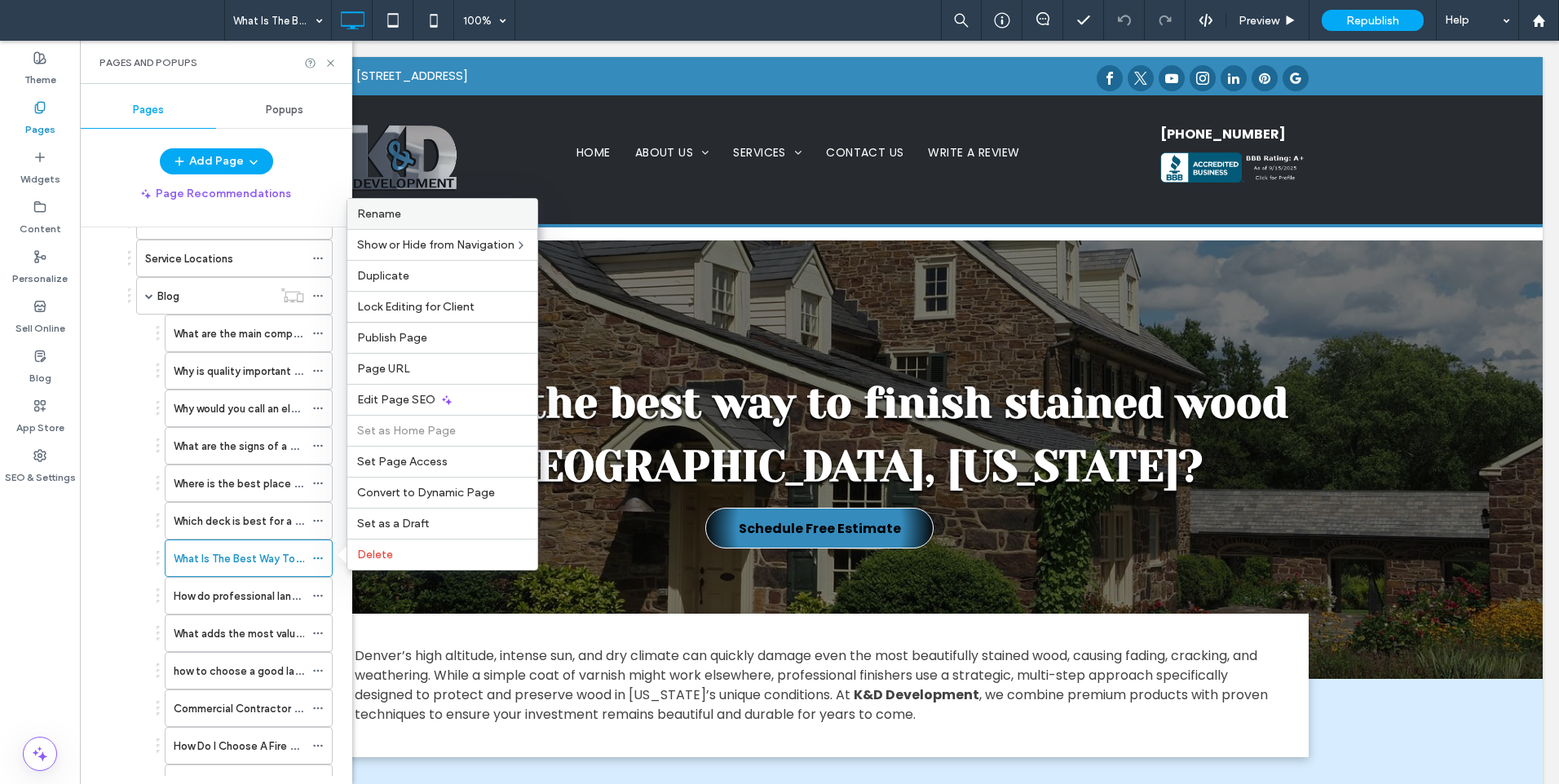
drag, startPoint x: 425, startPoint y: 217, endPoint x: 417, endPoint y: 221, distance: 8.9
click at [417, 221] on div "Rename" at bounding box center [442, 214] width 190 height 30
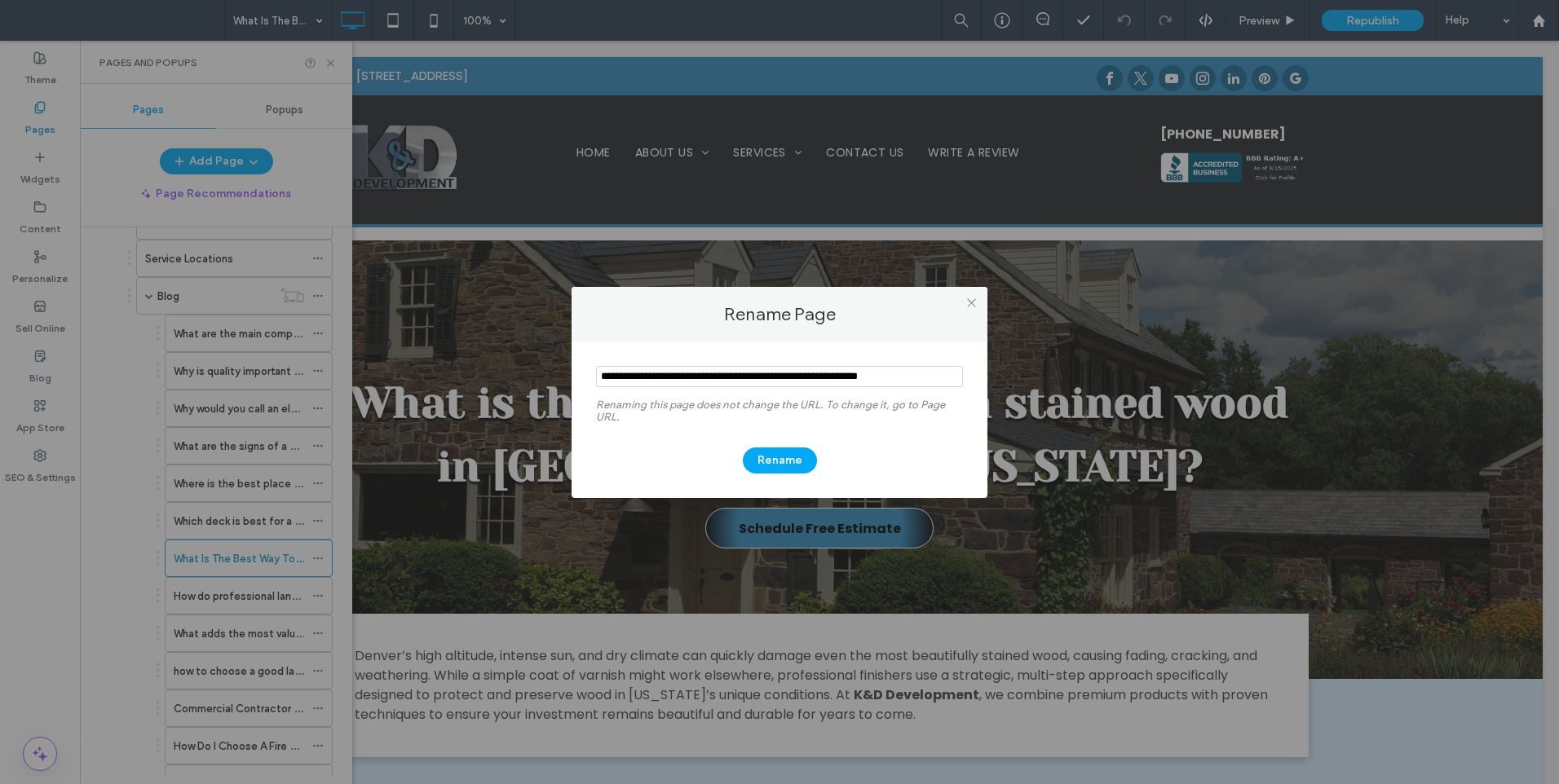
click at [958, 311] on div "Rename Page" at bounding box center [780, 314] width 416 height 55
click at [972, 307] on icon at bounding box center [971, 303] width 12 height 12
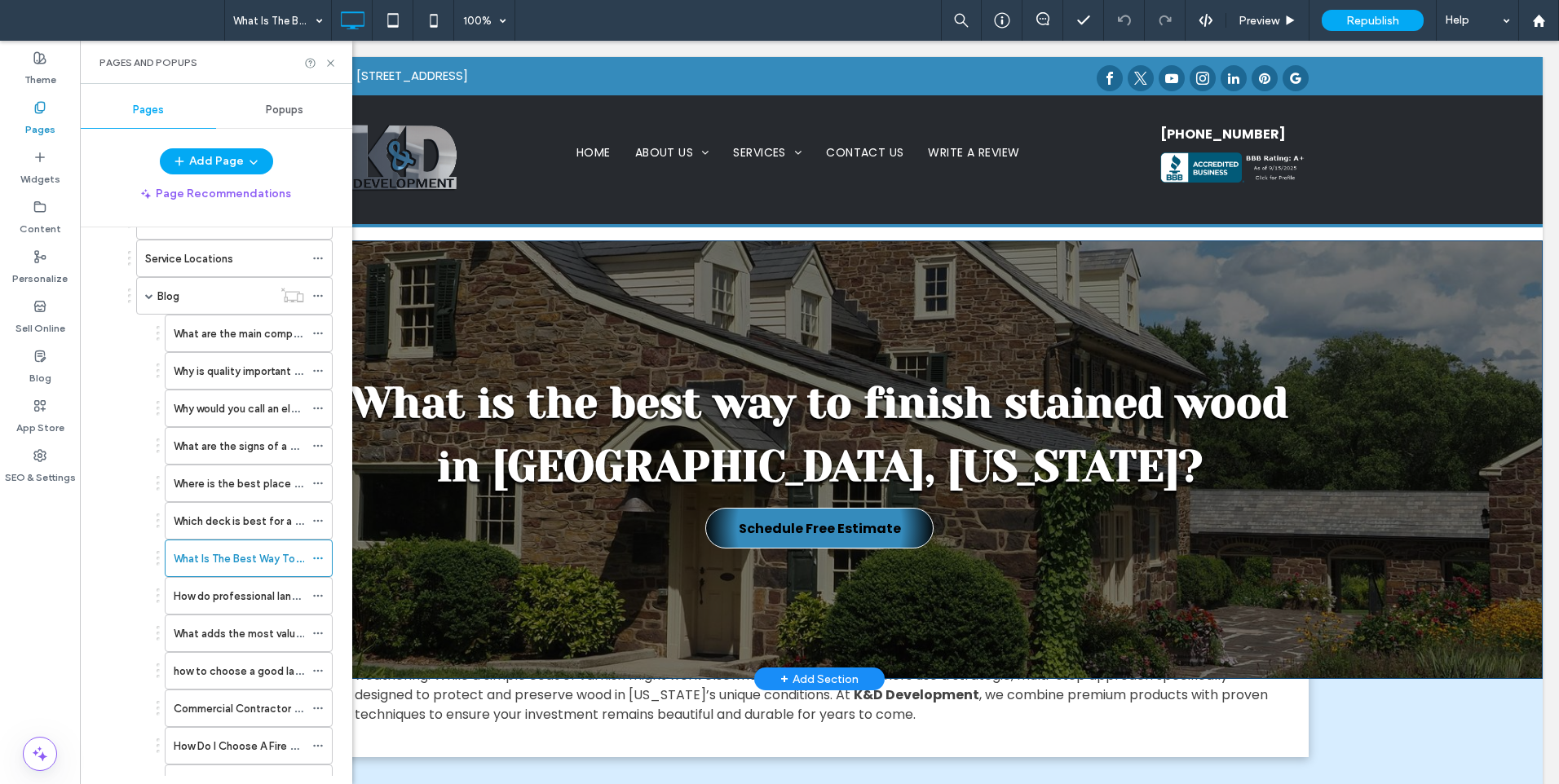
click at [466, 252] on div "What is the best way to finish stained wood in [GEOGRAPHIC_DATA], [US_STATE]? S…" at bounding box center [820, 460] width 1447 height 438
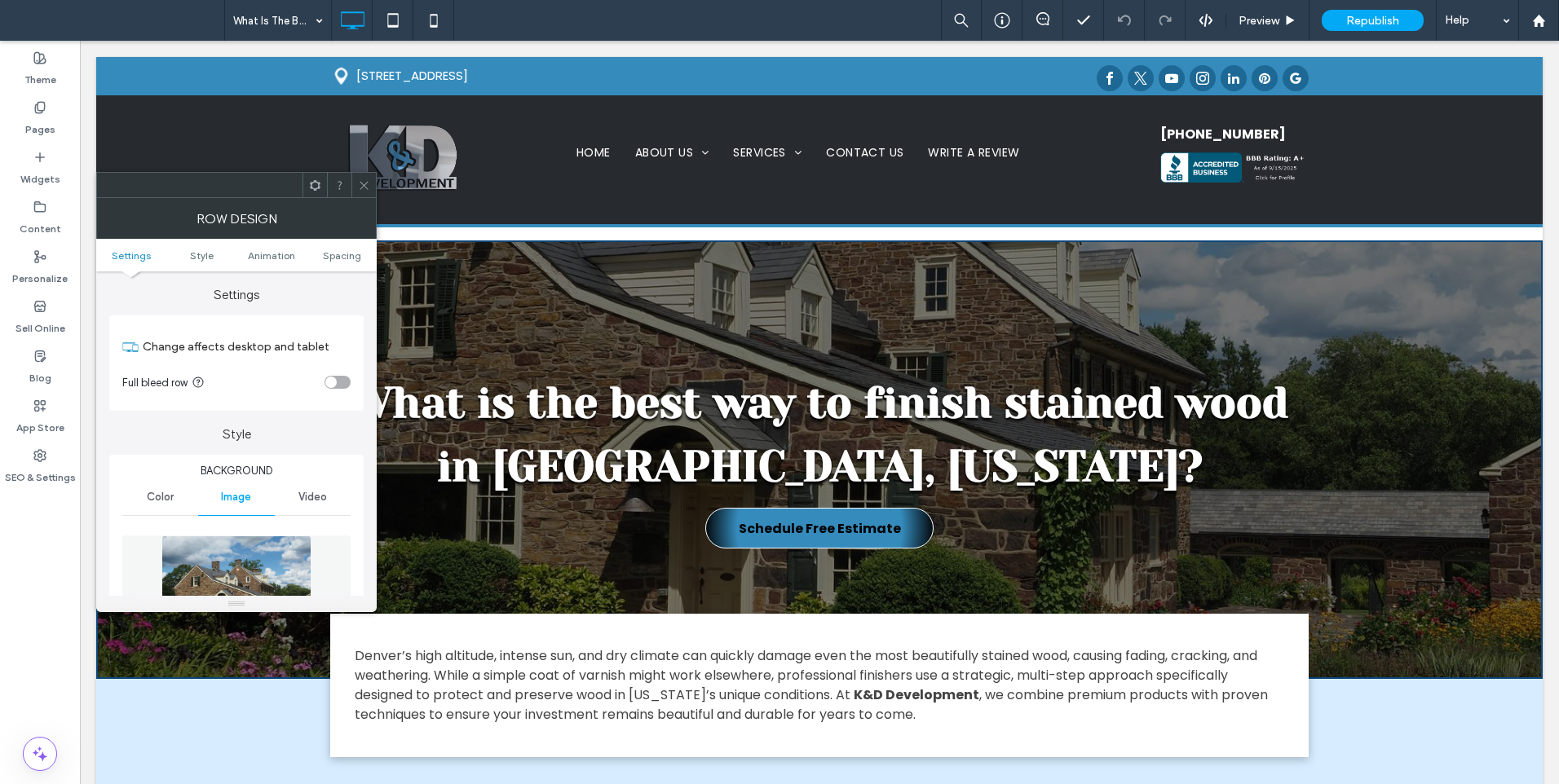
click at [309, 542] on img at bounding box center [236, 592] width 149 height 113
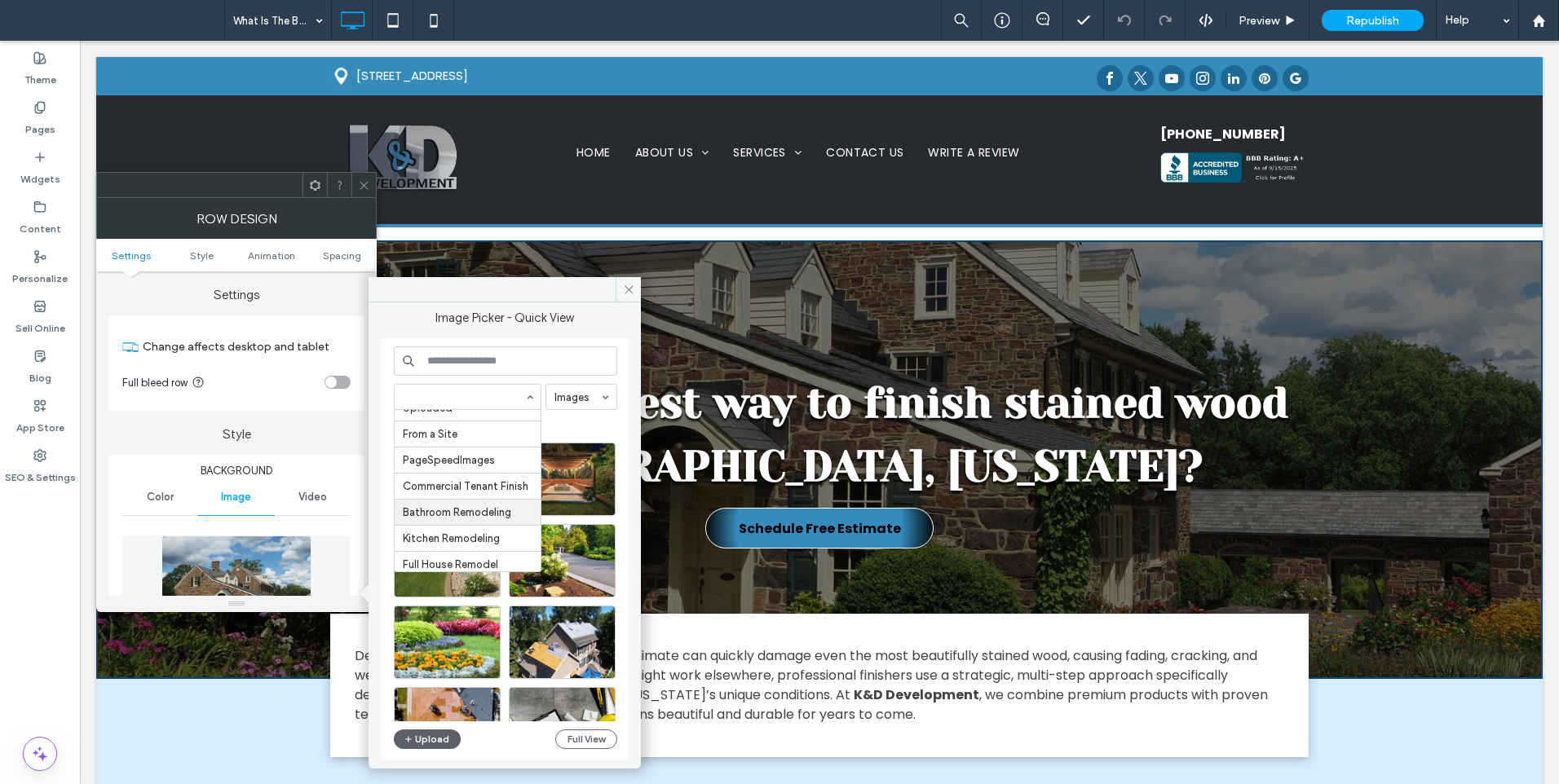
scroll to position [189, 0]
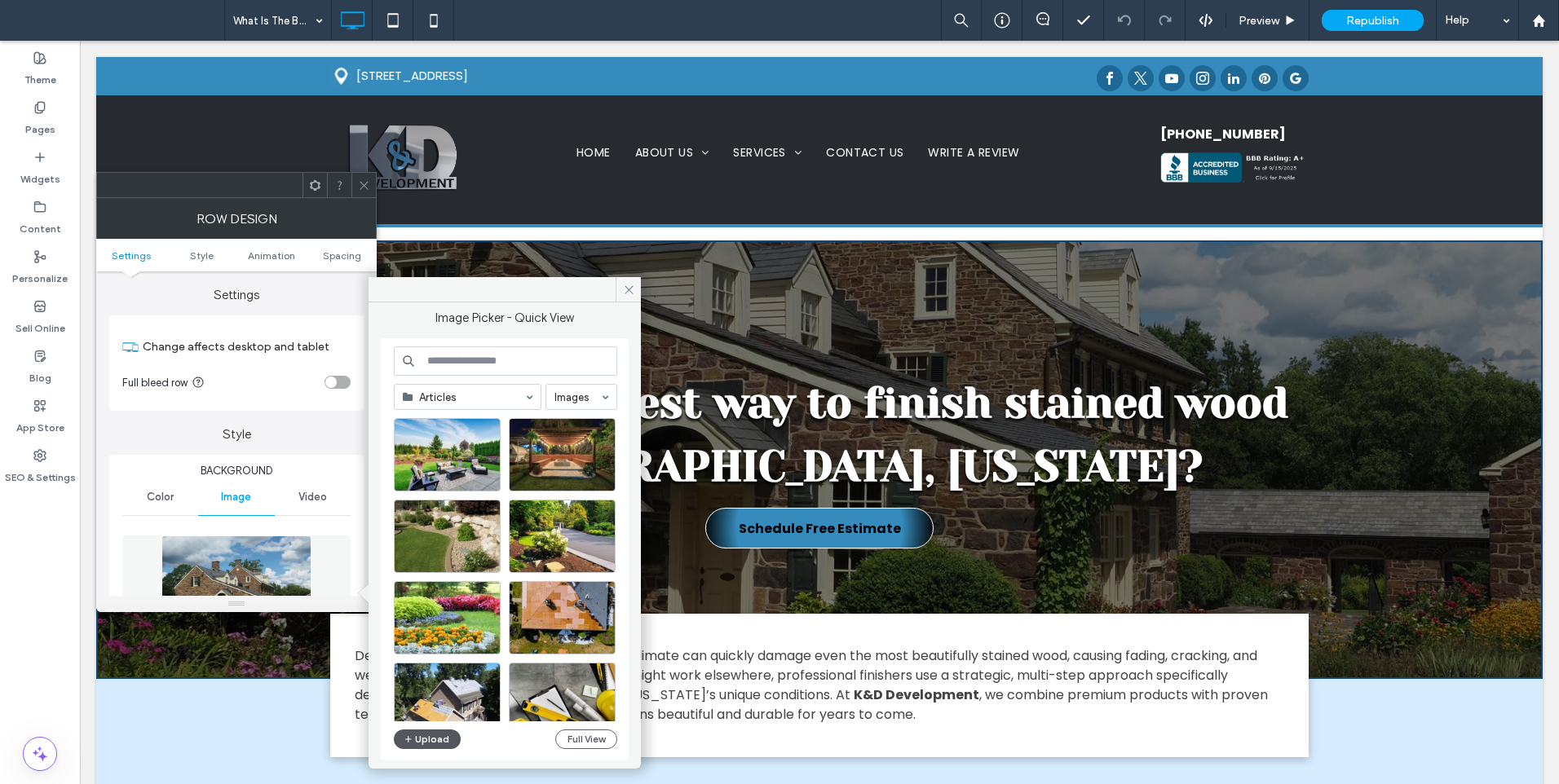
click at [432, 733] on button "Upload" at bounding box center [427, 739] width 67 height 20
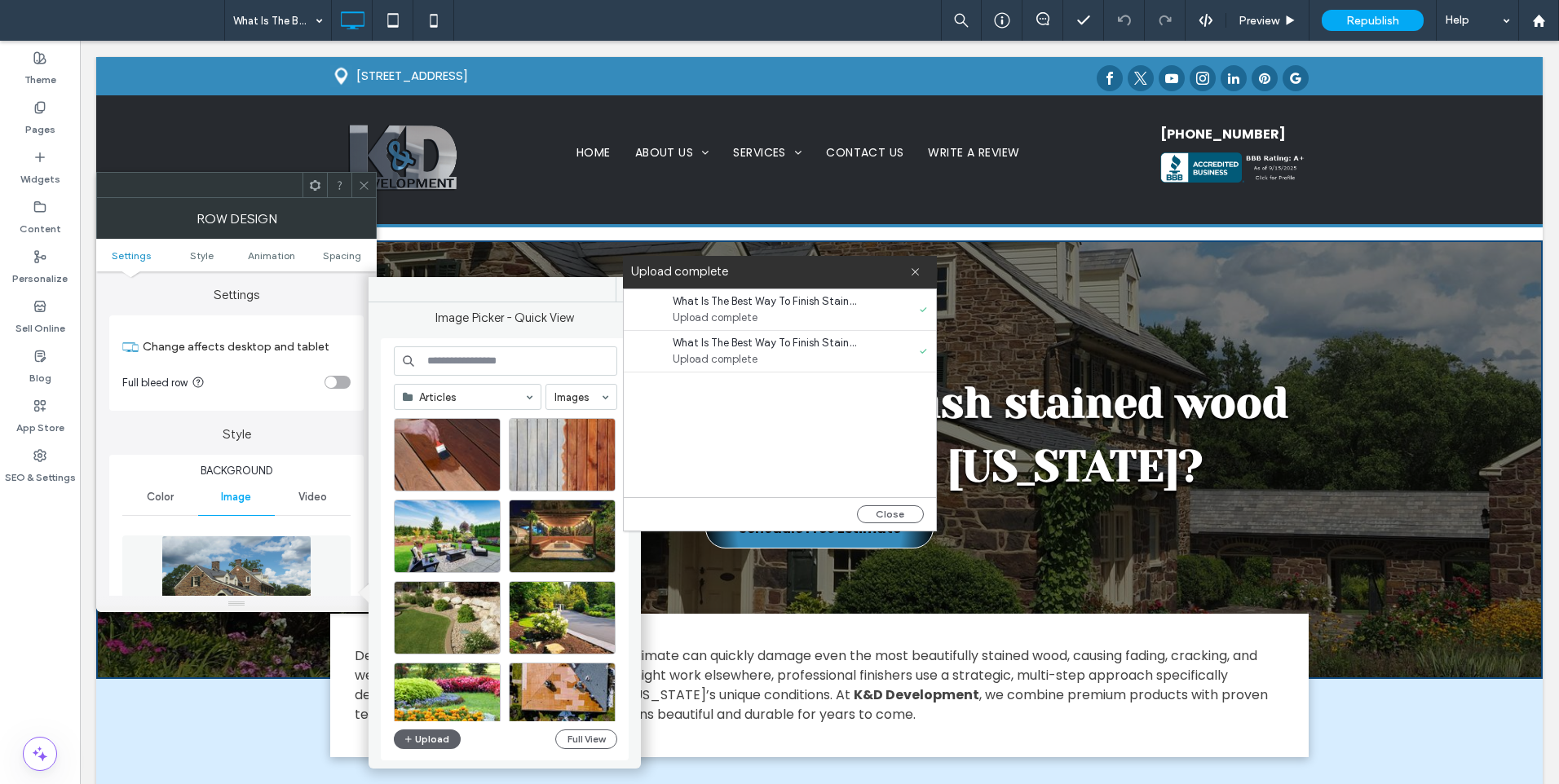
drag, startPoint x: 354, startPoint y: 180, endPoint x: 357, endPoint y: 191, distance: 11.4
click at [354, 180] on div at bounding box center [364, 185] width 24 height 24
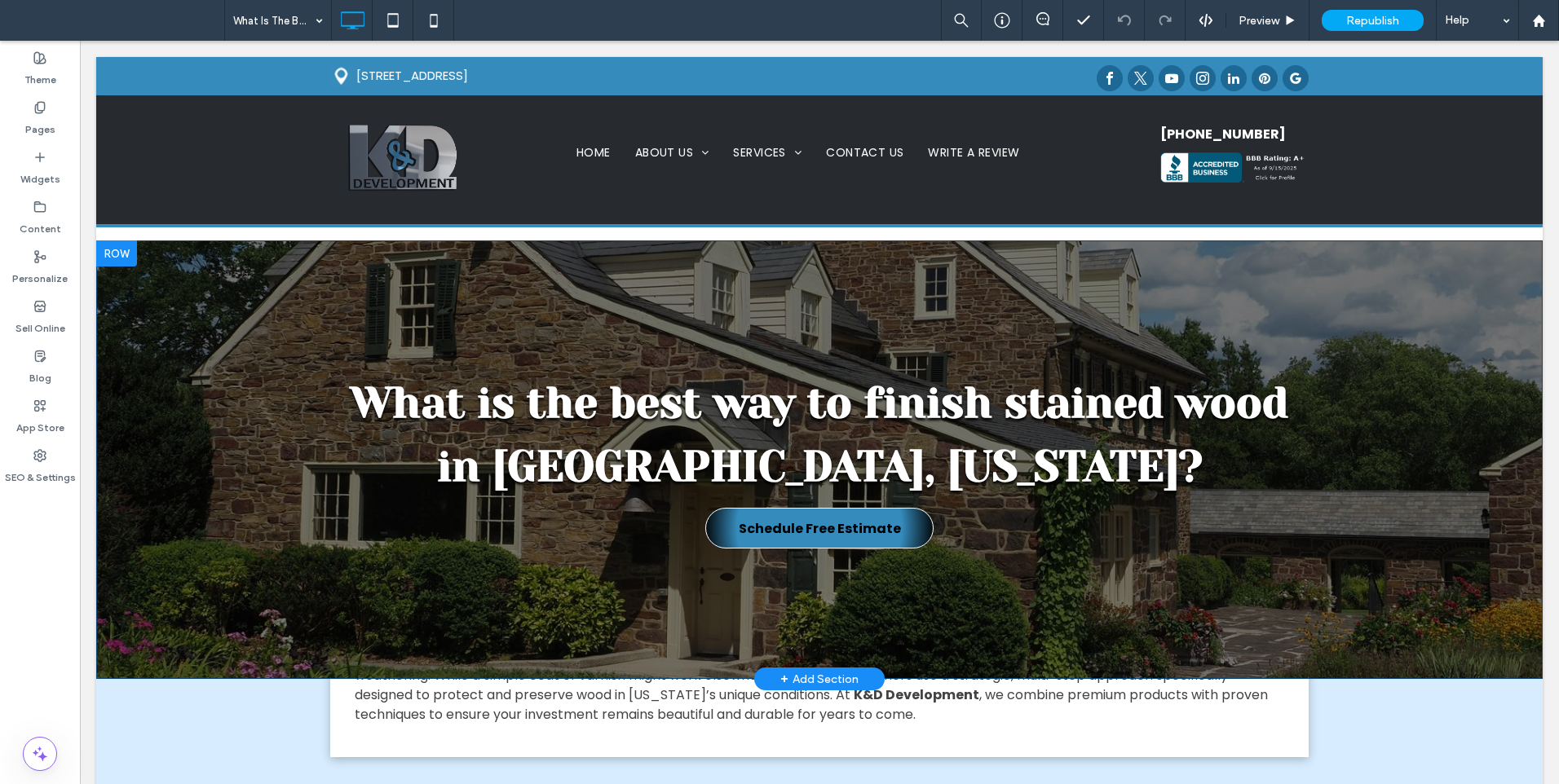
click at [396, 300] on div "What is the best way to finish stained wood in [GEOGRAPHIC_DATA], [US_STATE]? S…" at bounding box center [820, 460] width 1447 height 438
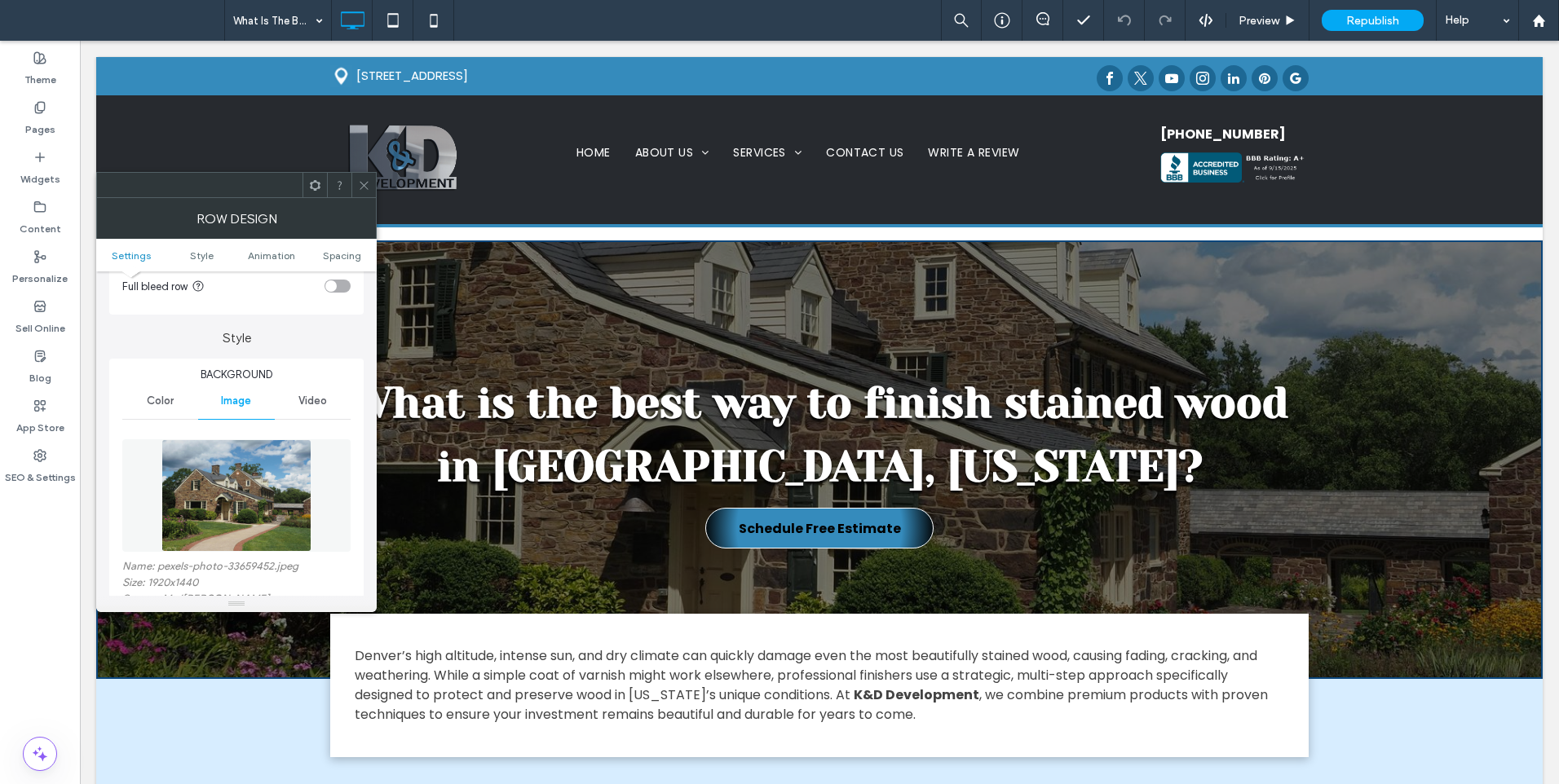
scroll to position [136, 0]
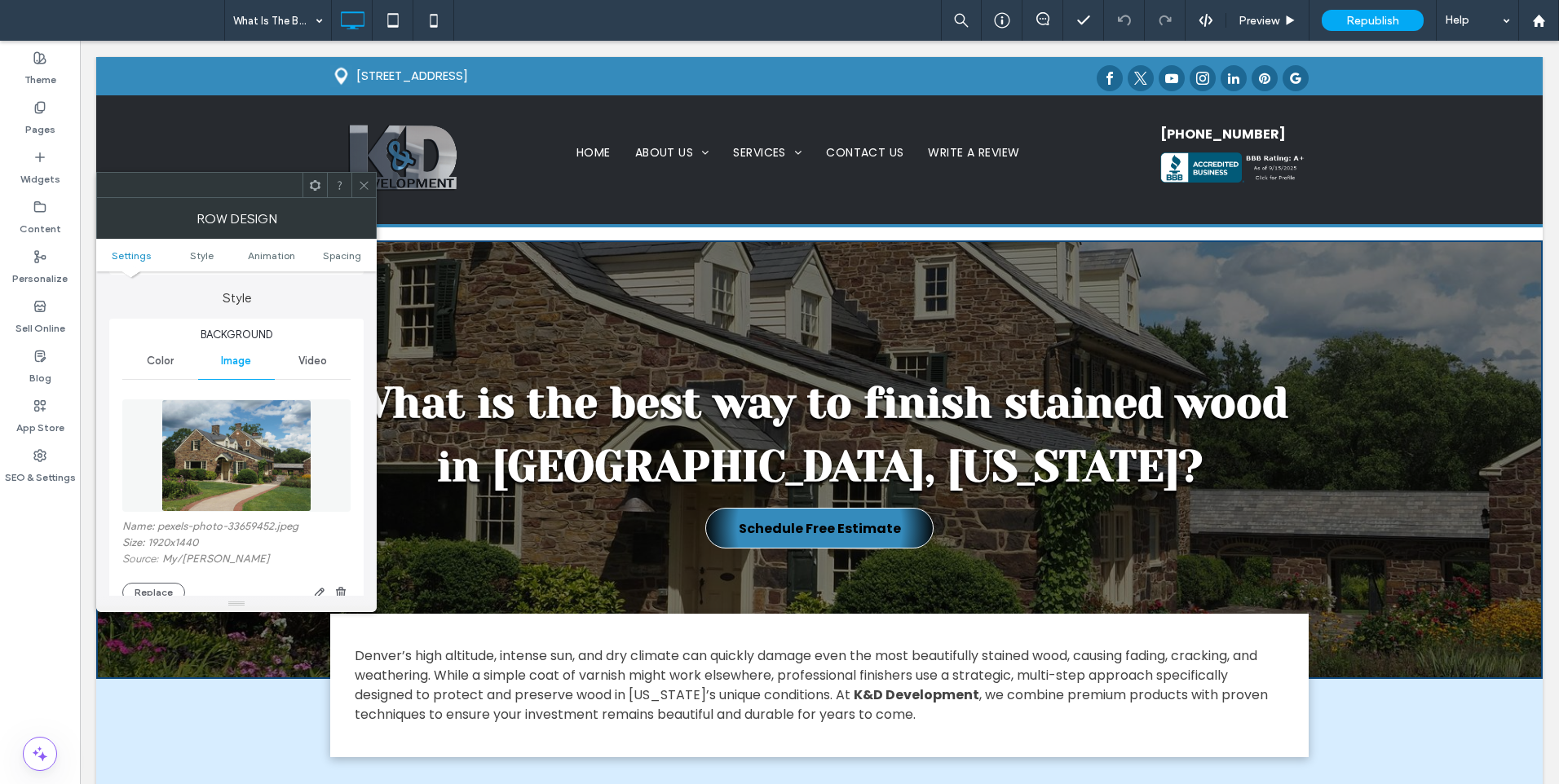
click at [260, 481] on img at bounding box center [236, 456] width 149 height 113
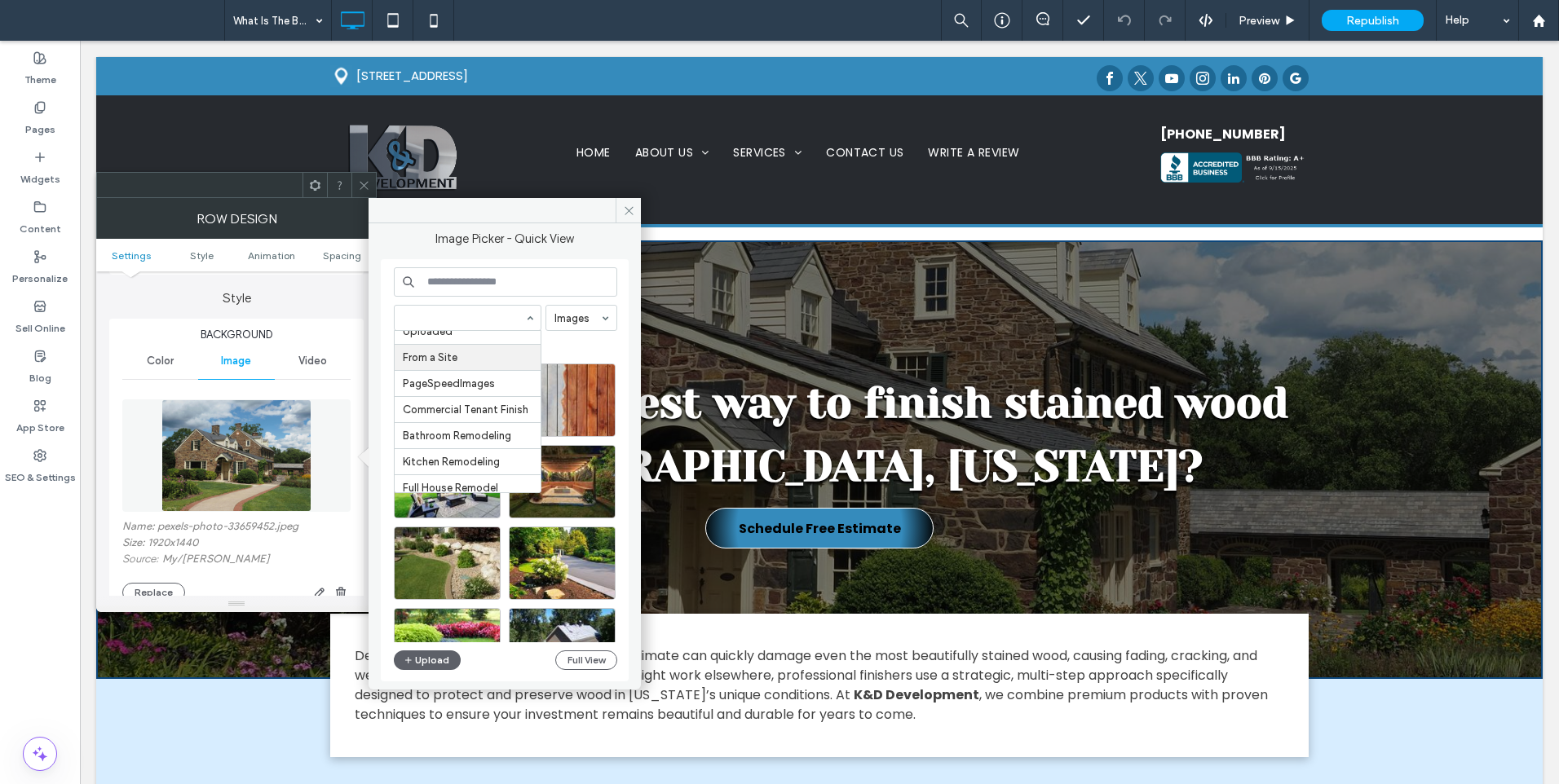
scroll to position [189, 0]
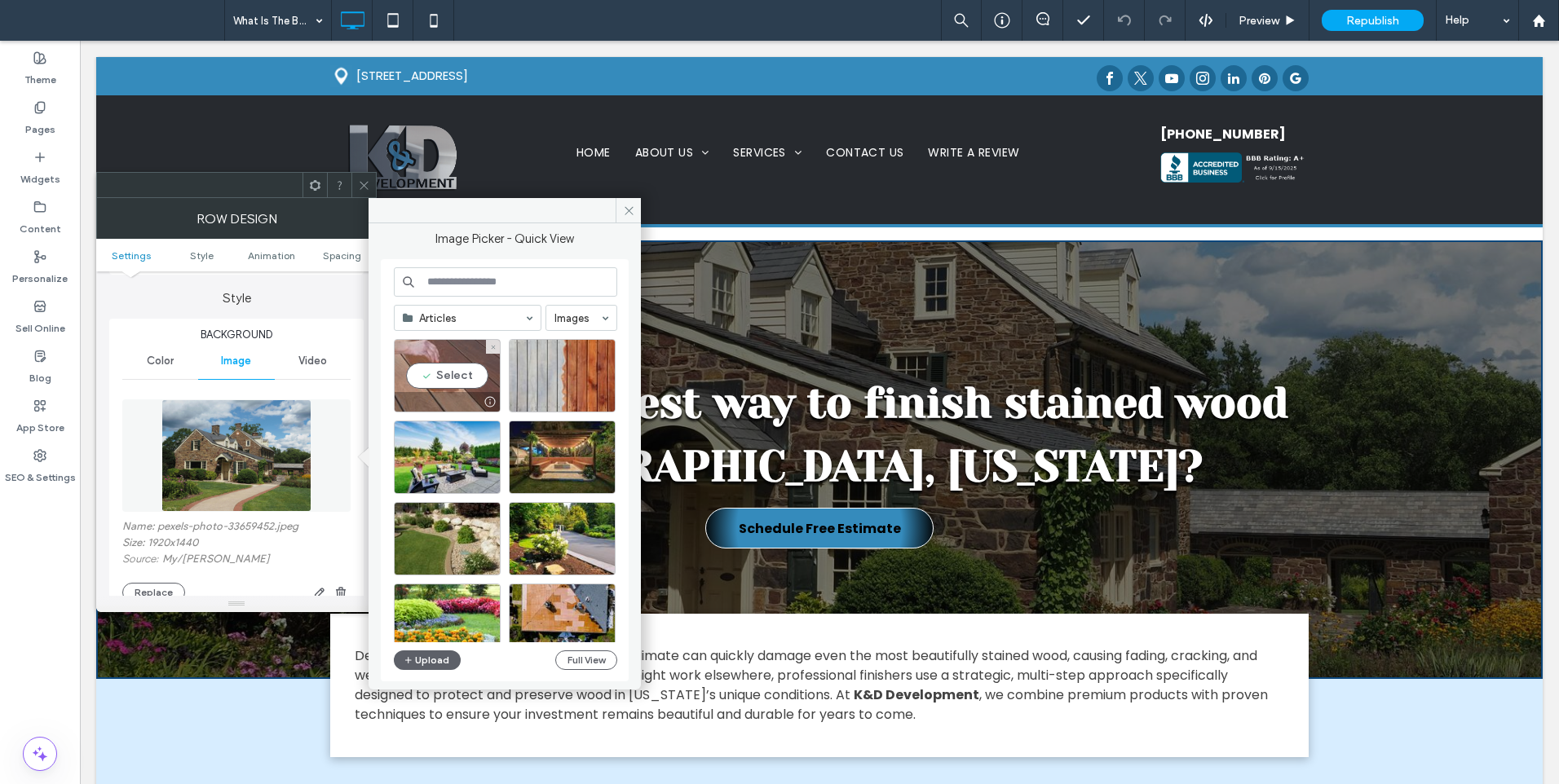
drag, startPoint x: 420, startPoint y: 656, endPoint x: 433, endPoint y: 360, distance: 296.3
click at [433, 360] on div "Articles Images Select Upload Full View" at bounding box center [506, 471] width 224 height 407
click at [562, 380] on div "Select" at bounding box center [562, 376] width 107 height 74
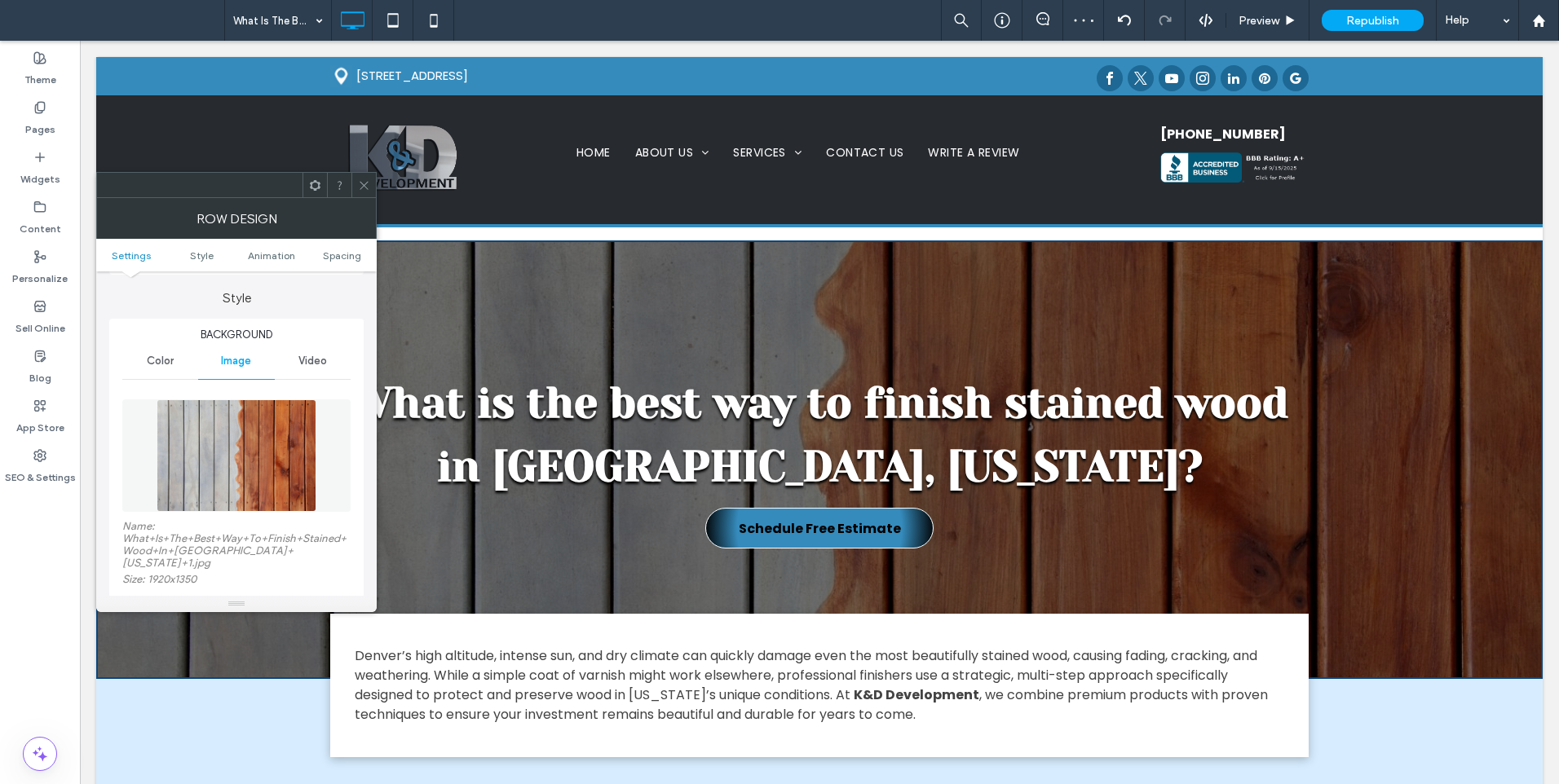
click at [362, 180] on icon at bounding box center [364, 185] width 12 height 12
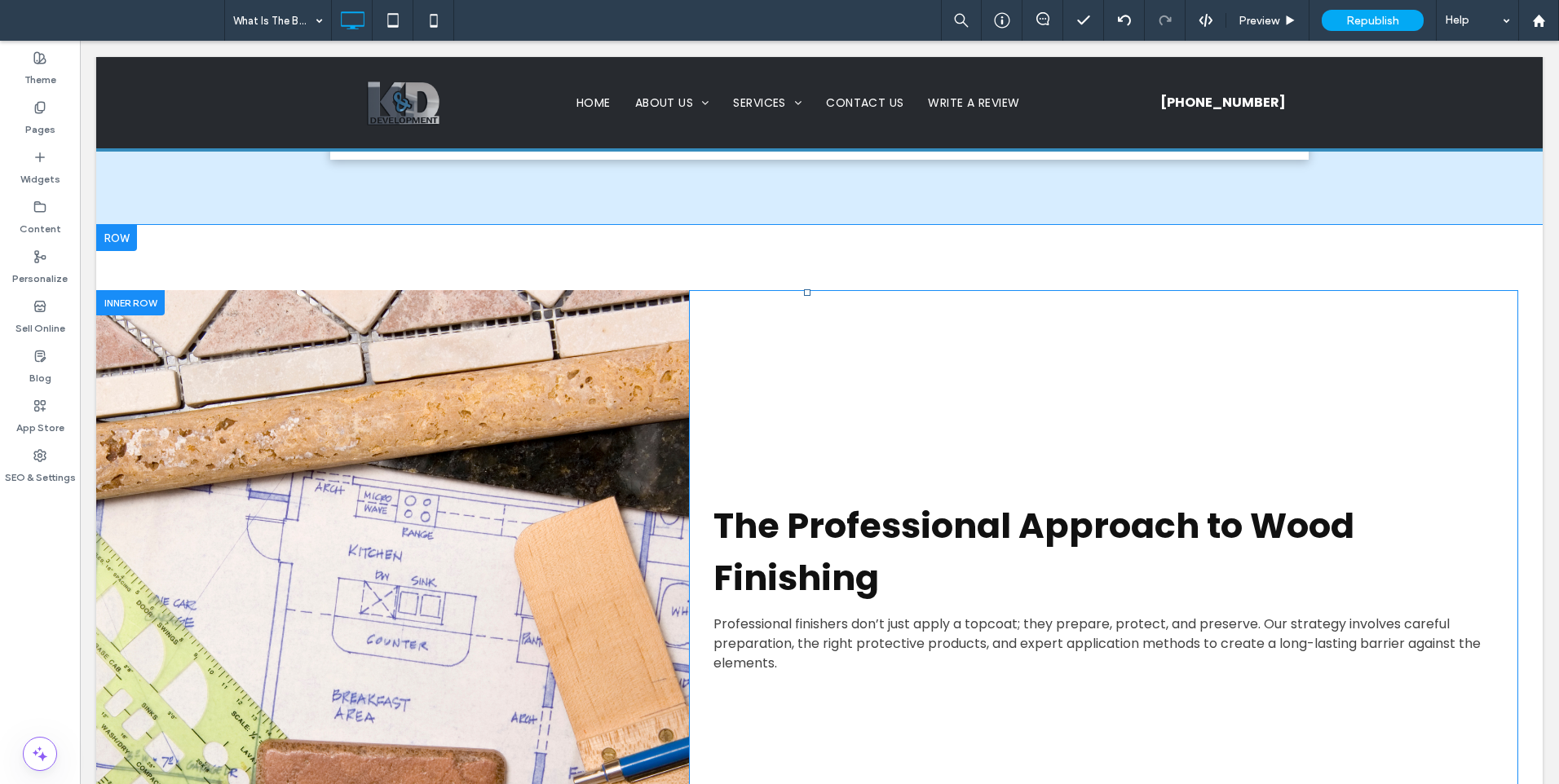
scroll to position [679, 0]
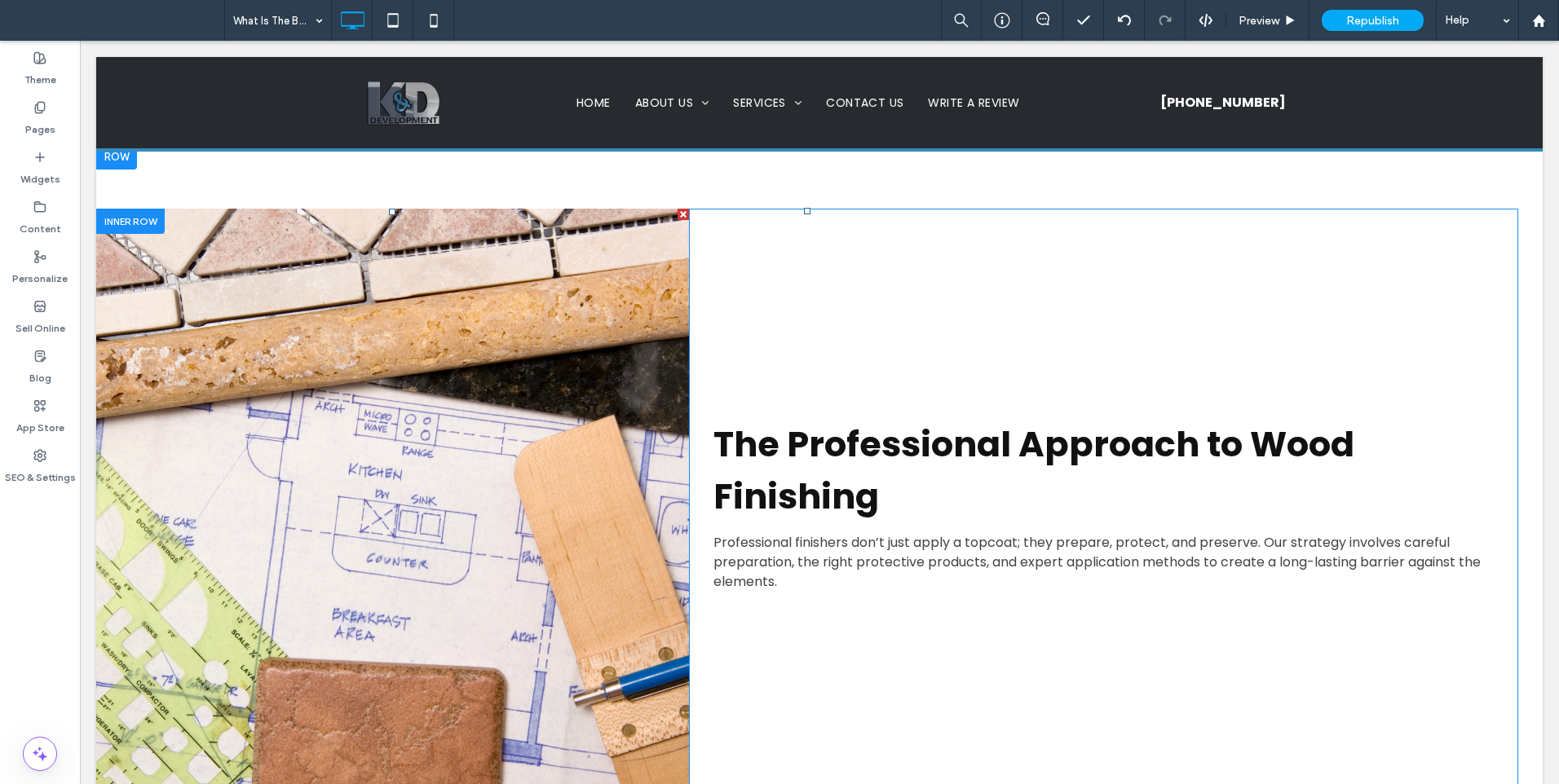
click at [427, 432] on link at bounding box center [393, 505] width 593 height 593
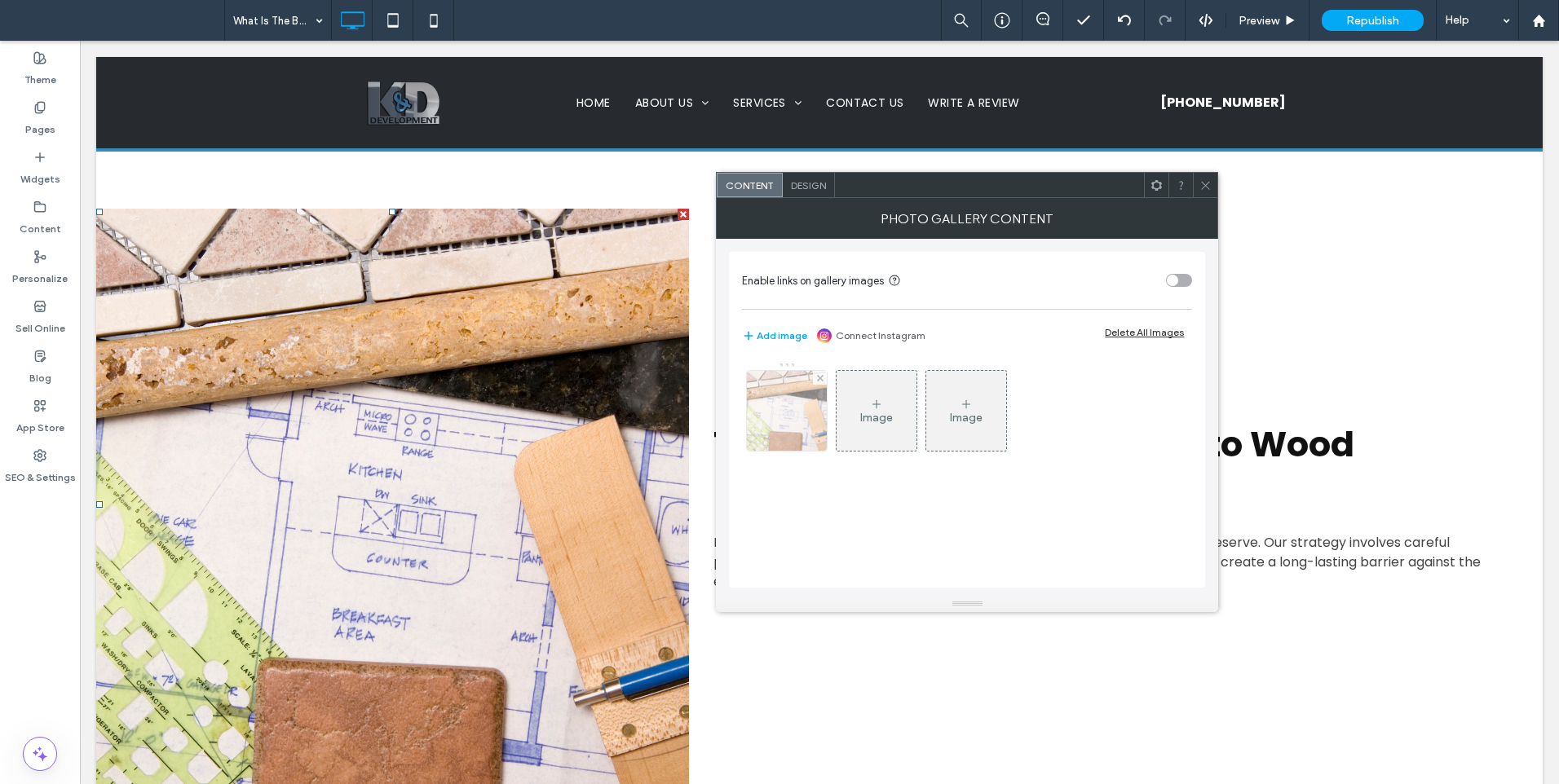
click at [766, 437] on img at bounding box center [787, 411] width 114 height 80
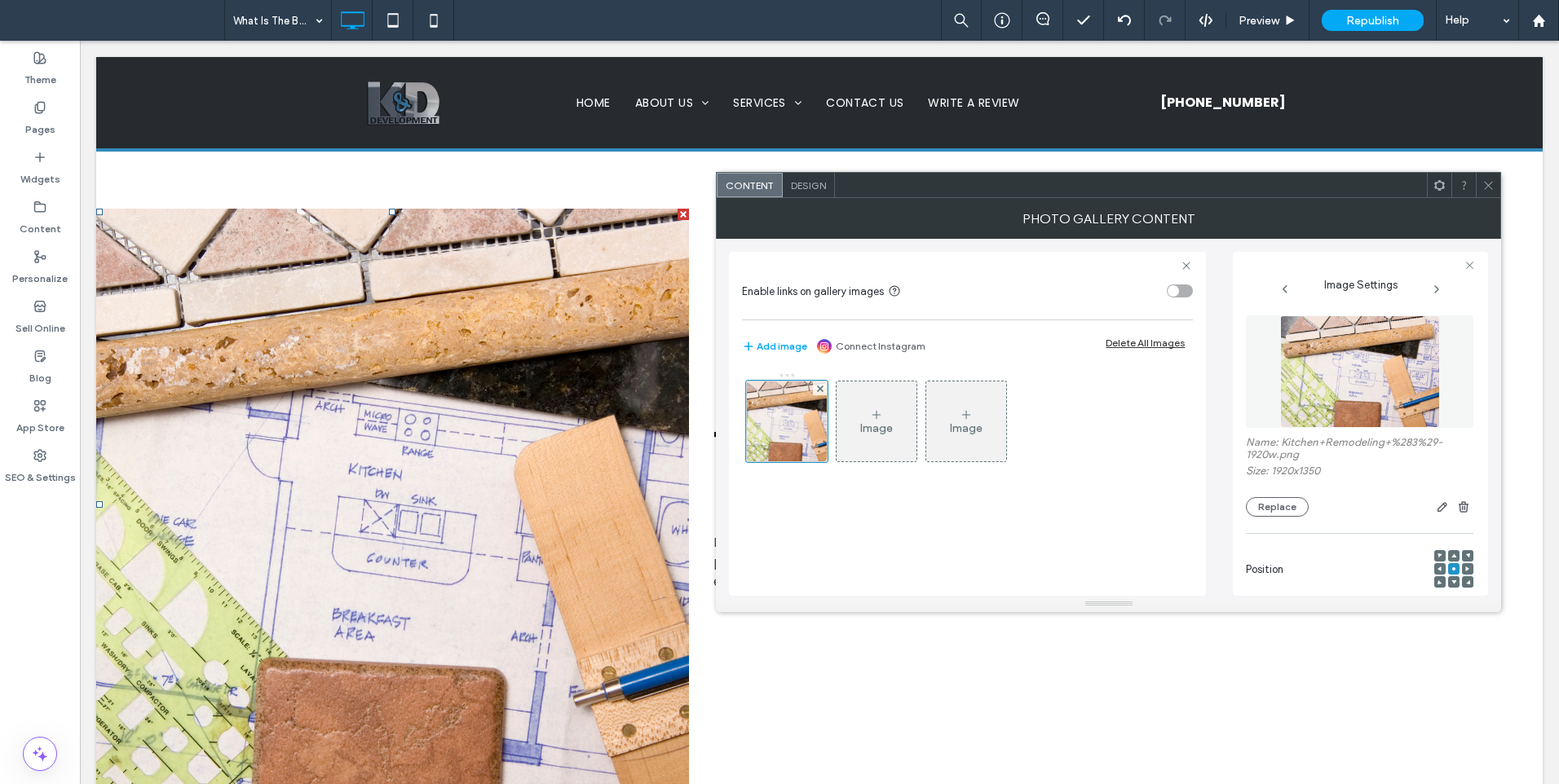
click at [1291, 406] on img at bounding box center [1361, 372] width 159 height 113
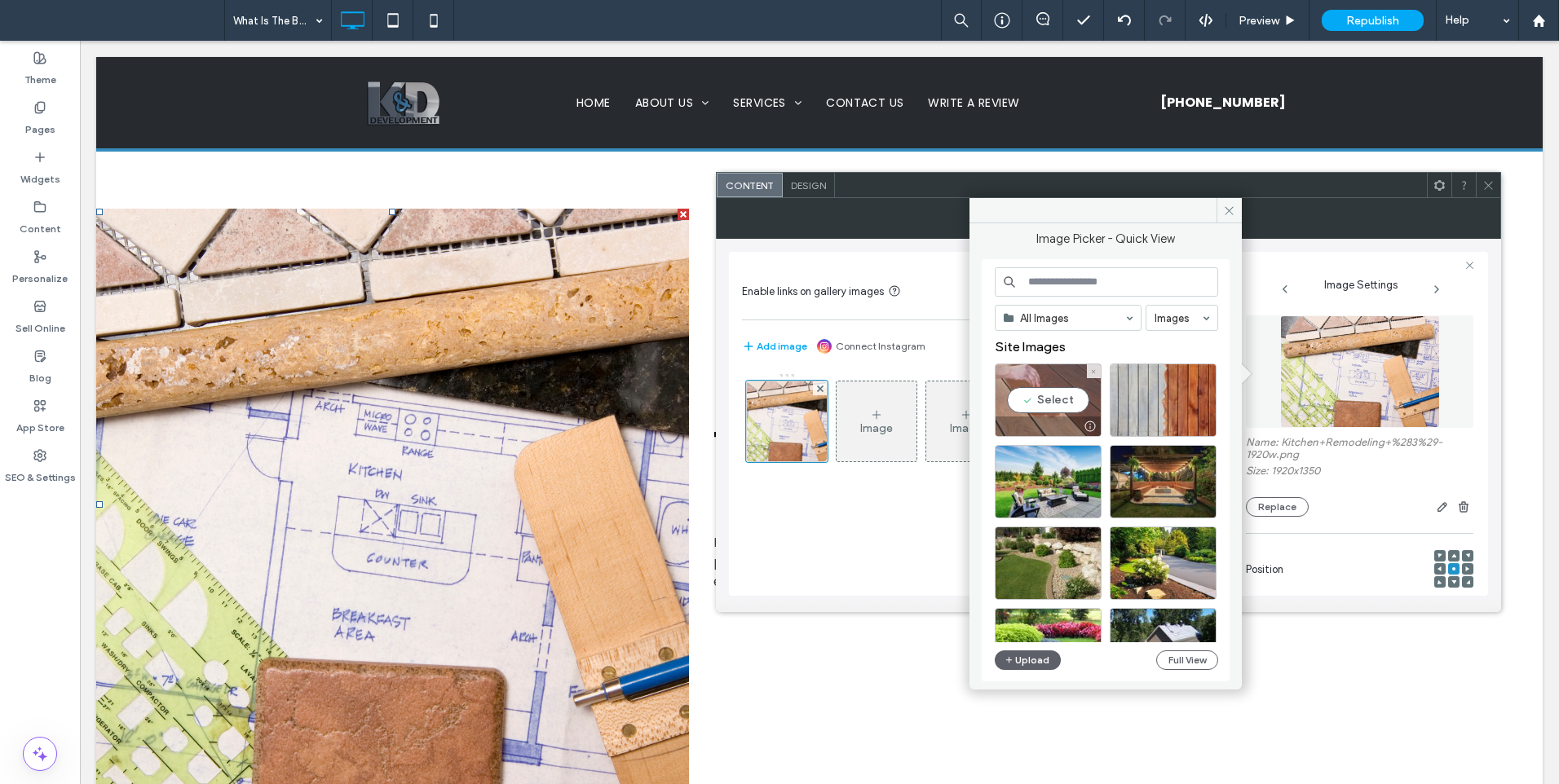
click at [1061, 395] on div "Select" at bounding box center [1048, 400] width 107 height 74
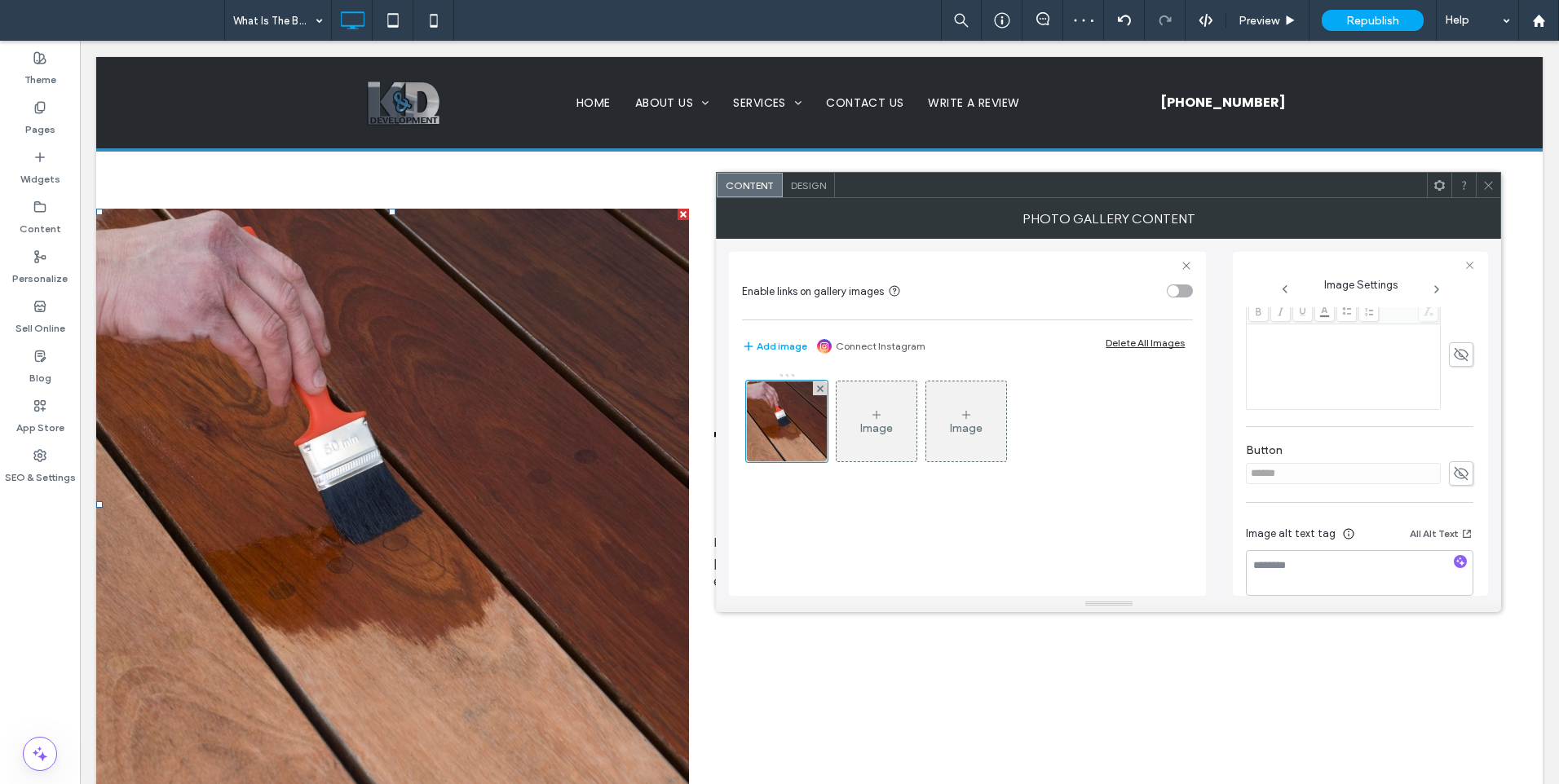
scroll to position [435, 0]
click at [1454, 548] on span "button" at bounding box center [1460, 553] width 13 height 13
type textarea "**********"
